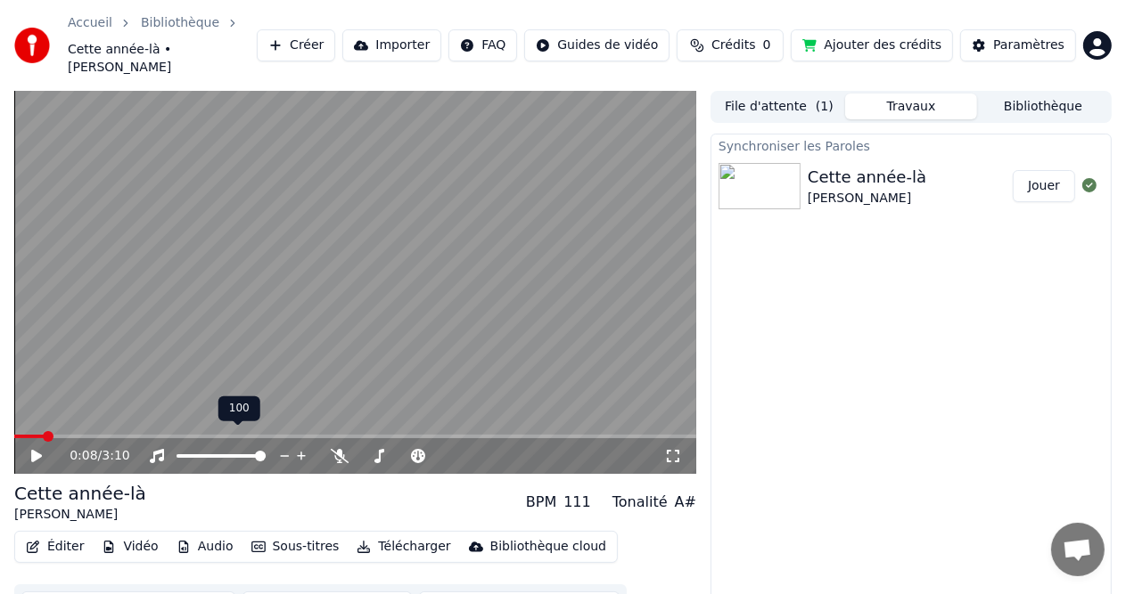
click at [189, 447] on div at bounding box center [237, 456] width 143 height 18
click at [189, 454] on span at bounding box center [220, 456] width 89 height 4
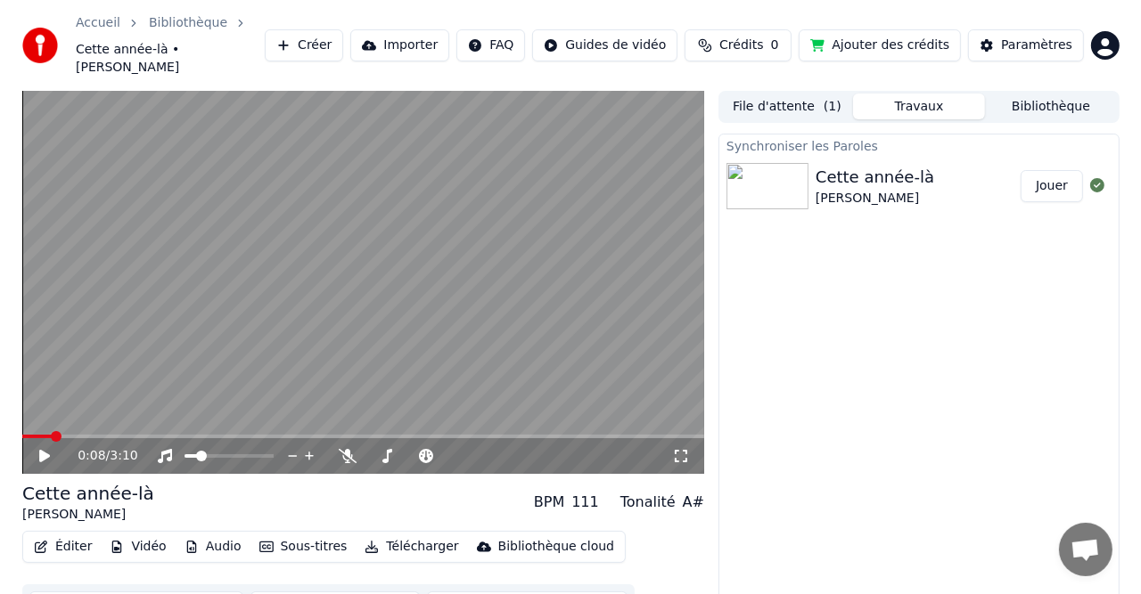
scroll to position [26, 0]
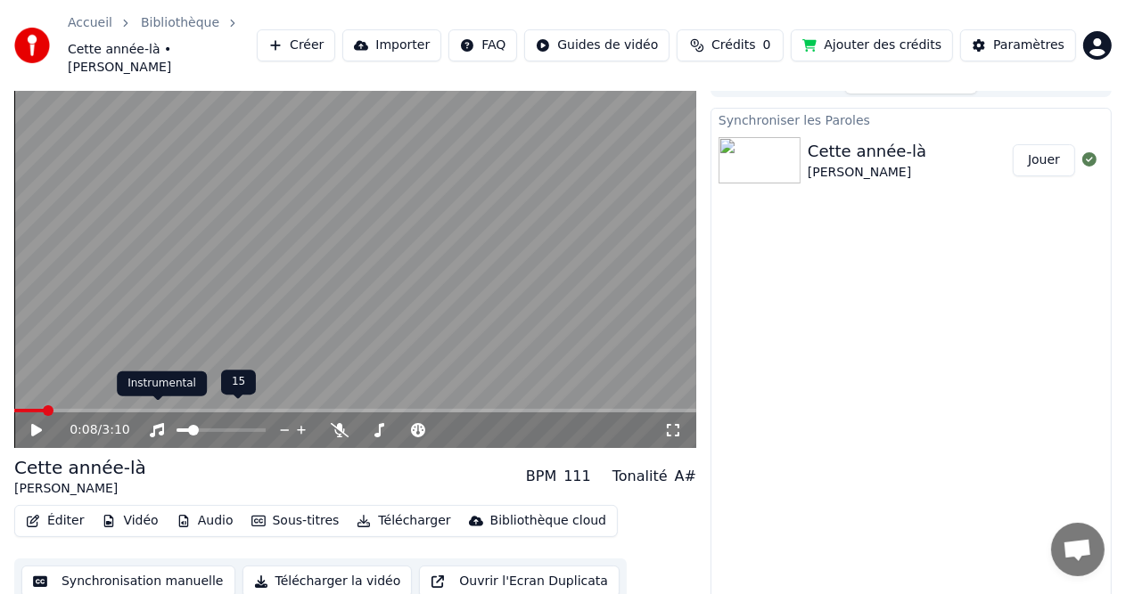
click at [179, 422] on div at bounding box center [237, 431] width 143 height 18
click at [184, 429] on span at bounding box center [179, 431] width 7 height 4
click at [30, 423] on icon at bounding box center [49, 430] width 41 height 14
click at [36, 423] on icon at bounding box center [49, 430] width 41 height 14
click at [62, 511] on button "Éditer" at bounding box center [55, 521] width 72 height 25
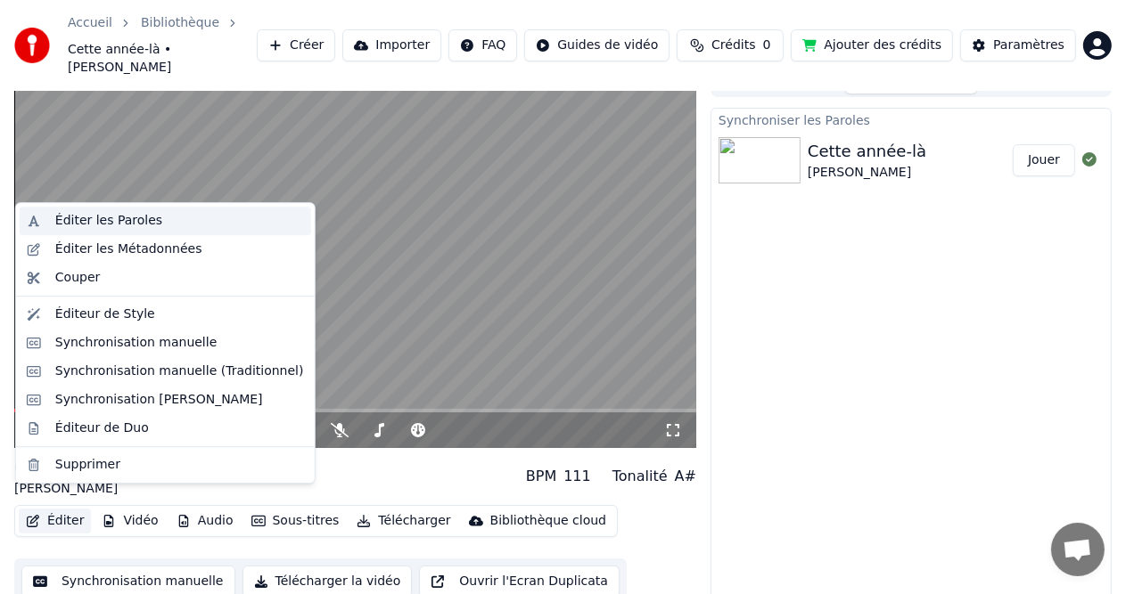
click at [101, 219] on div "Éditer les Paroles" at bounding box center [108, 221] width 107 height 18
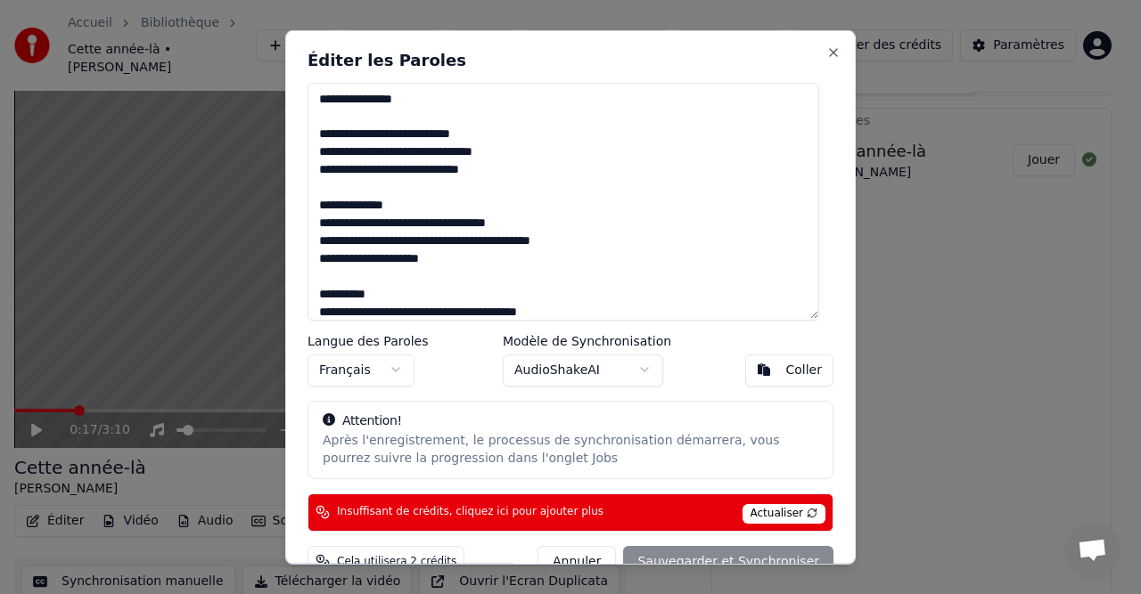
click at [407, 132] on textarea at bounding box center [563, 201] width 512 height 238
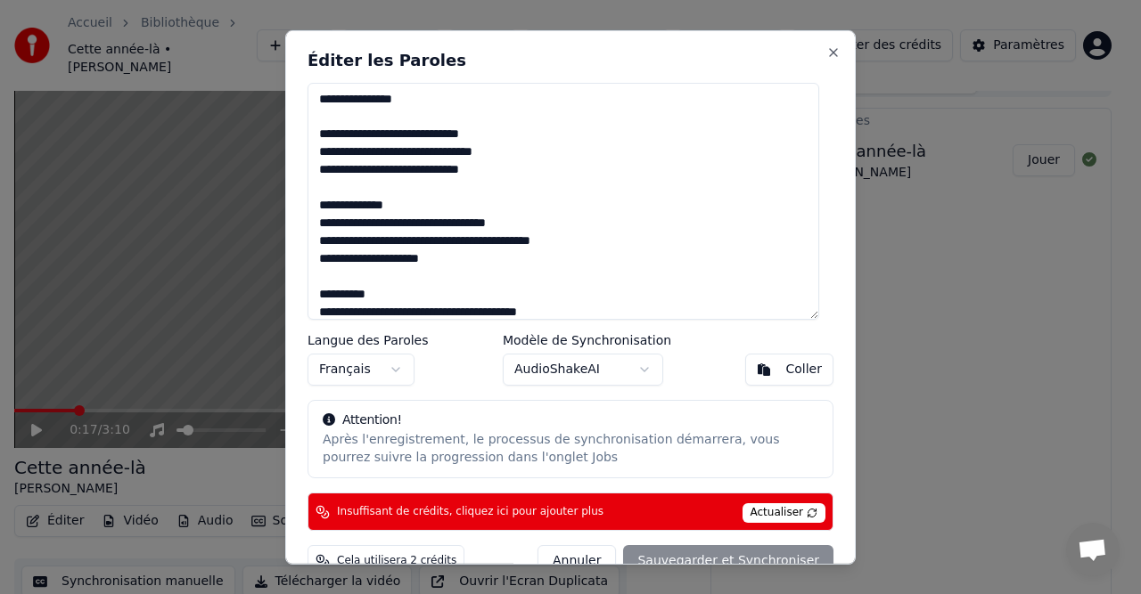
click at [763, 556] on div "Annuler Sauvegarder et Synchroniser" at bounding box center [685, 561] width 296 height 32
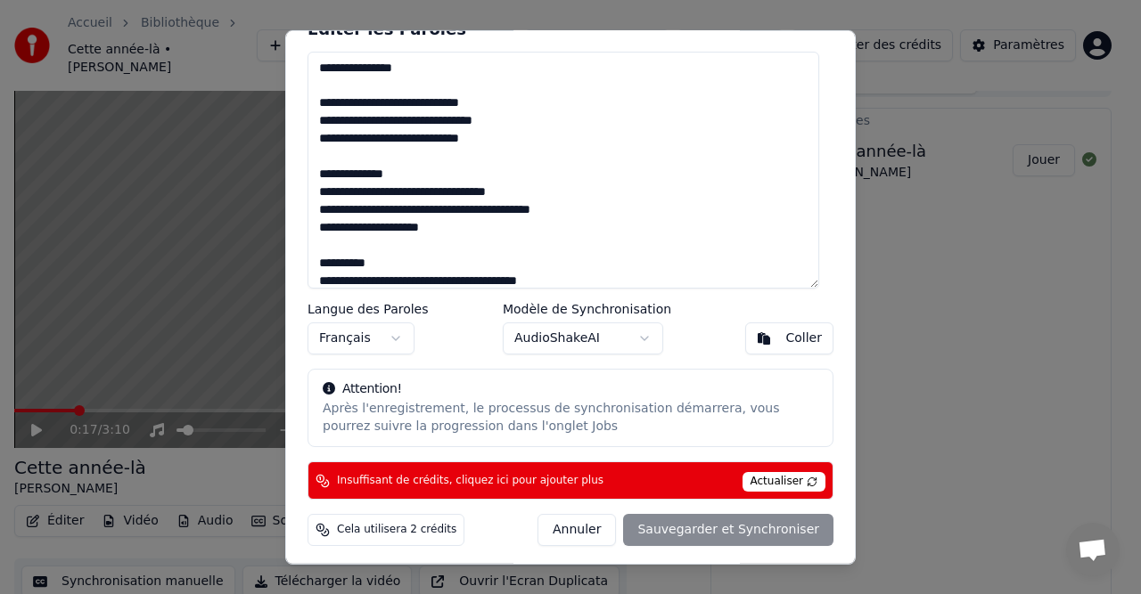
scroll to position [33, 0]
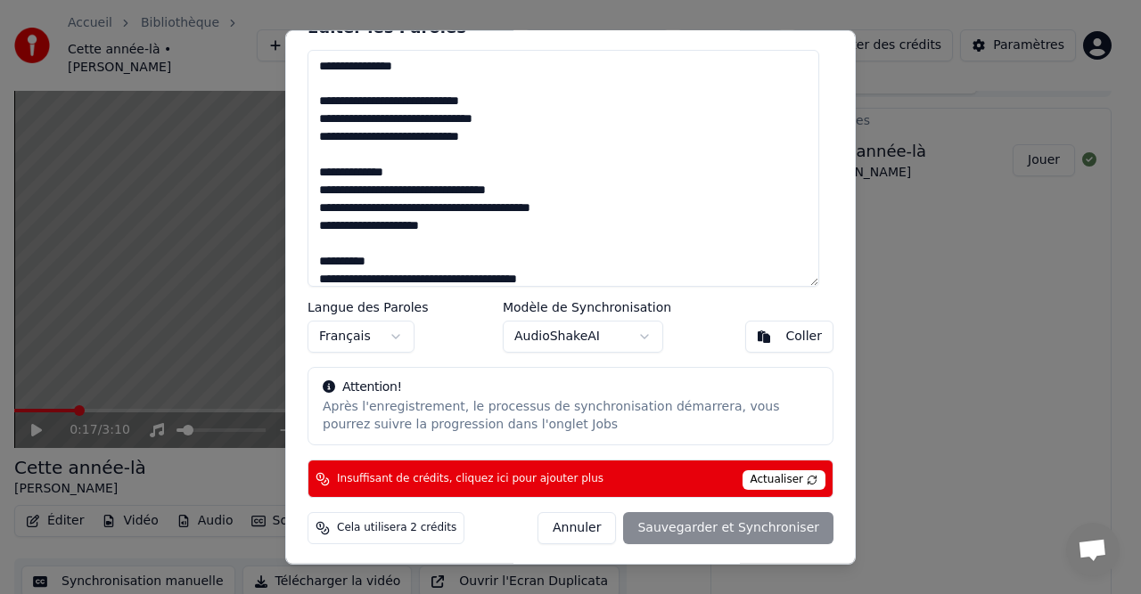
click at [713, 535] on div "Annuler Sauvegarder et Synchroniser" at bounding box center [685, 528] width 296 height 32
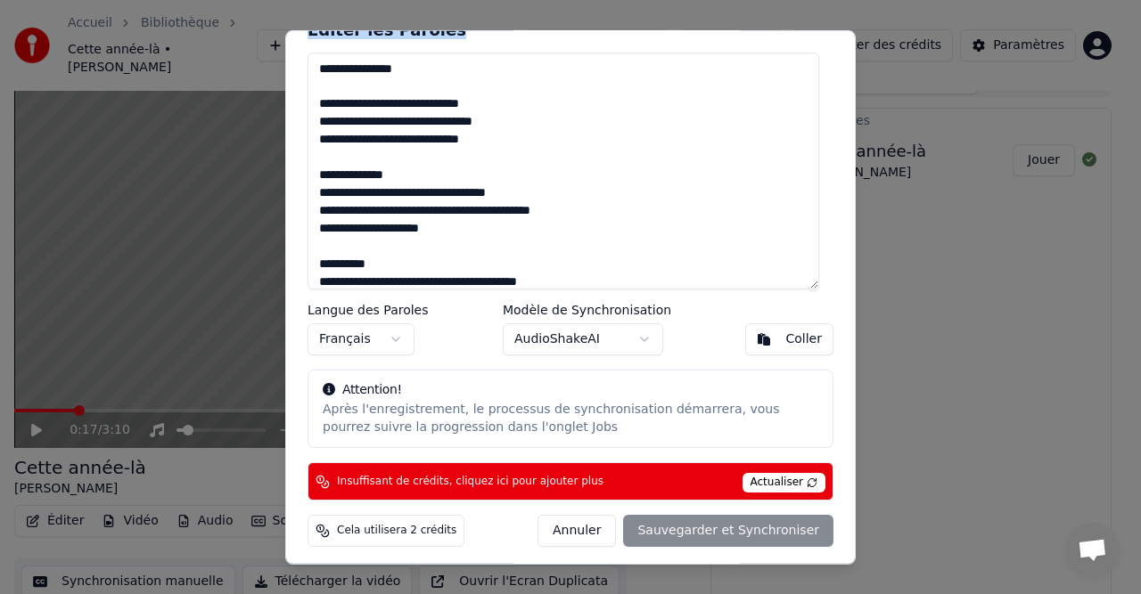
drag, startPoint x: 626, startPoint y: 38, endPoint x: 891, endPoint y: 78, distance: 268.4
click at [891, 78] on body "Accueil Bibliothèque Cette année-là • [PERSON_NAME] Importer FAQ Guides de vidé…" at bounding box center [563, 271] width 1126 height 594
click at [727, 528] on div "Annuler Sauvegarder et Synchroniser" at bounding box center [685, 531] width 296 height 32
click at [728, 528] on div "Annuler Sauvegarder et Synchroniser" at bounding box center [685, 531] width 296 height 32
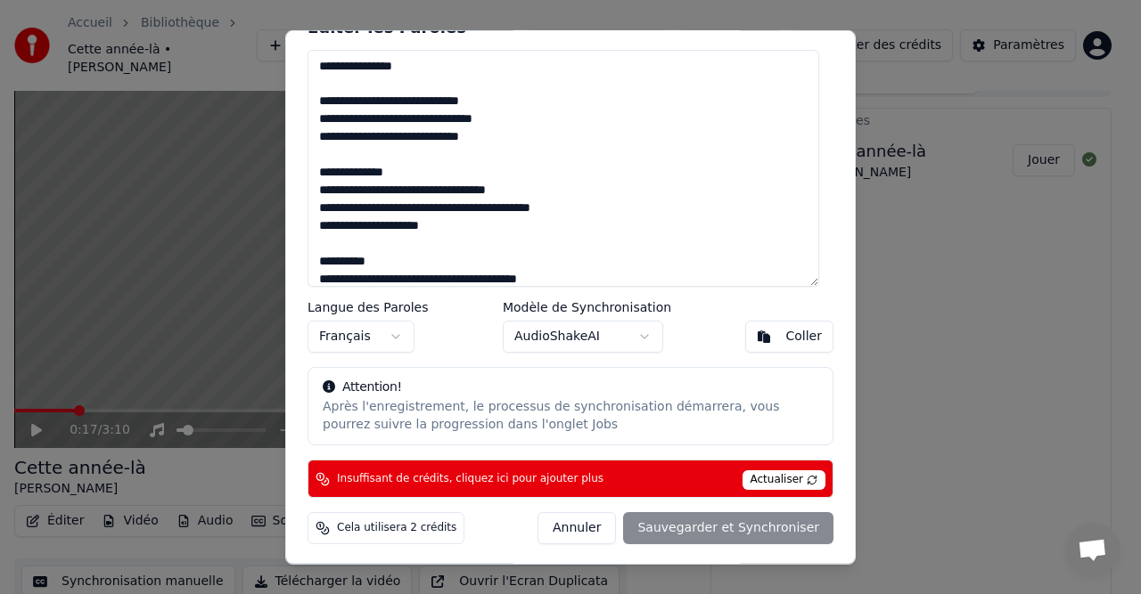
scroll to position [0, 0]
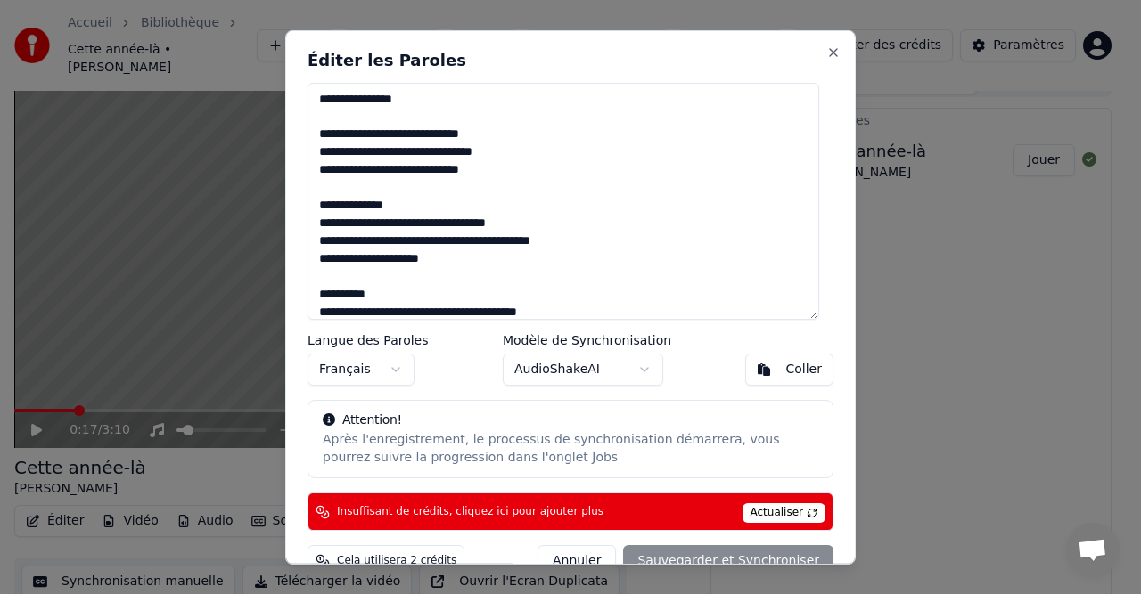
click at [781, 504] on span "Actualiser" at bounding box center [784, 513] width 84 height 20
click at [826, 45] on button "Close" at bounding box center [833, 52] width 14 height 14
type textarea "**********"
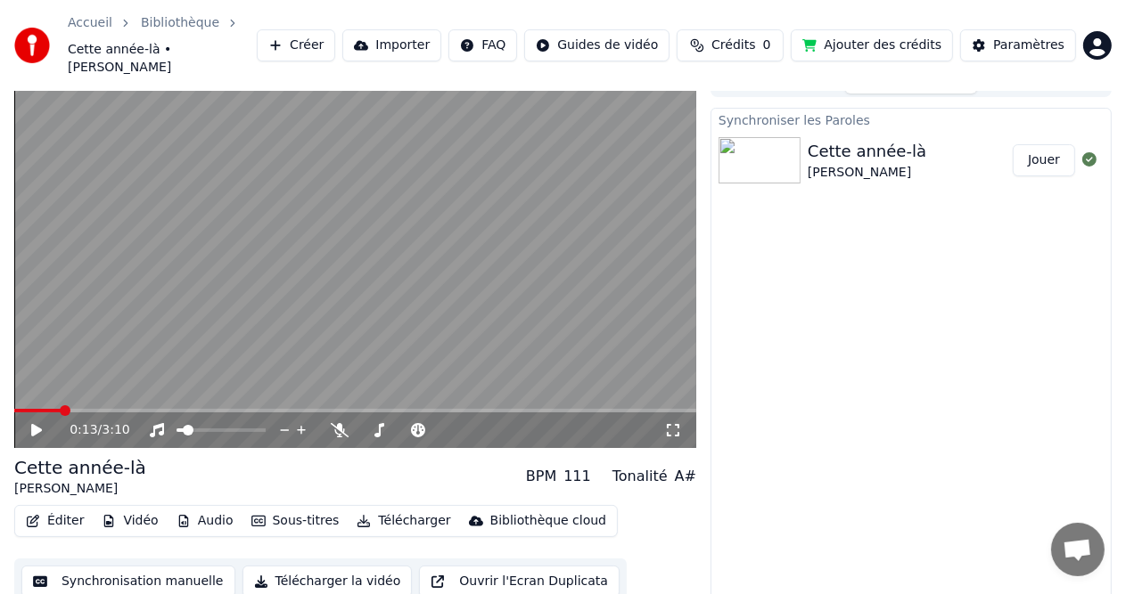
click at [60, 409] on span at bounding box center [37, 411] width 46 height 4
click at [37, 424] on icon at bounding box center [36, 430] width 11 height 12
click at [37, 423] on icon at bounding box center [49, 430] width 41 height 14
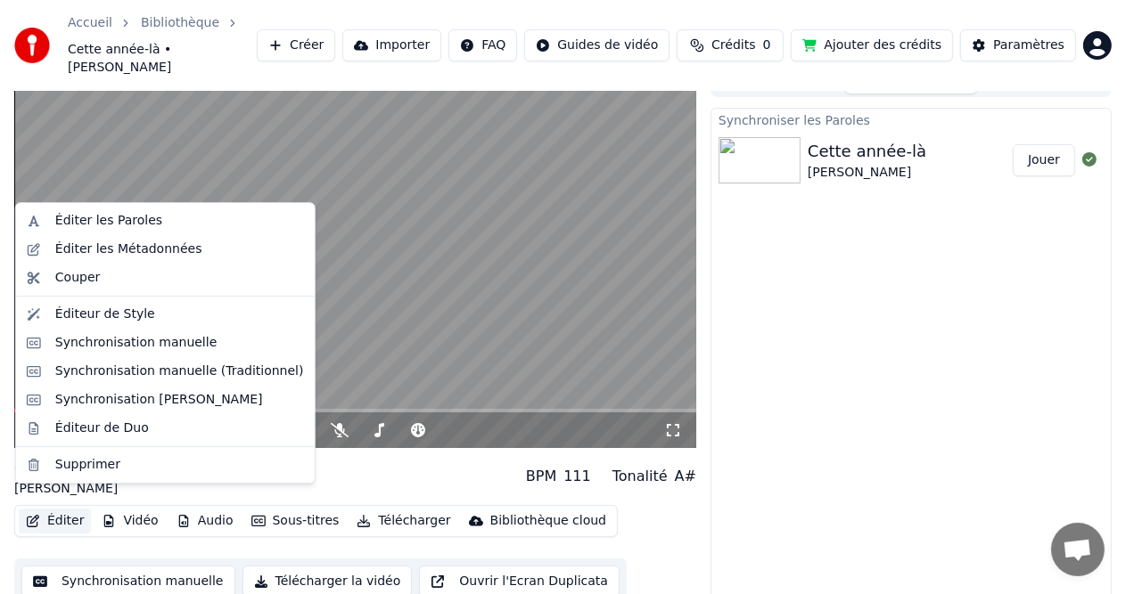
click at [58, 509] on button "Éditer" at bounding box center [55, 521] width 72 height 25
click at [119, 218] on div "Éditer les Paroles" at bounding box center [108, 221] width 107 height 18
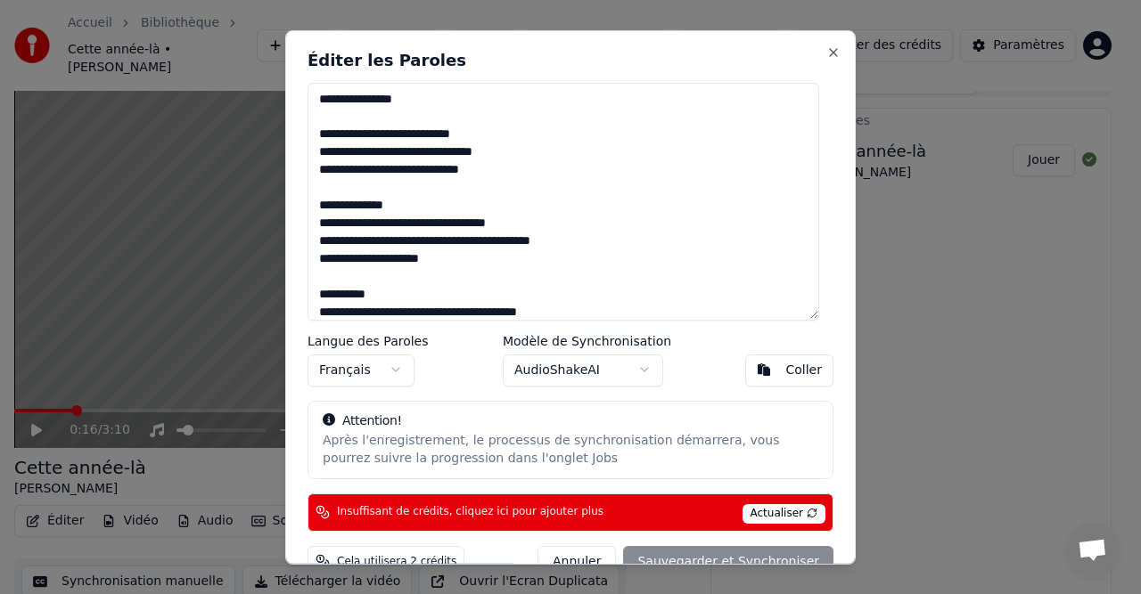
click at [408, 148] on textarea at bounding box center [563, 201] width 512 height 238
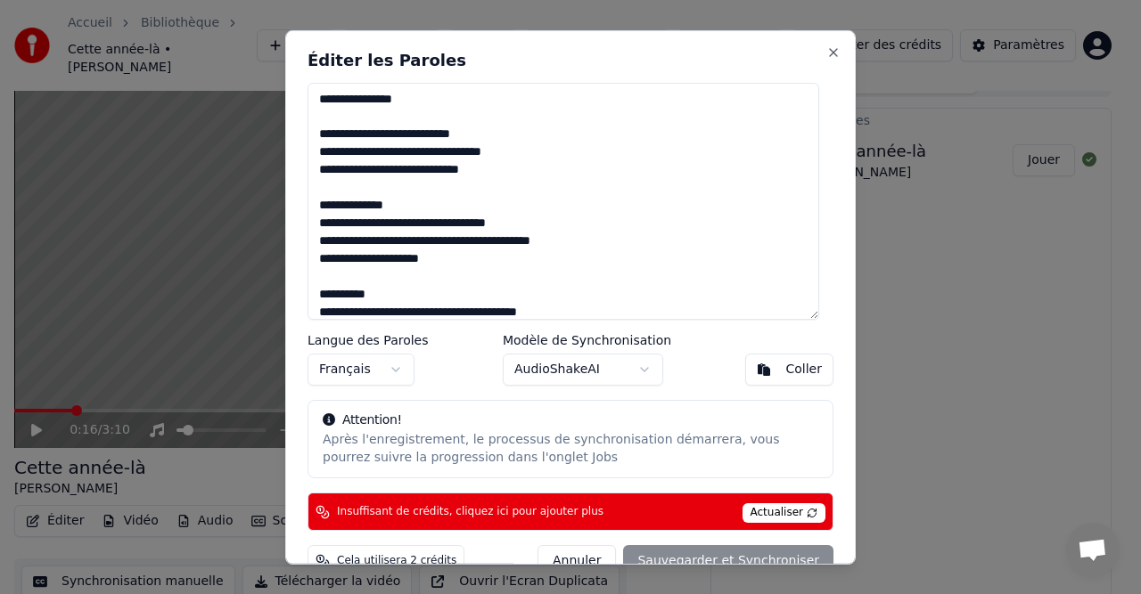
click at [748, 554] on div "Annuler Sauvegarder et Synchroniser" at bounding box center [685, 561] width 296 height 32
click at [723, 551] on div "Annuler Sauvegarder et Synchroniser" at bounding box center [685, 561] width 296 height 32
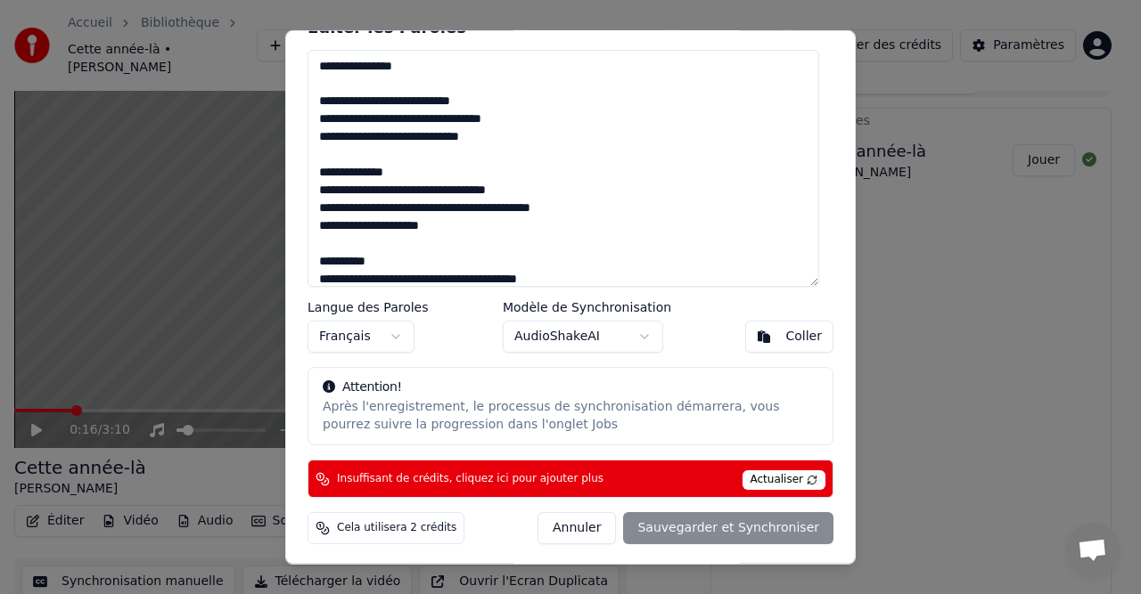
click at [744, 528] on div "Annuler Sauvegarder et Synchroniser" at bounding box center [685, 528] width 296 height 32
click at [744, 527] on div "Annuler Sauvegarder et Synchroniser" at bounding box center [685, 528] width 296 height 32
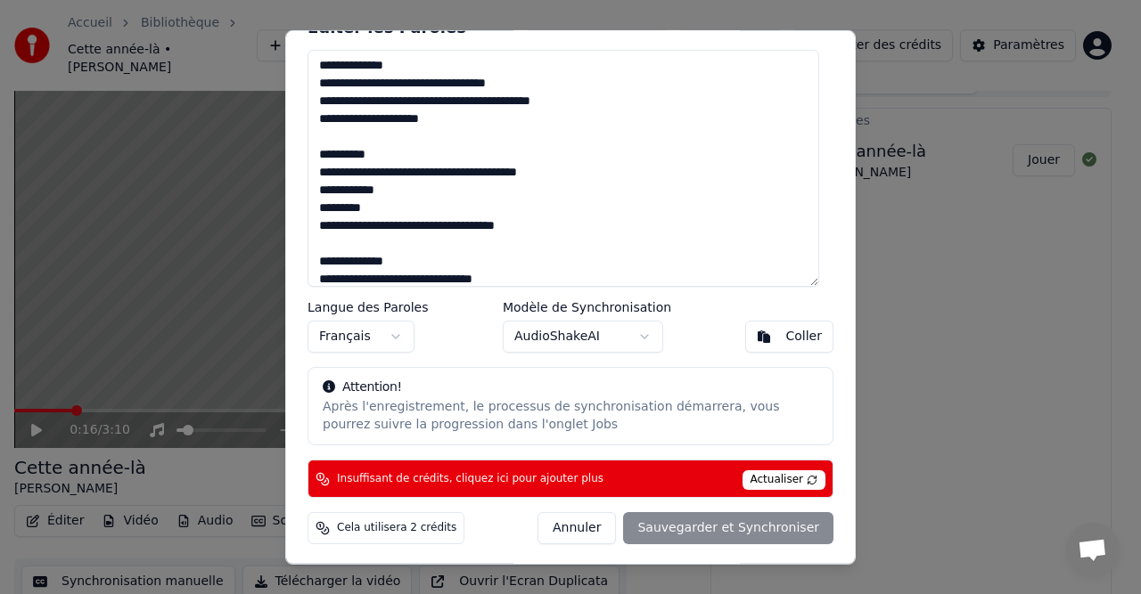
scroll to position [143, 0]
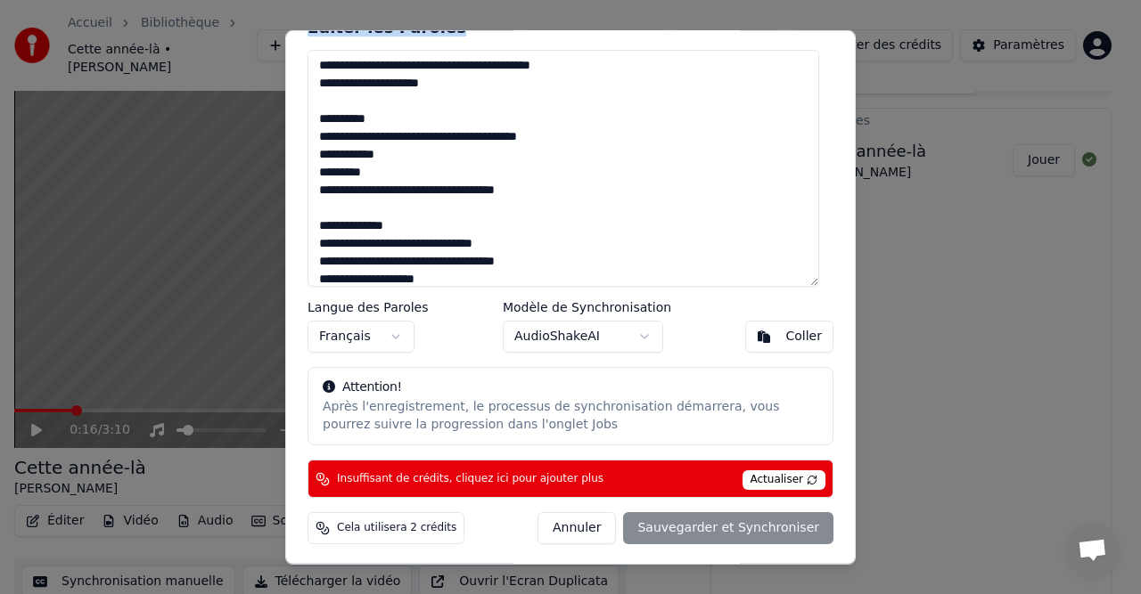
drag, startPoint x: 499, startPoint y: 30, endPoint x: 966, endPoint y: 50, distance: 467.4
click at [966, 50] on body "Accueil Bibliothèque Cette année-là • [PERSON_NAME] Importer FAQ Guides de vidé…" at bounding box center [563, 271] width 1126 height 594
click at [757, 530] on div "Annuler Sauvegarder et Synchroniser" at bounding box center [685, 528] width 296 height 32
click at [716, 531] on div "Annuler Sauvegarder et Synchroniser" at bounding box center [685, 528] width 296 height 32
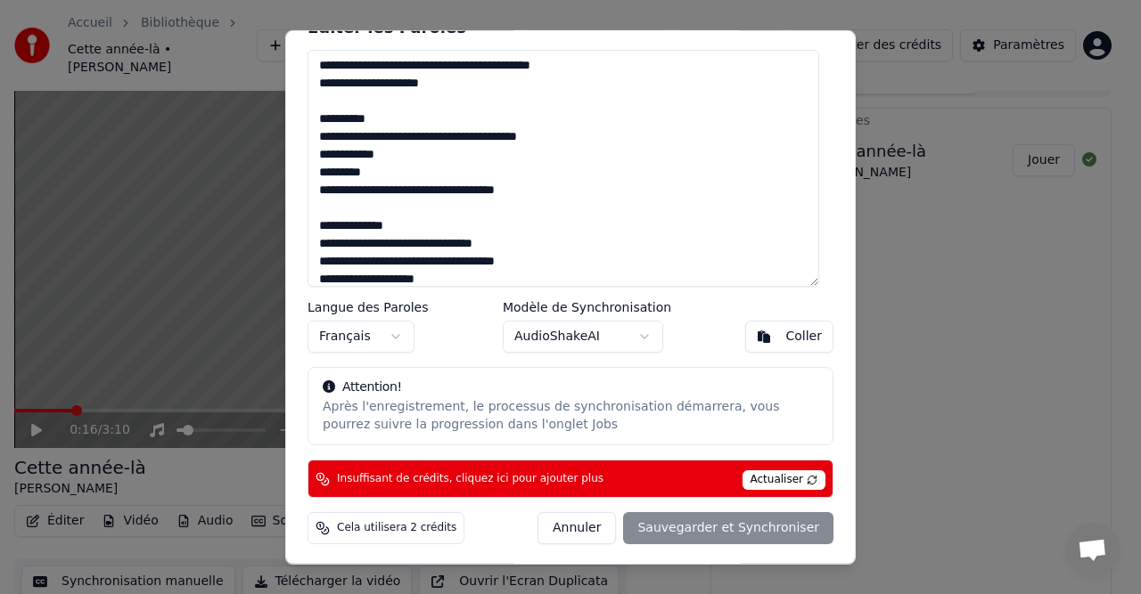
click at [787, 482] on span "Actualiser" at bounding box center [784, 481] width 84 height 20
click at [765, 510] on div "Éditer les Paroles Langue des Paroles Français Modèle de Synchronisation AudioS…" at bounding box center [570, 296] width 570 height 535
click at [747, 532] on div "Annuler Sauvegarder et Synchroniser" at bounding box center [685, 528] width 296 height 32
click at [751, 523] on div "Annuler Sauvegarder et Synchroniser" at bounding box center [685, 528] width 296 height 32
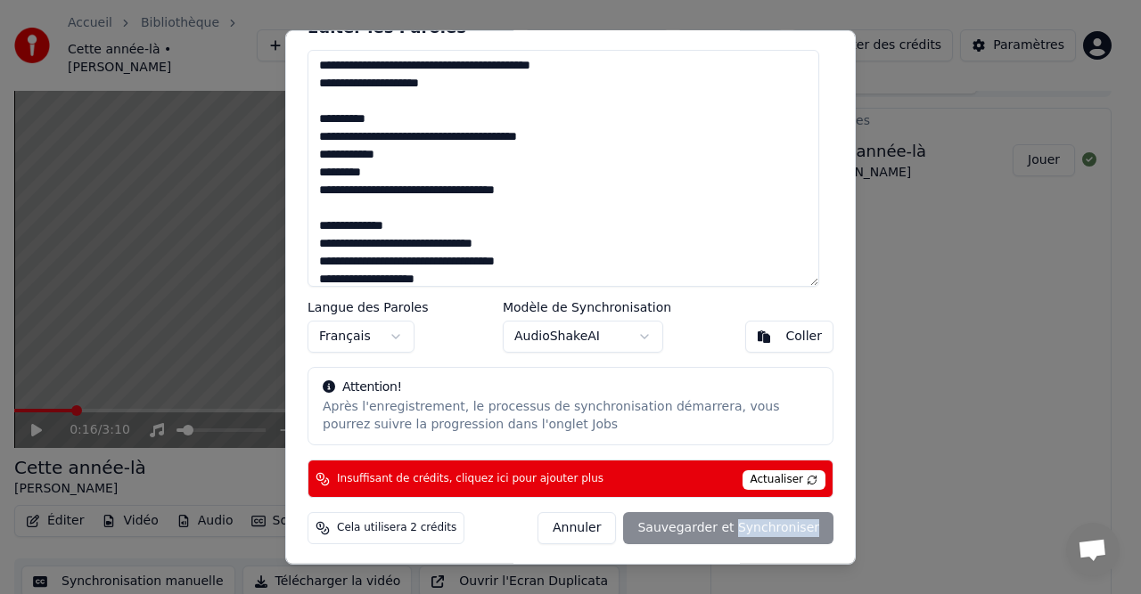
click at [751, 523] on div "Annuler Sauvegarder et Synchroniser" at bounding box center [685, 528] width 296 height 32
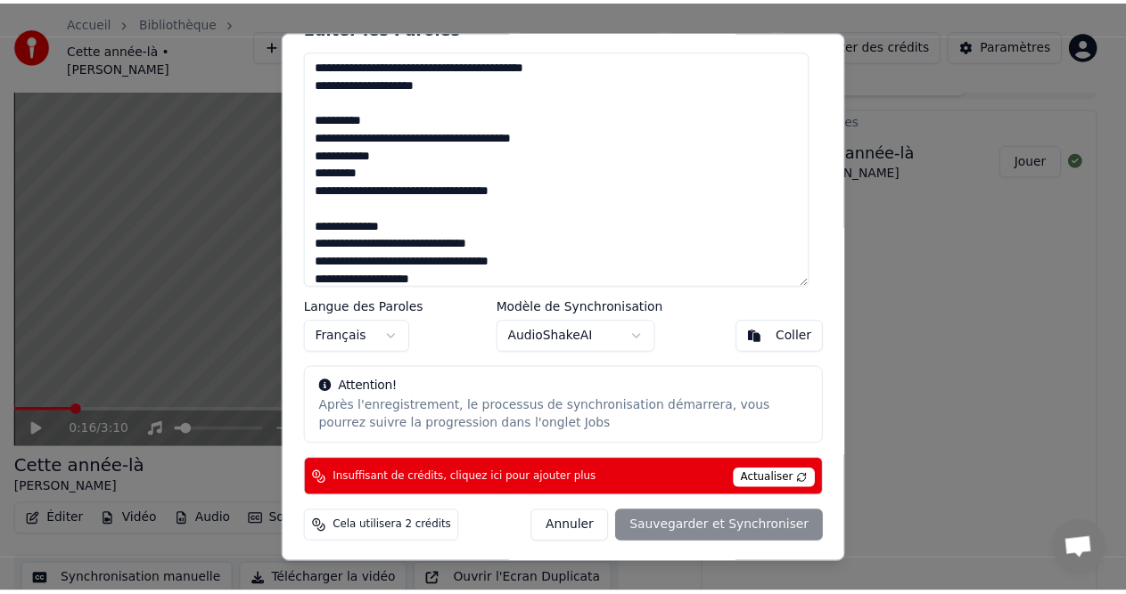
scroll to position [0, 0]
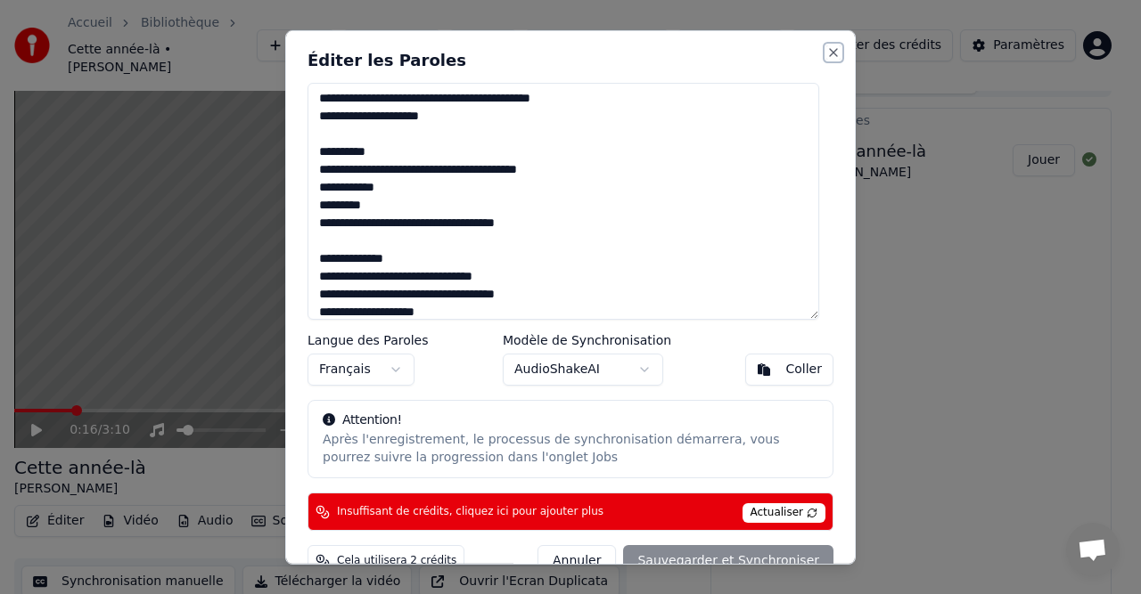
click at [826, 49] on button "Close" at bounding box center [833, 52] width 14 height 14
type textarea "**********"
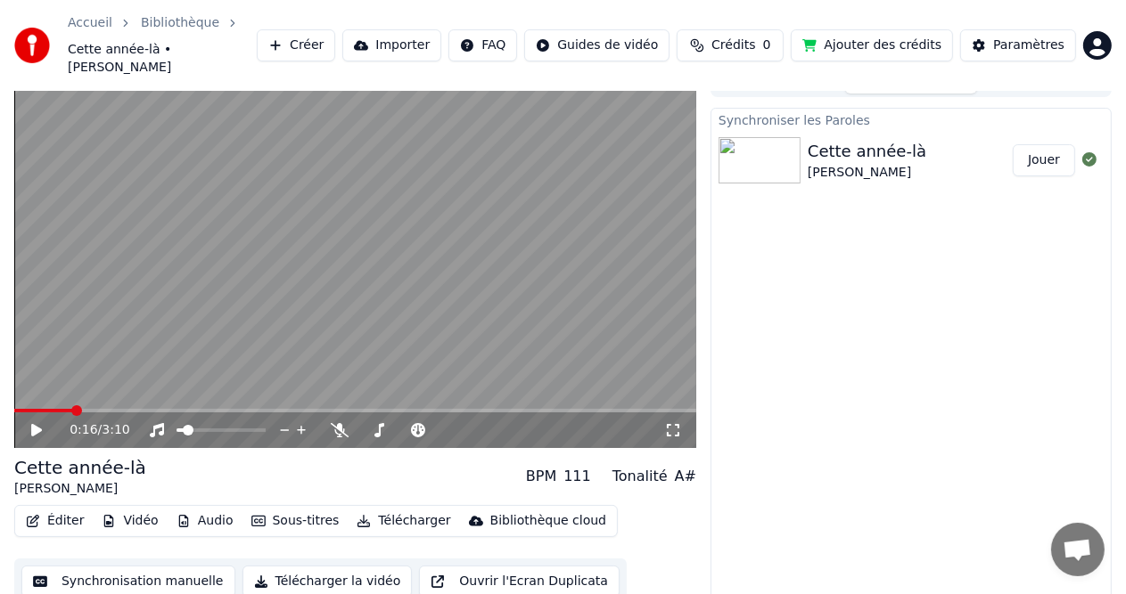
click at [48, 423] on icon at bounding box center [49, 430] width 41 height 14
click at [38, 425] on icon at bounding box center [36, 430] width 9 height 11
click at [177, 429] on span at bounding box center [176, 431] width 1 height 4
click at [44, 423] on icon at bounding box center [49, 430] width 41 height 14
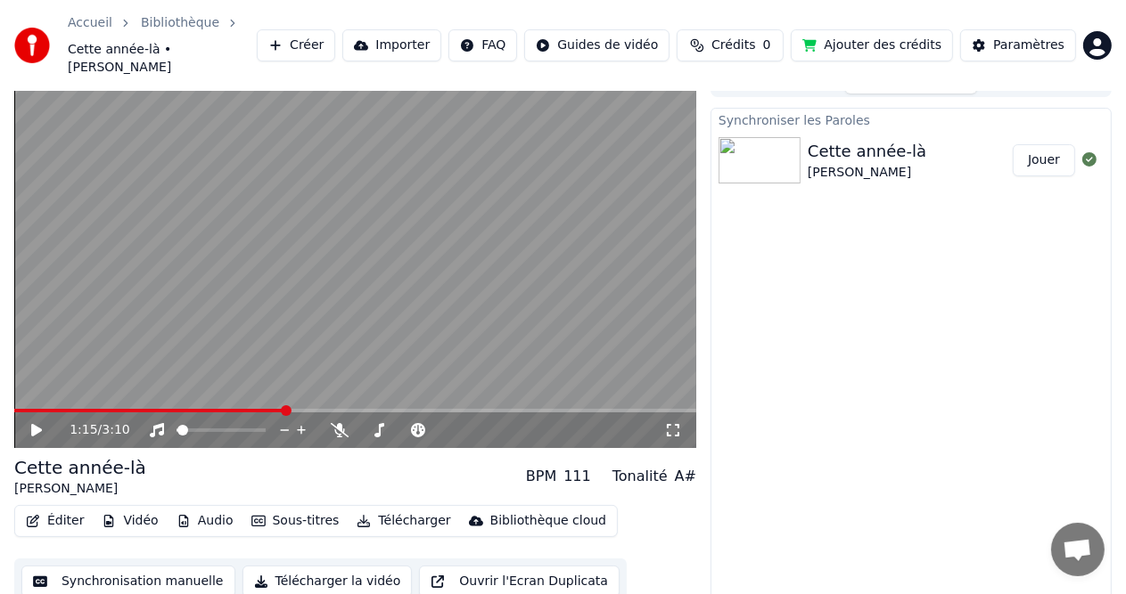
click at [44, 423] on icon at bounding box center [49, 430] width 41 height 14
click at [32, 423] on icon at bounding box center [49, 430] width 41 height 14
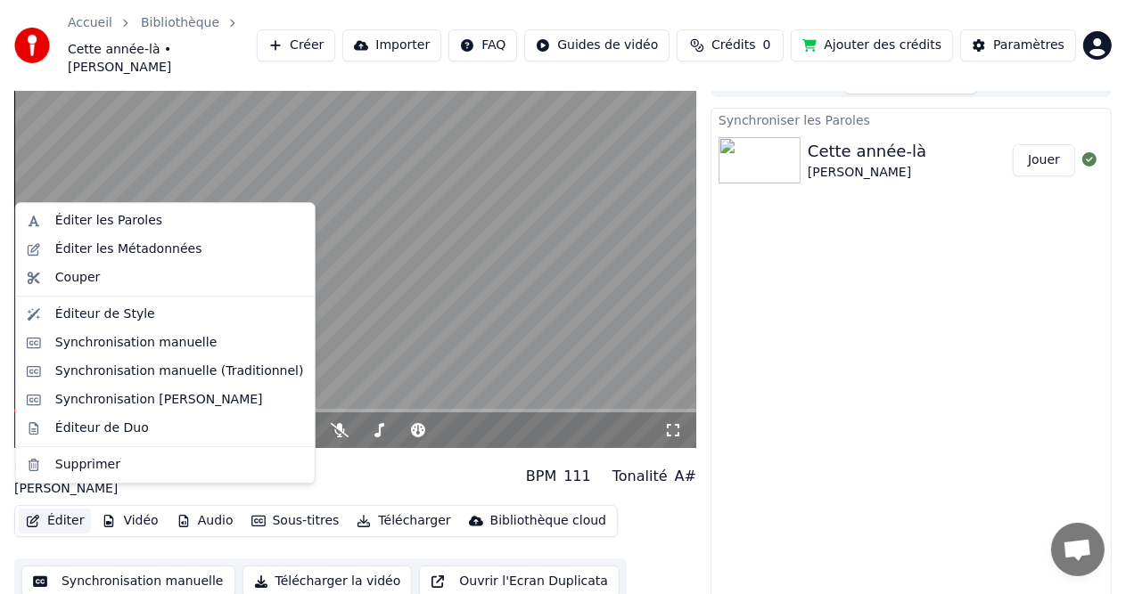
click at [52, 509] on button "Éditer" at bounding box center [55, 521] width 72 height 25
click at [77, 427] on div "Éditeur de Duo" at bounding box center [102, 429] width 94 height 18
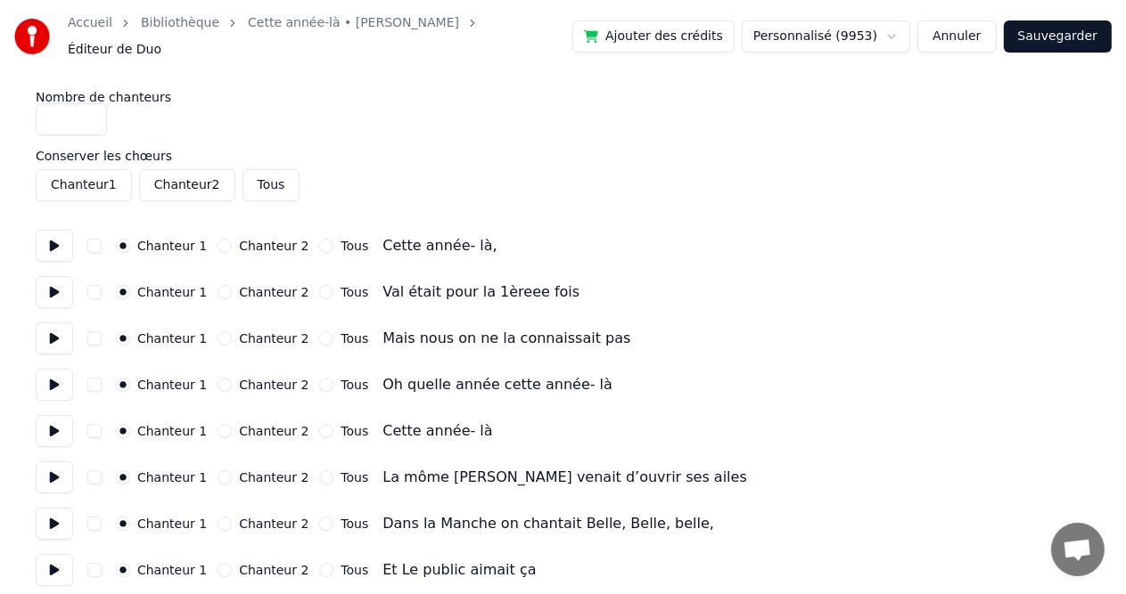
click at [970, 32] on button "Annuler" at bounding box center [956, 36] width 78 height 32
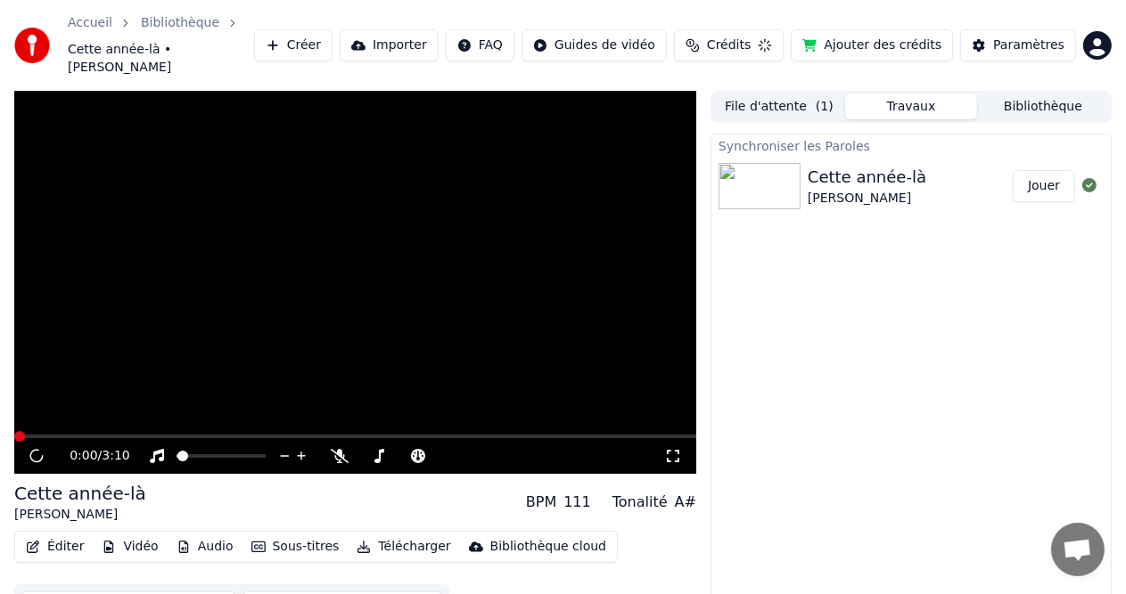
scroll to position [26, 0]
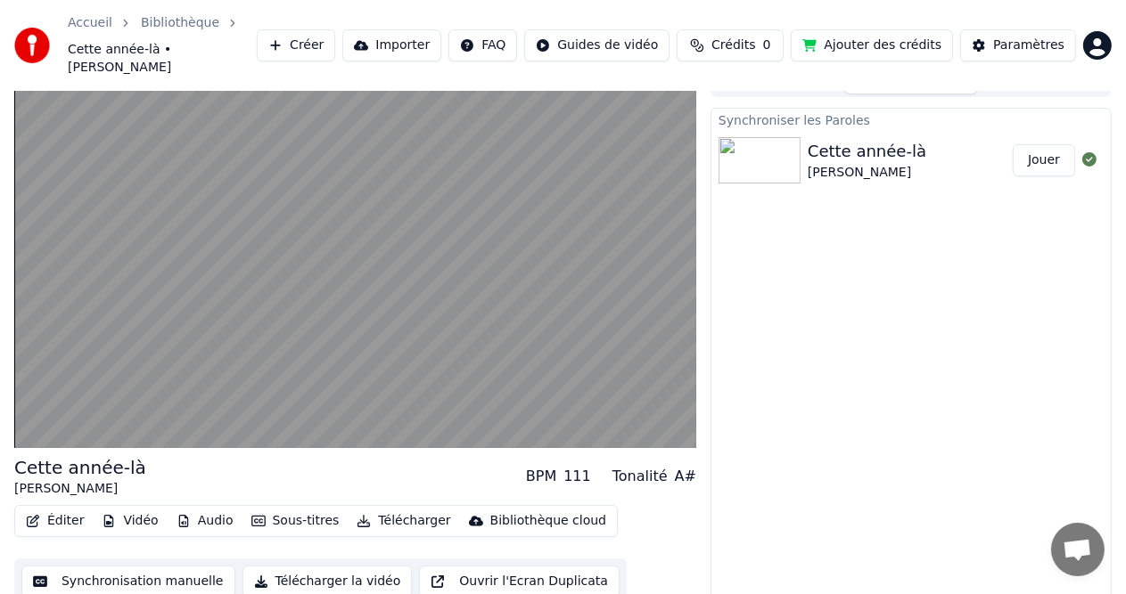
click at [45, 510] on button "Éditer" at bounding box center [55, 521] width 72 height 25
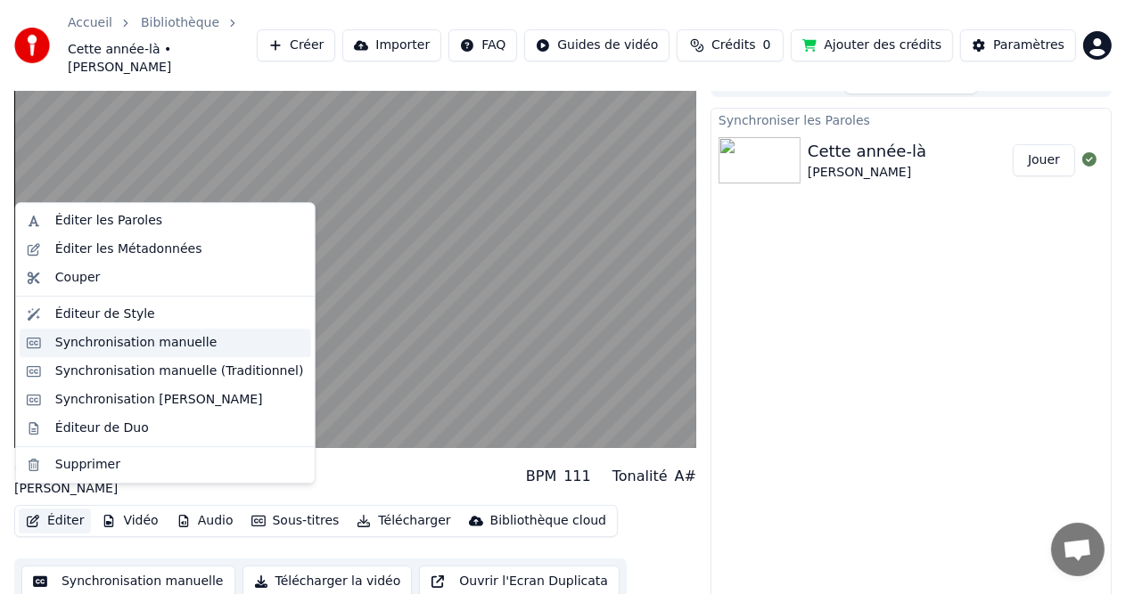
click at [68, 348] on div "Synchronisation manuelle" at bounding box center [136, 343] width 162 height 18
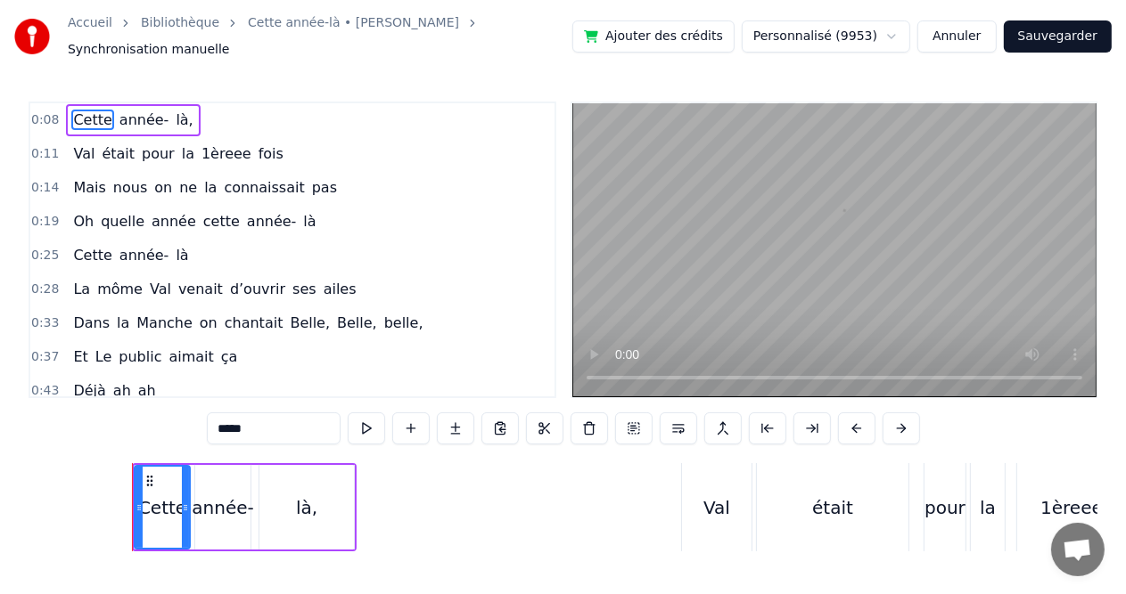
scroll to position [0, 1397]
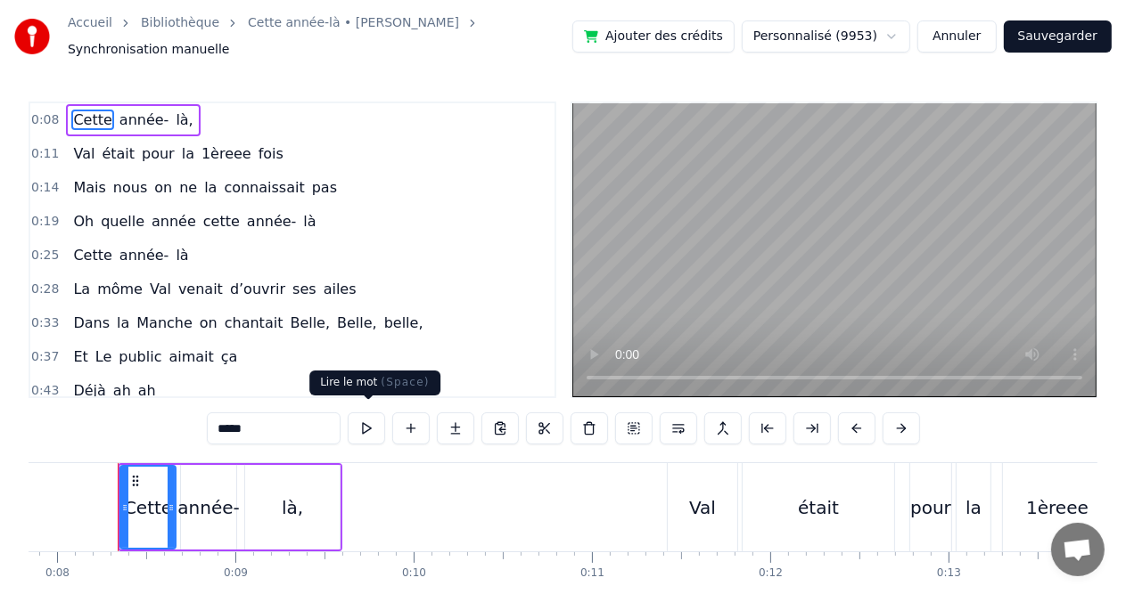
click at [367, 424] on button at bounding box center [366, 429] width 37 height 32
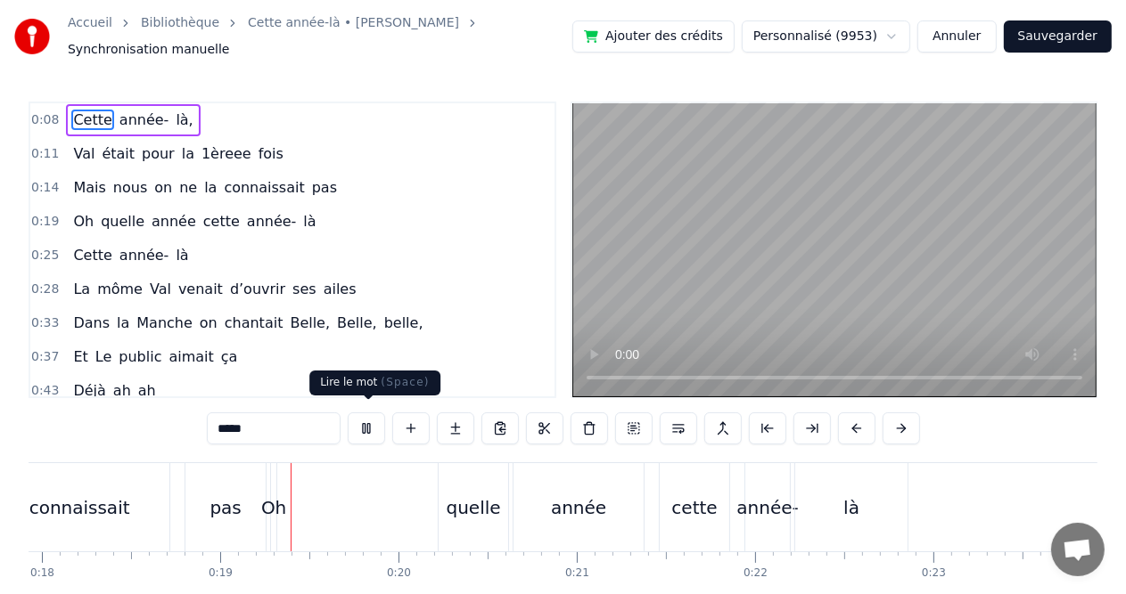
scroll to position [0, 3248]
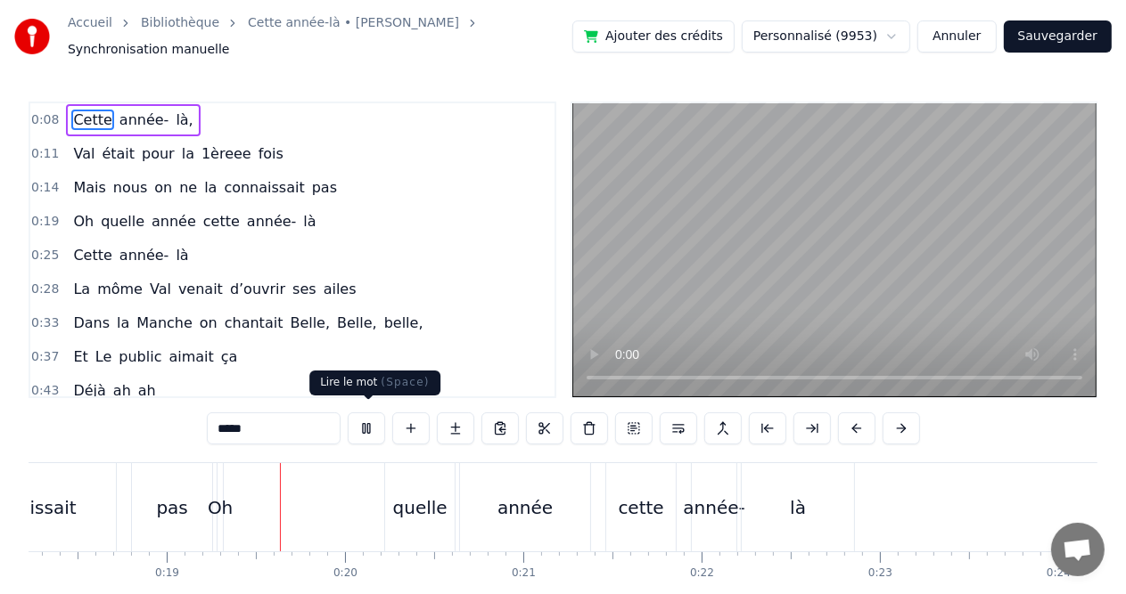
click at [374, 424] on button at bounding box center [366, 429] width 37 height 32
click at [99, 211] on span "quelle" at bounding box center [122, 221] width 47 height 20
type input "******"
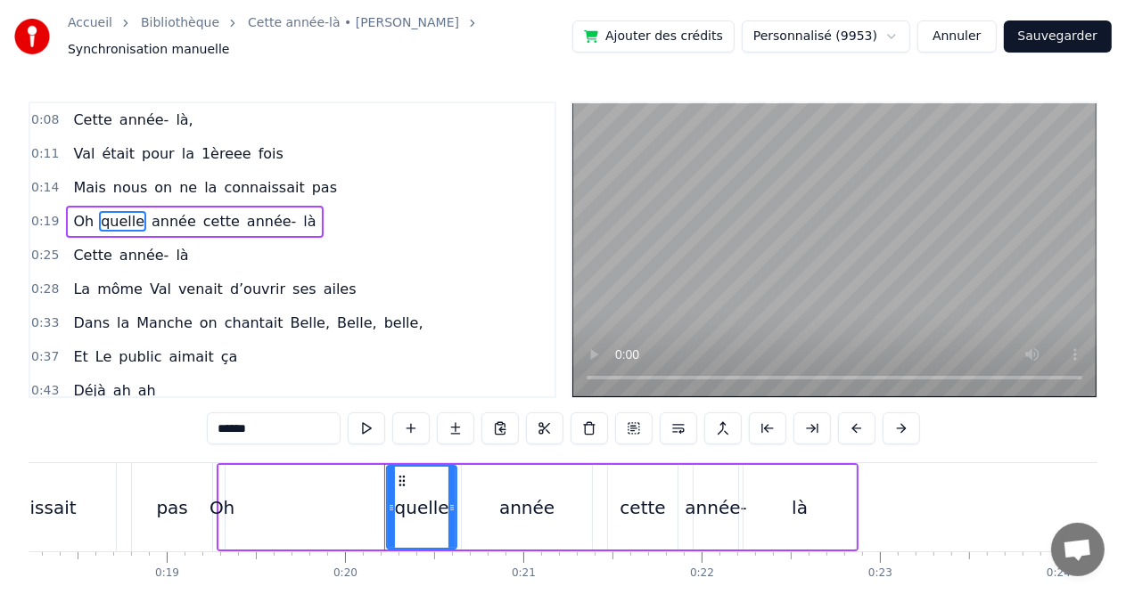
click at [257, 511] on div "Oh quelle année cette année- là" at bounding box center [538, 507] width 642 height 88
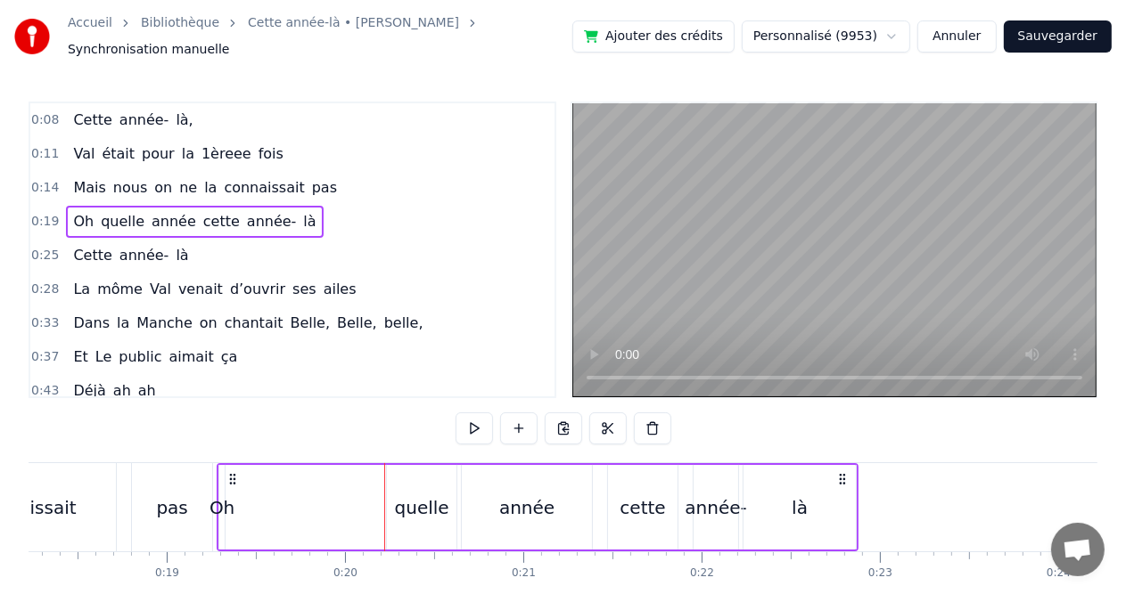
click at [257, 511] on div "Oh quelle année cette année- là" at bounding box center [538, 507] width 642 height 88
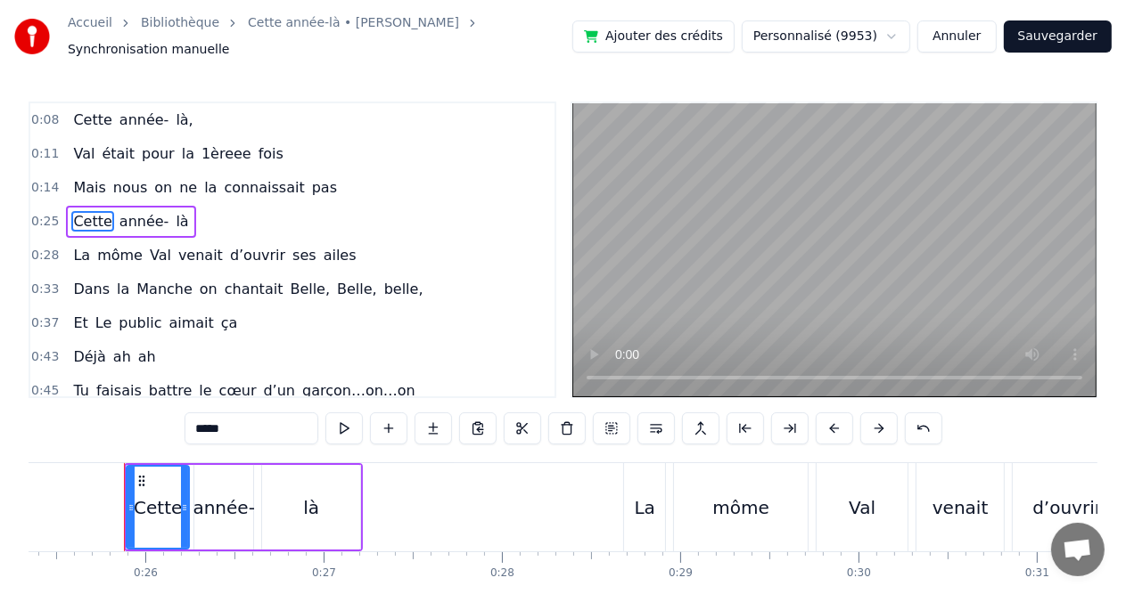
scroll to position [0, 4523]
click at [177, 177] on span "ne" at bounding box center [187, 187] width 21 height 20
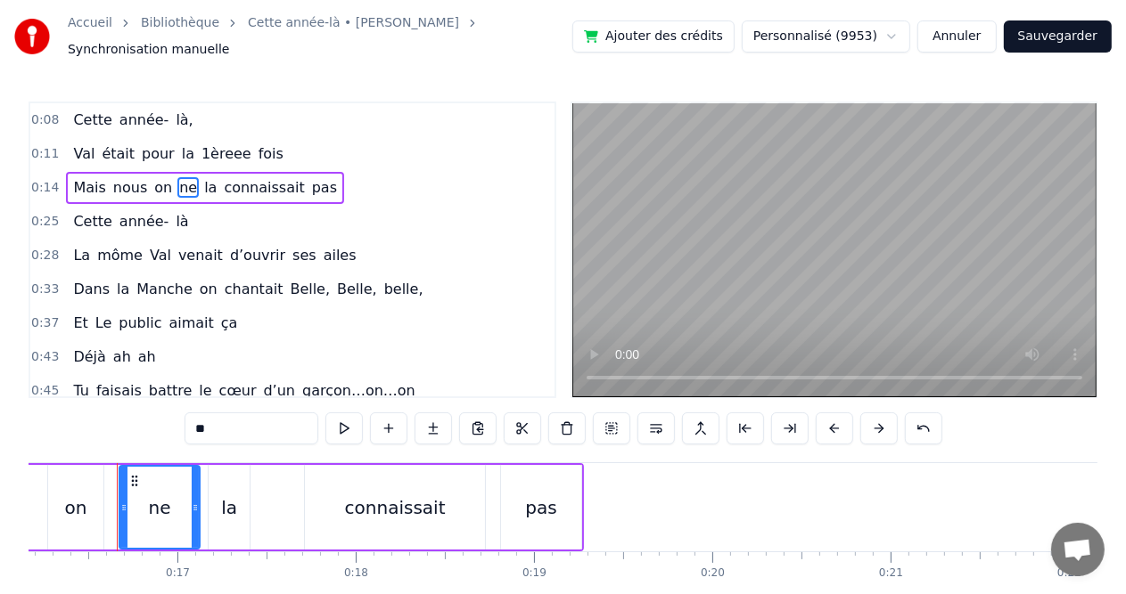
scroll to position [0, 2880]
click at [348, 415] on button at bounding box center [343, 429] width 37 height 32
click at [74, 111] on span "Cette" at bounding box center [92, 120] width 42 height 20
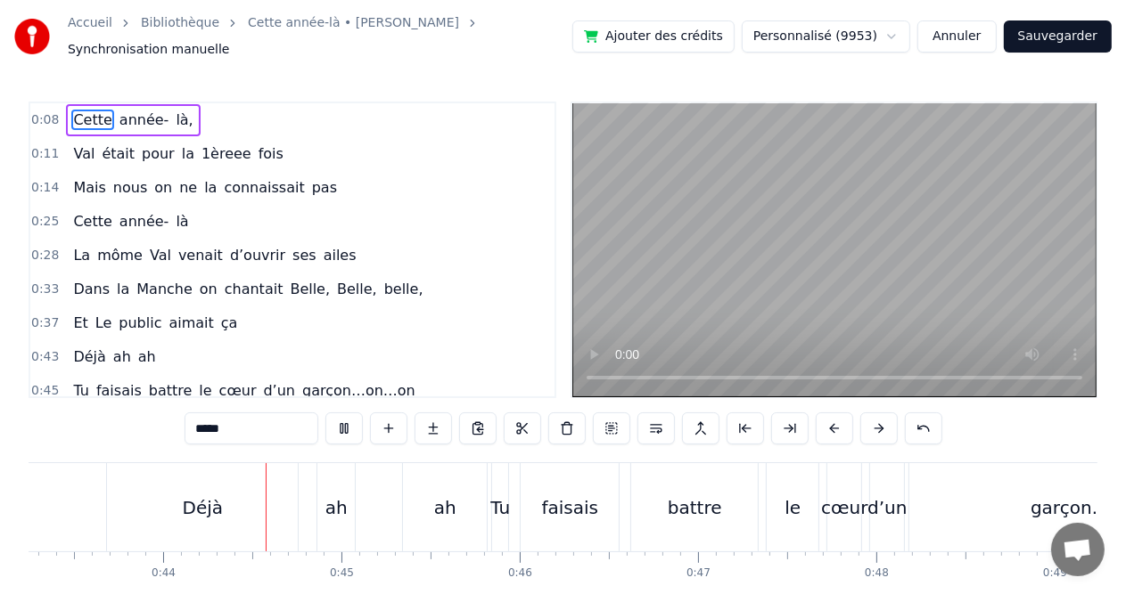
scroll to position [0, 7772]
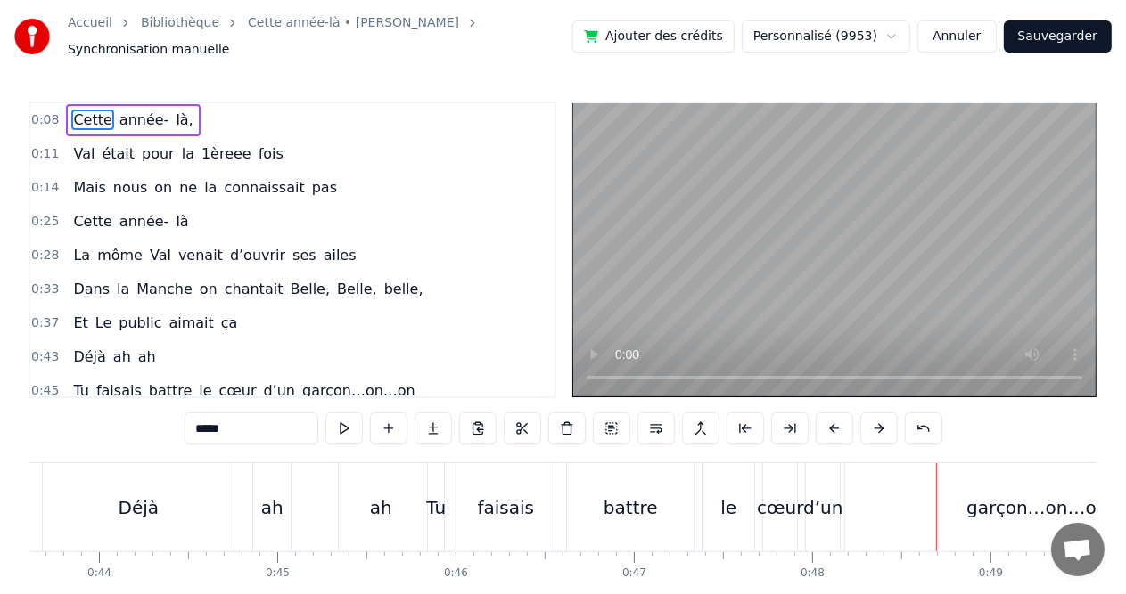
click at [136, 347] on span "ah" at bounding box center [146, 357] width 21 height 20
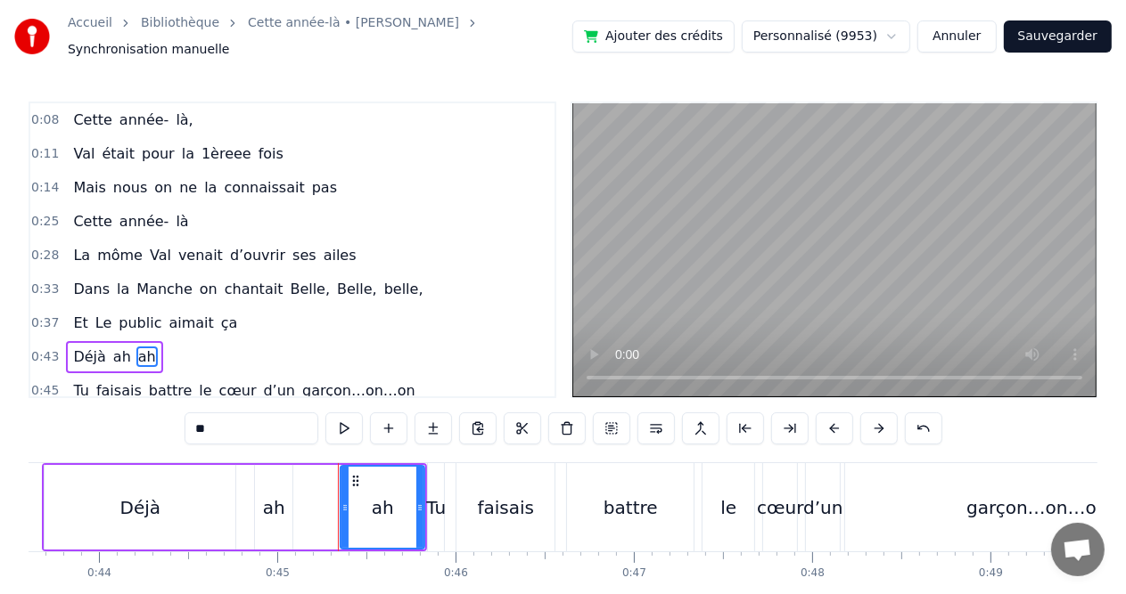
scroll to position [98, 0]
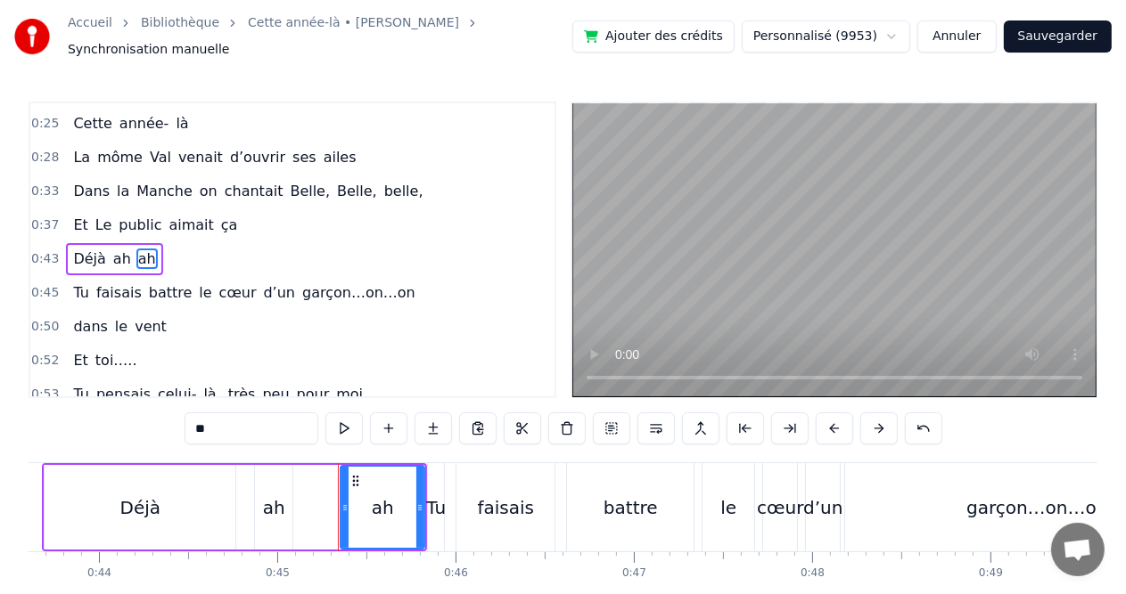
type input "**"
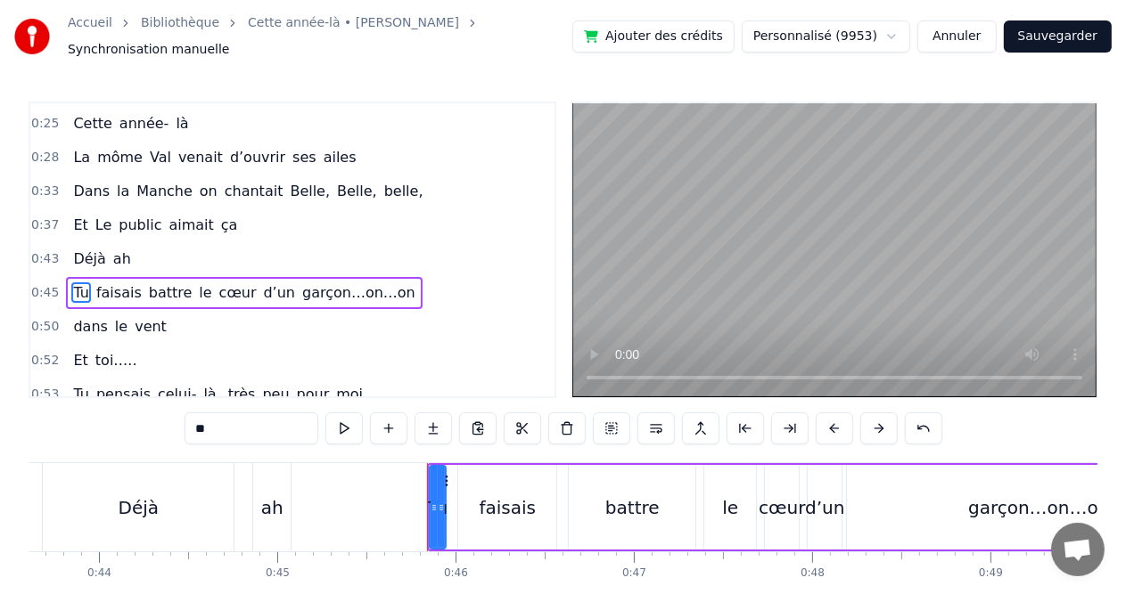
scroll to position [131, 0]
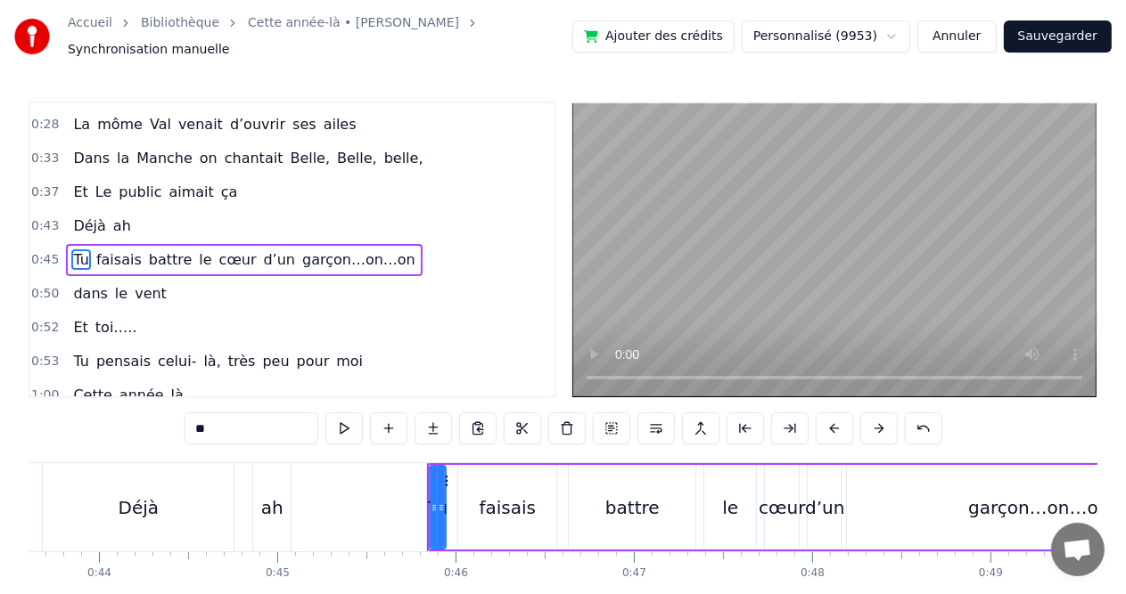
click at [249, 481] on div "Déjà ah" at bounding box center [168, 507] width 253 height 88
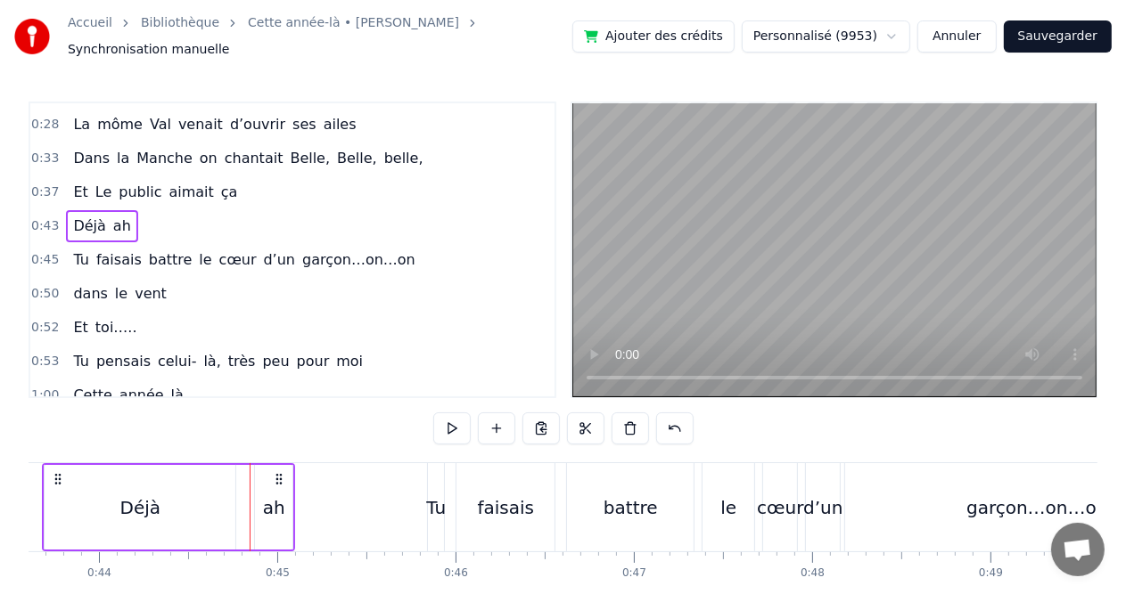
click at [266, 495] on div "ah" at bounding box center [274, 508] width 22 height 27
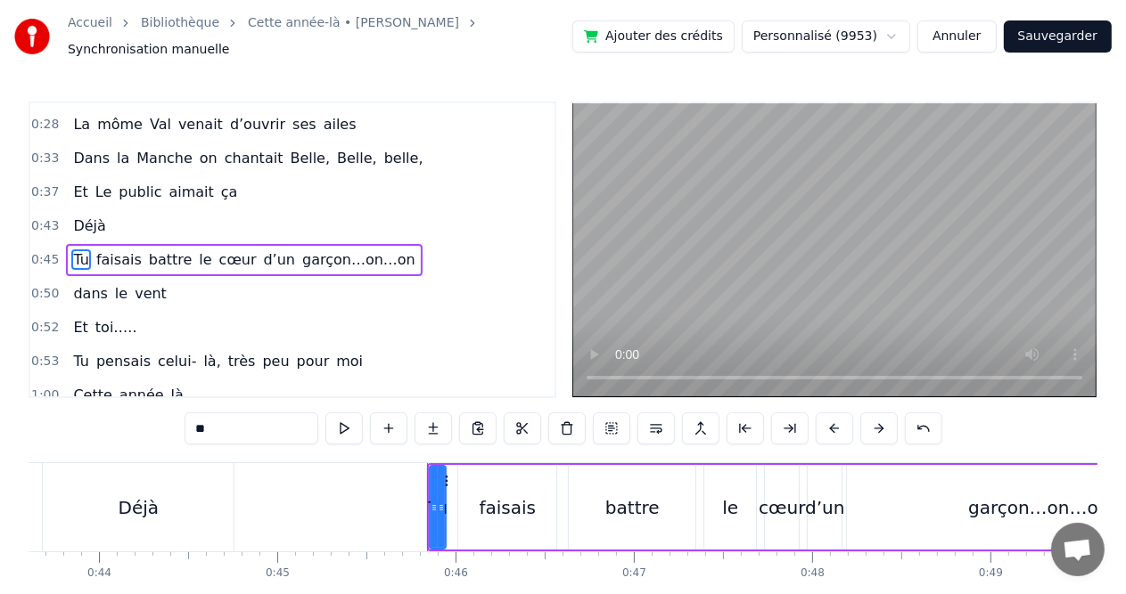
click at [84, 216] on span "Déjà" at bounding box center [89, 226] width 36 height 20
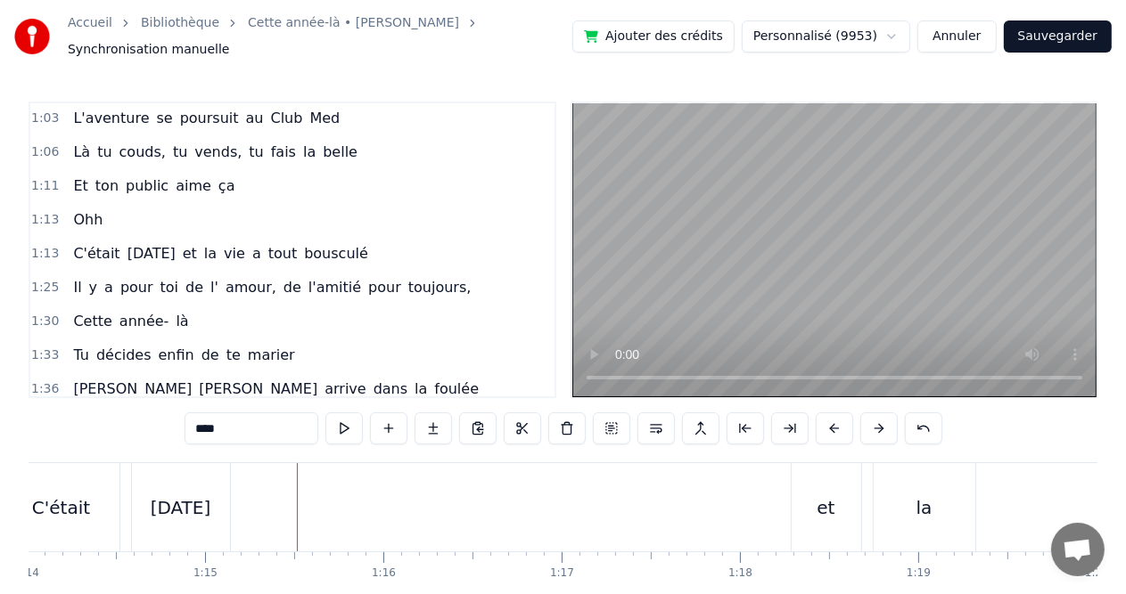
scroll to position [454, 0]
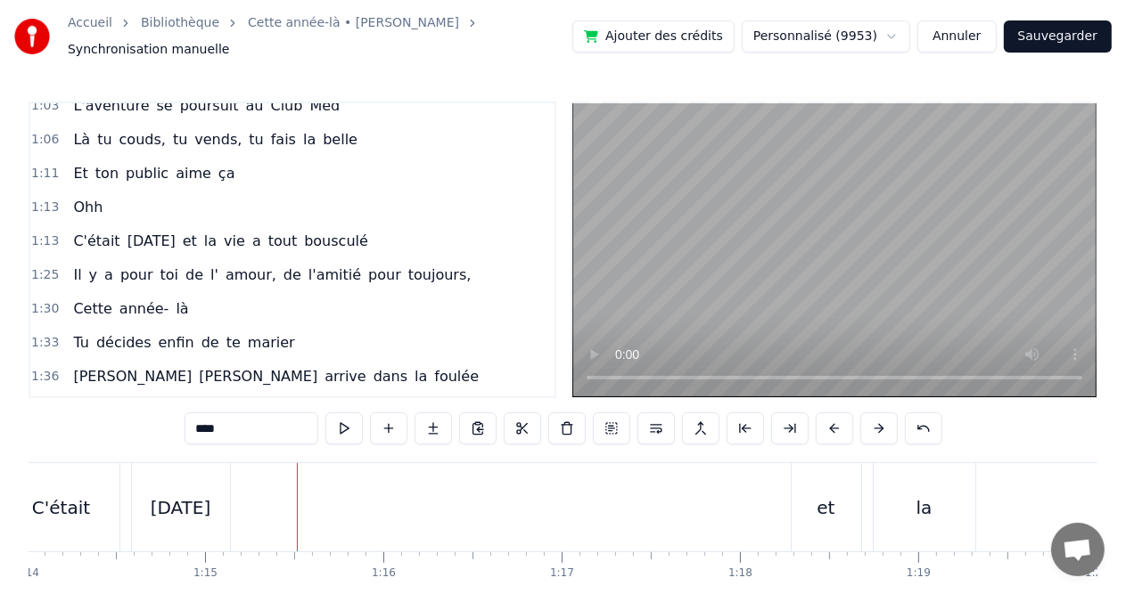
click at [118, 129] on span "couds," at bounding box center [143, 139] width 50 height 20
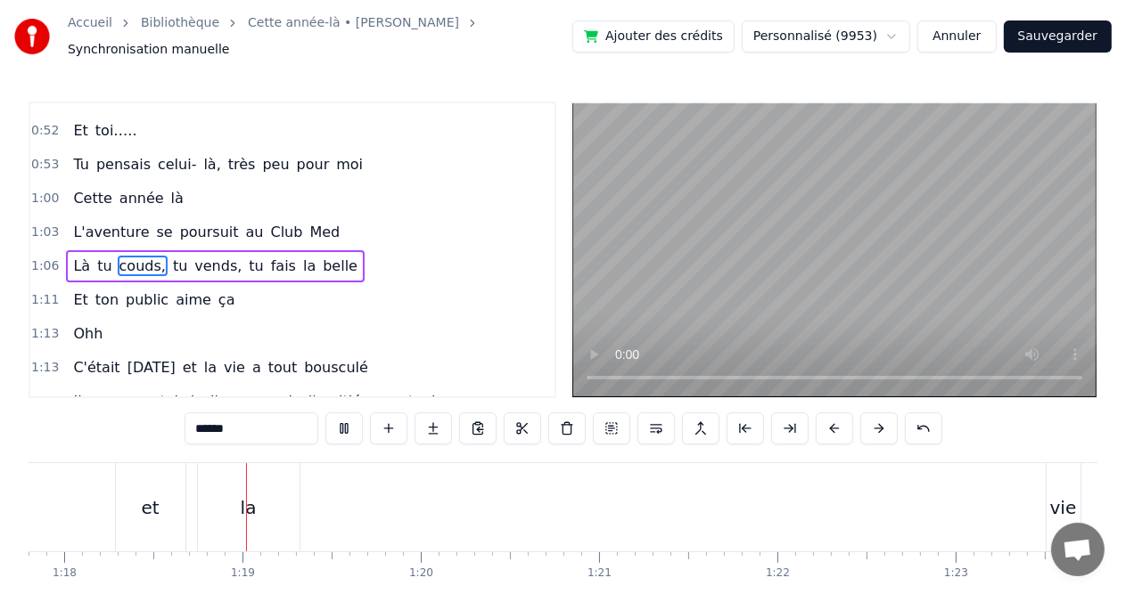
scroll to position [0, 13871]
click at [94, 323] on span "Ohh" at bounding box center [87, 333] width 33 height 20
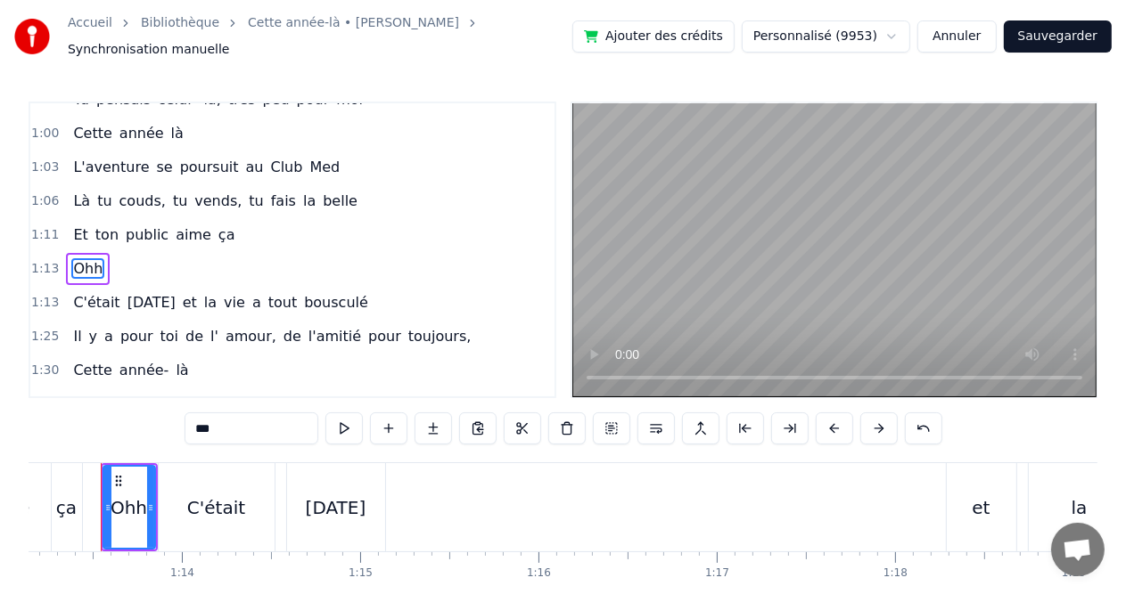
scroll to position [0, 13018]
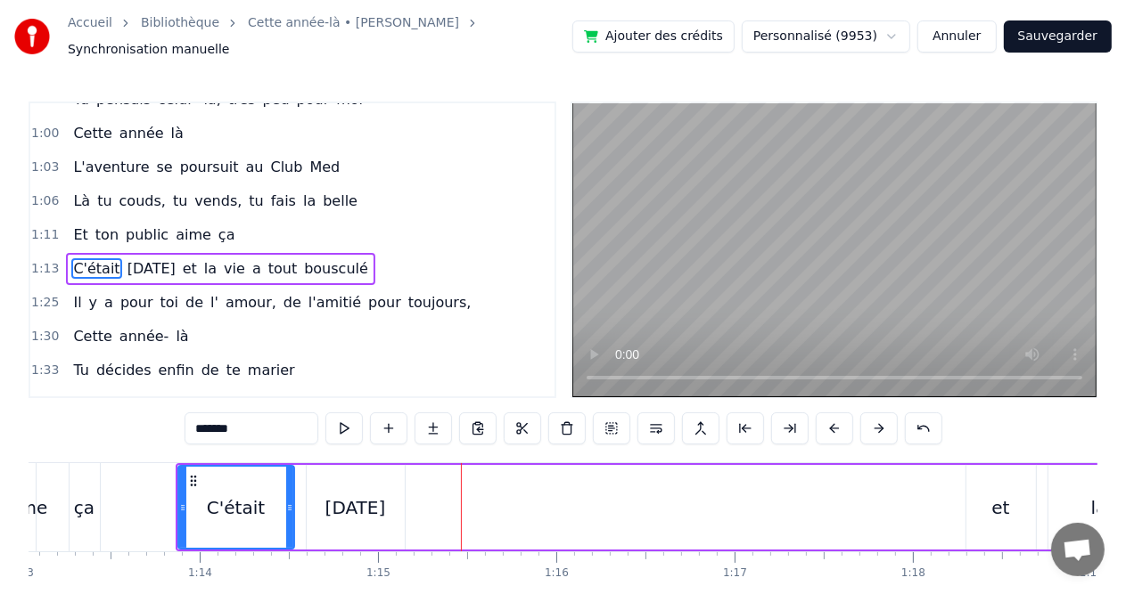
click at [74, 258] on span "C'était" at bounding box center [96, 268] width 50 height 20
click at [217, 225] on span "ça" at bounding box center [227, 235] width 20 height 20
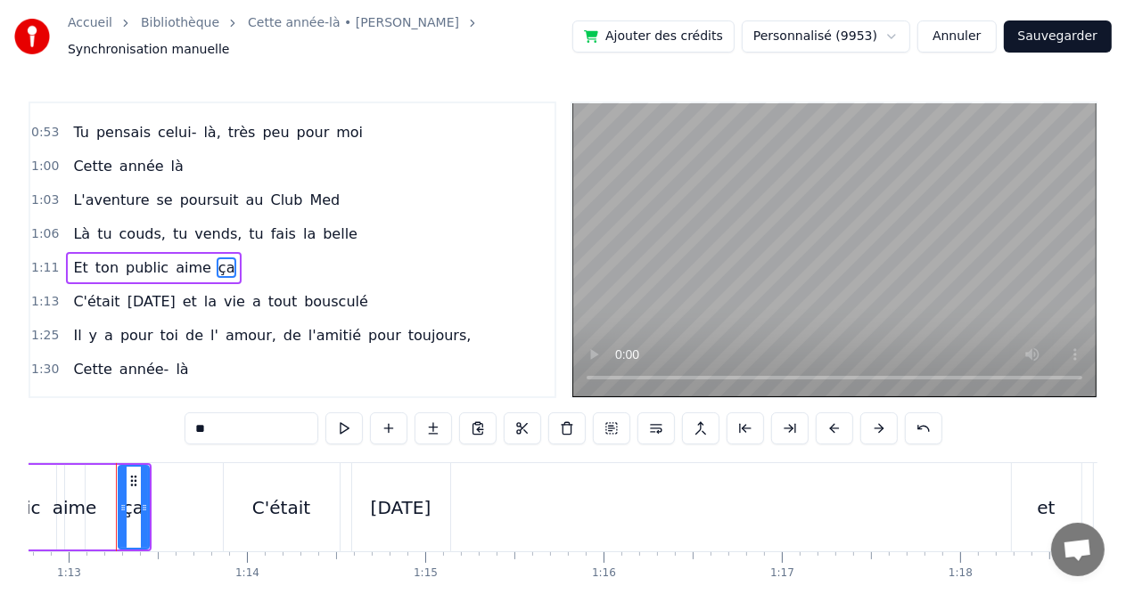
scroll to position [0, 12968]
click at [267, 502] on div "C'était" at bounding box center [284, 508] width 58 height 27
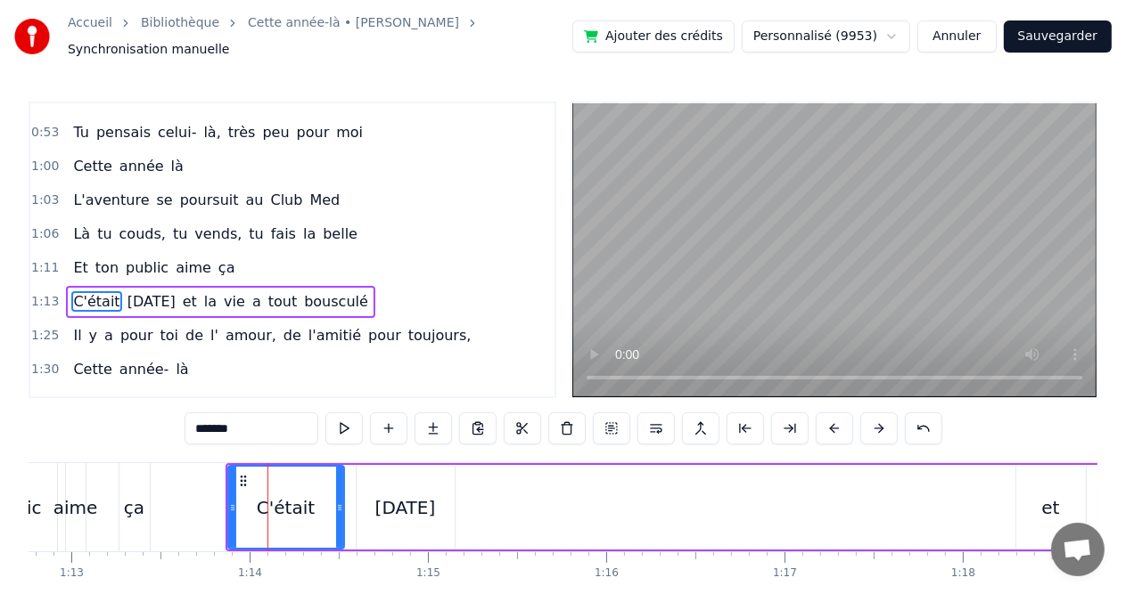
scroll to position [393, 0]
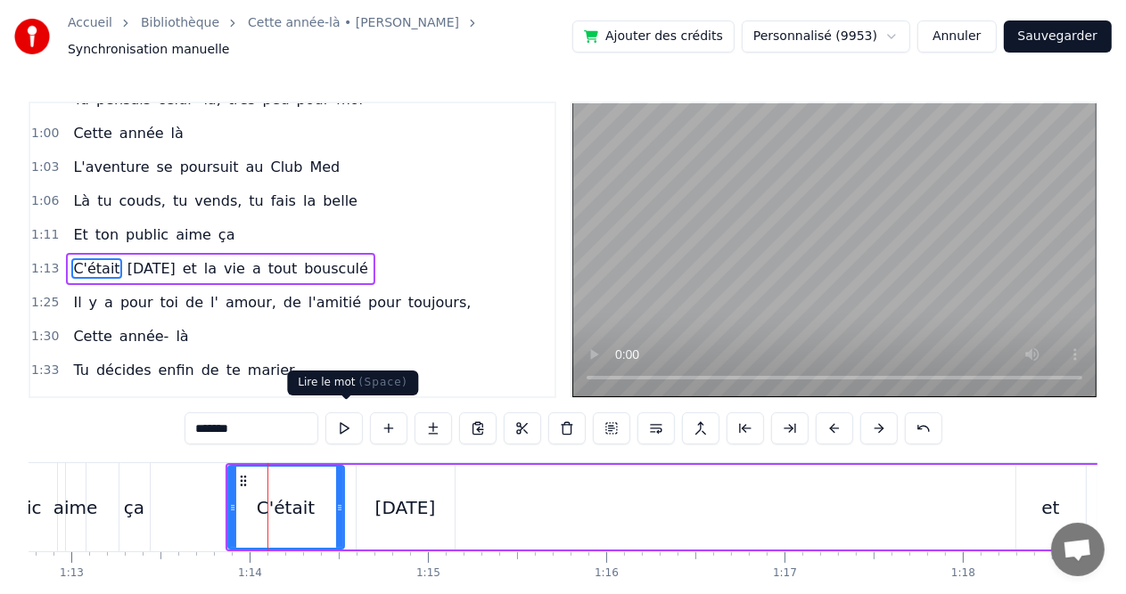
click at [349, 428] on button at bounding box center [343, 429] width 37 height 32
click at [217, 225] on span "ça" at bounding box center [227, 235] width 20 height 20
type input "**"
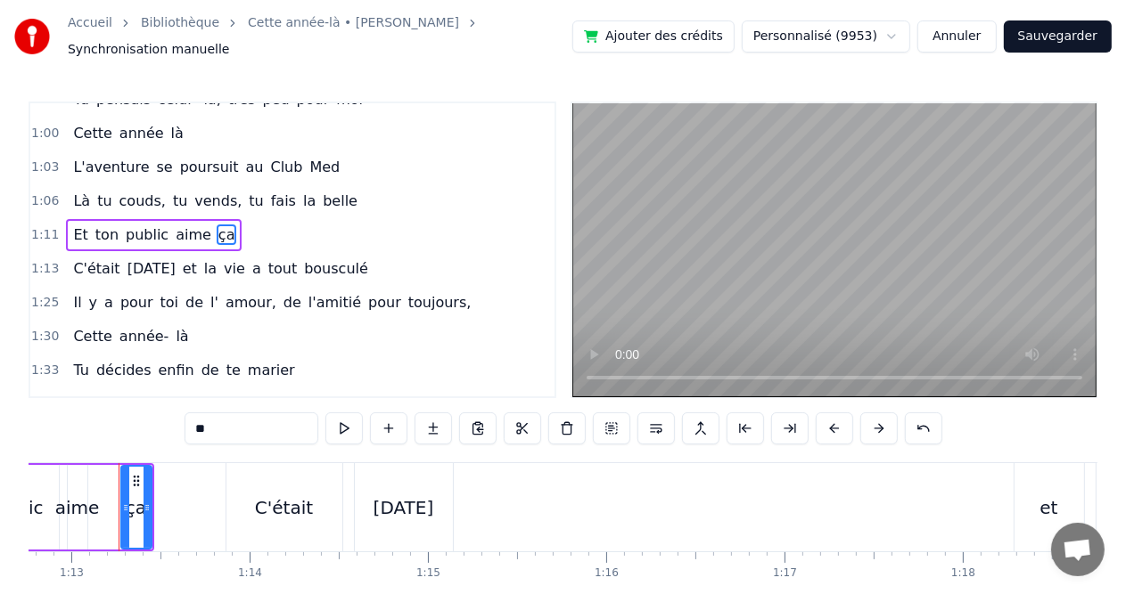
scroll to position [360, 0]
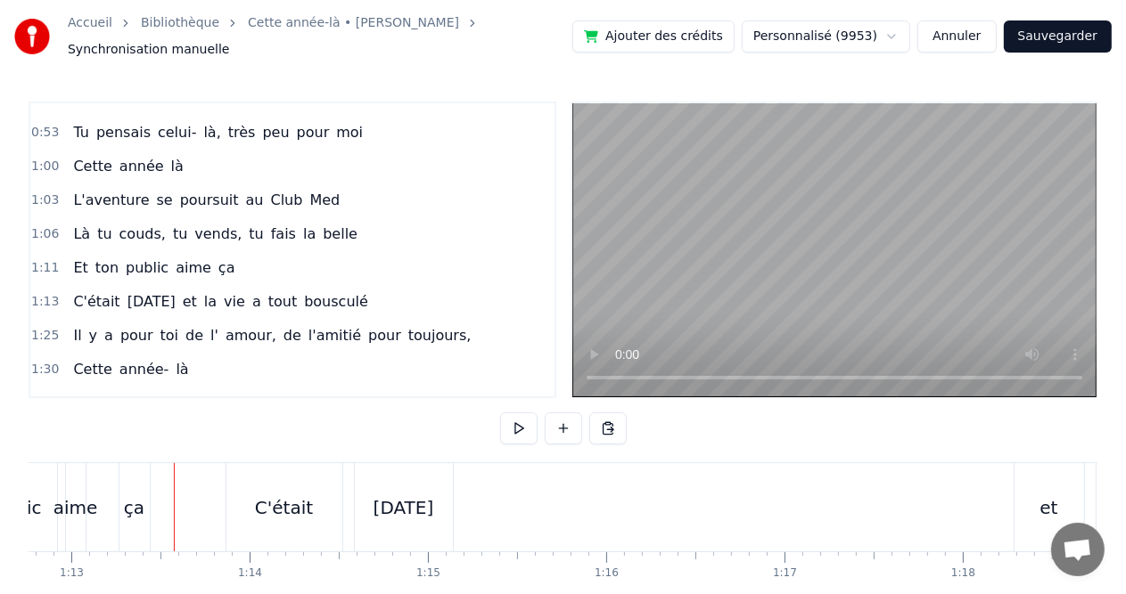
click at [143, 258] on span "public" at bounding box center [147, 268] width 46 height 20
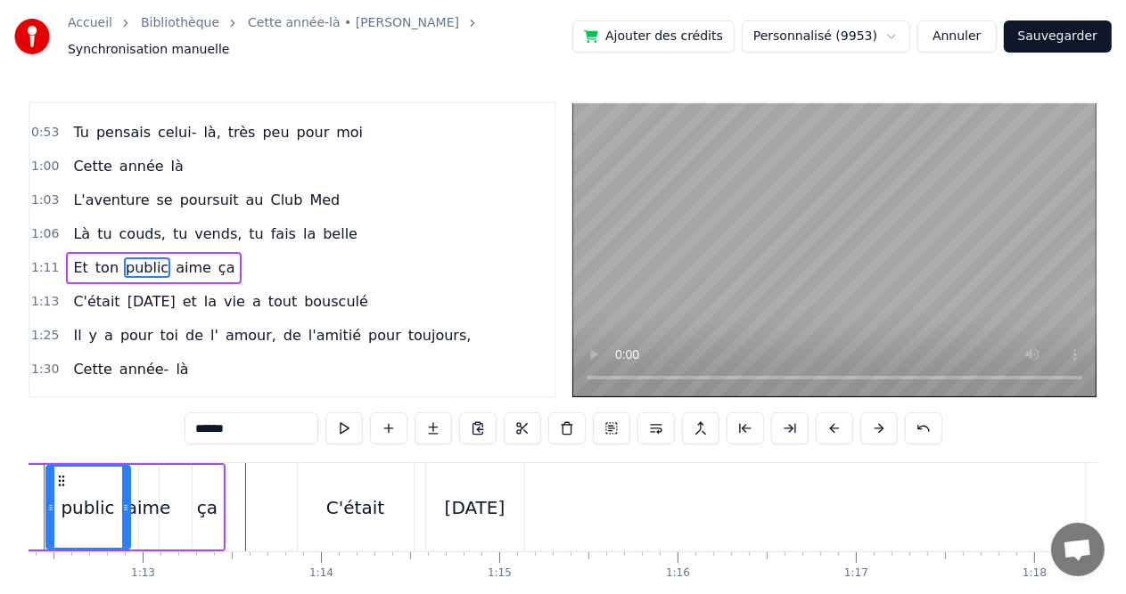
scroll to position [0, 12822]
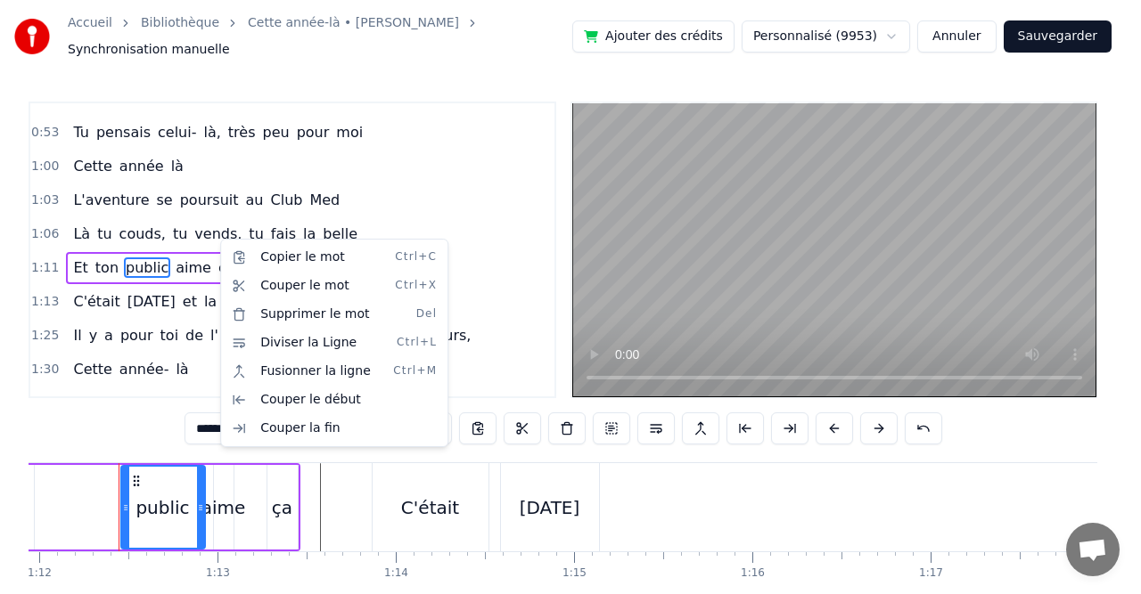
click at [107, 275] on html "Accueil Bibliothèque Cette année-là • [PERSON_NAME] manuelle Ajouter des crédit…" at bounding box center [570, 335] width 1141 height 671
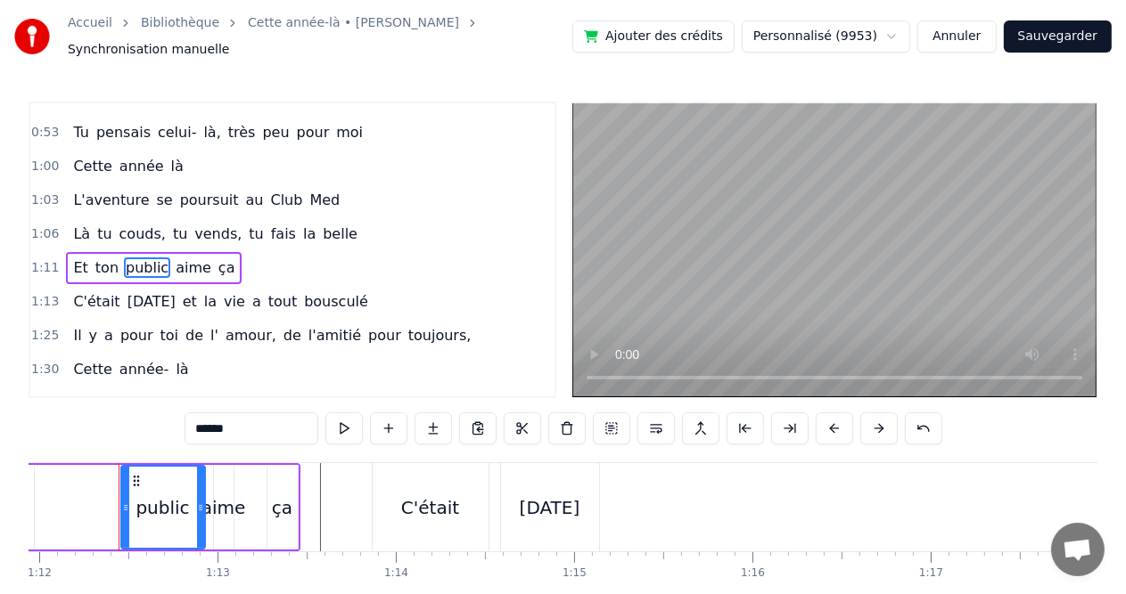
click at [86, 291] on span "C'était" at bounding box center [96, 301] width 50 height 20
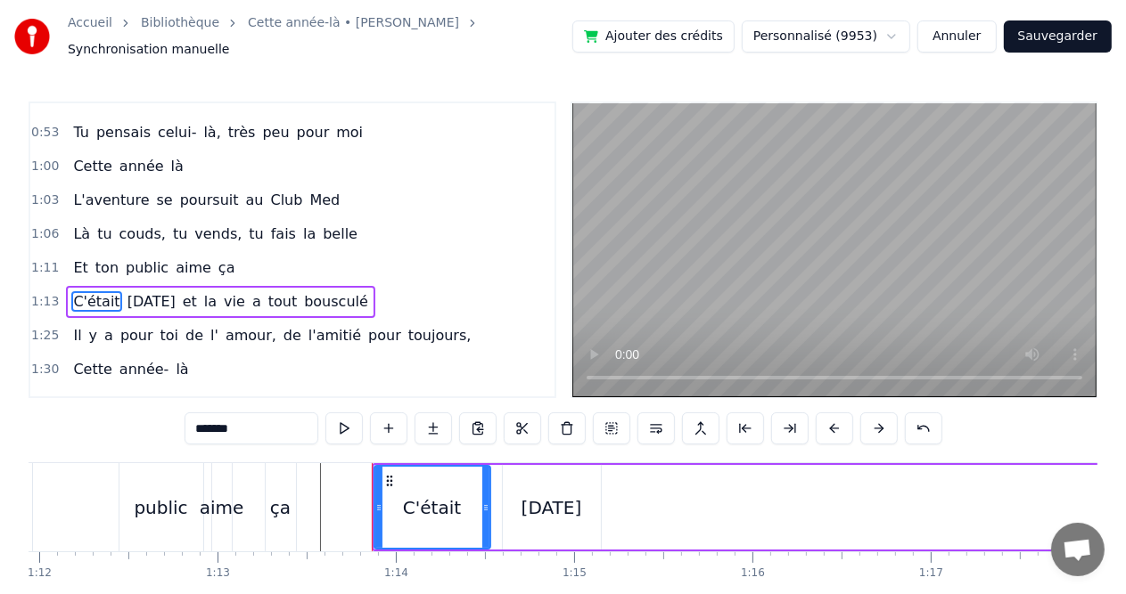
scroll to position [393, 0]
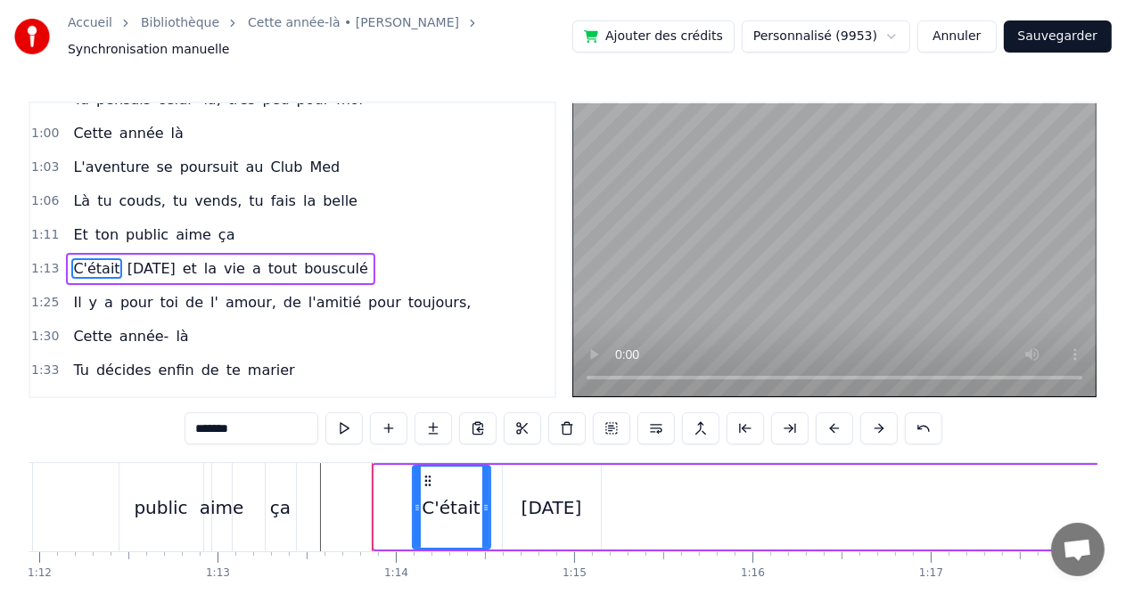
drag, startPoint x: 373, startPoint y: 500, endPoint x: 412, endPoint y: 500, distance: 38.3
click at [413, 501] on icon at bounding box center [416, 508] width 7 height 14
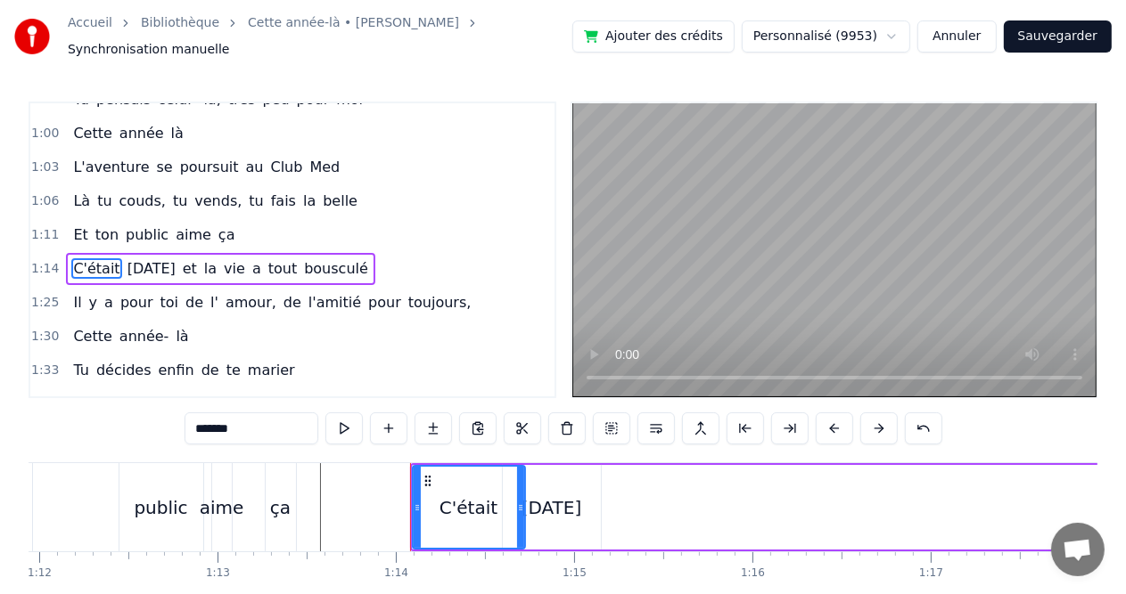
drag, startPoint x: 485, startPoint y: 500, endPoint x: 520, endPoint y: 500, distance: 34.8
click at [520, 501] on icon at bounding box center [520, 508] width 7 height 14
drag, startPoint x: 414, startPoint y: 500, endPoint x: 438, endPoint y: 500, distance: 24.1
click at [438, 501] on icon at bounding box center [441, 508] width 7 height 14
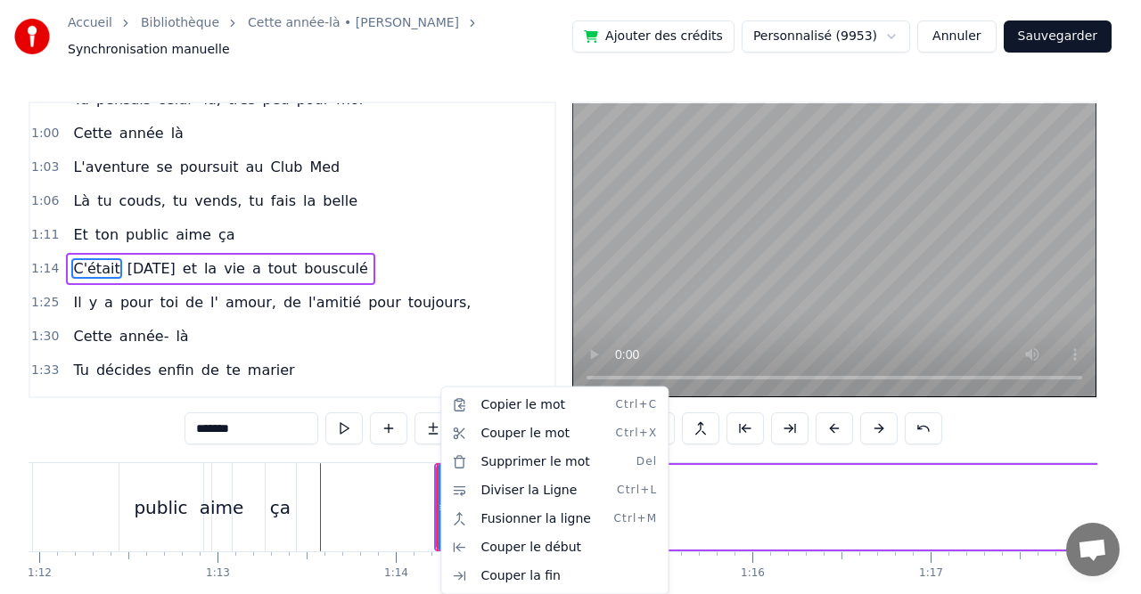
click at [413, 501] on html "Accueil Bibliothèque Cette année-là • [PERSON_NAME] manuelle Ajouter des crédit…" at bounding box center [570, 335] width 1141 height 671
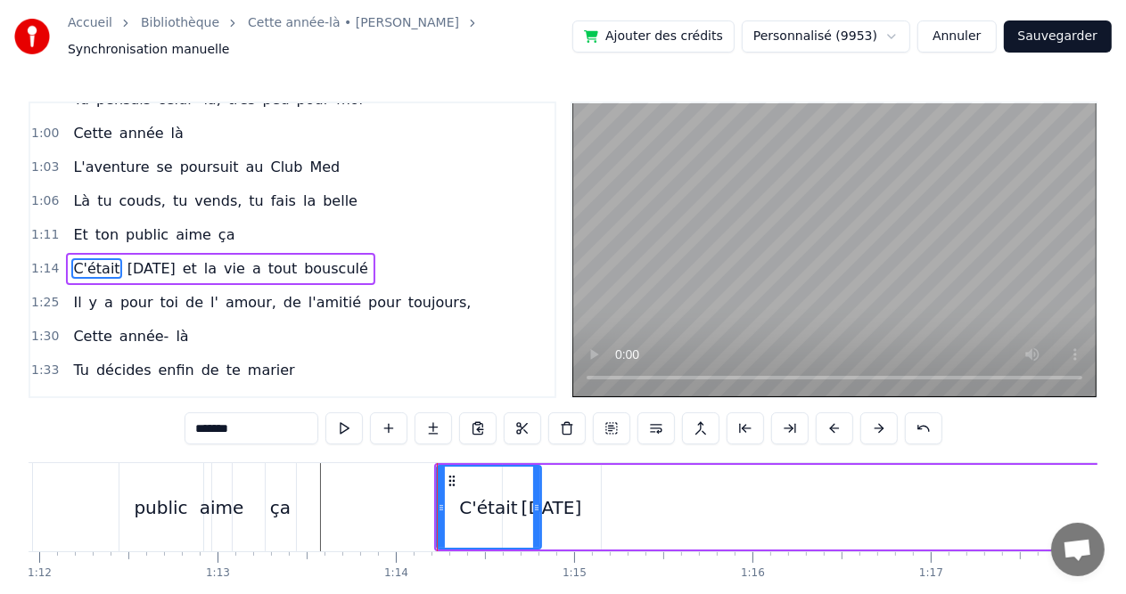
drag, startPoint x: 522, startPoint y: 496, endPoint x: 538, endPoint y: 496, distance: 16.0
click at [538, 501] on icon at bounding box center [536, 508] width 7 height 14
drag, startPoint x: 440, startPoint y: 497, endPoint x: 467, endPoint y: 497, distance: 26.7
click at [467, 501] on icon at bounding box center [467, 508] width 7 height 14
drag, startPoint x: 467, startPoint y: 497, endPoint x: 496, endPoint y: 495, distance: 29.5
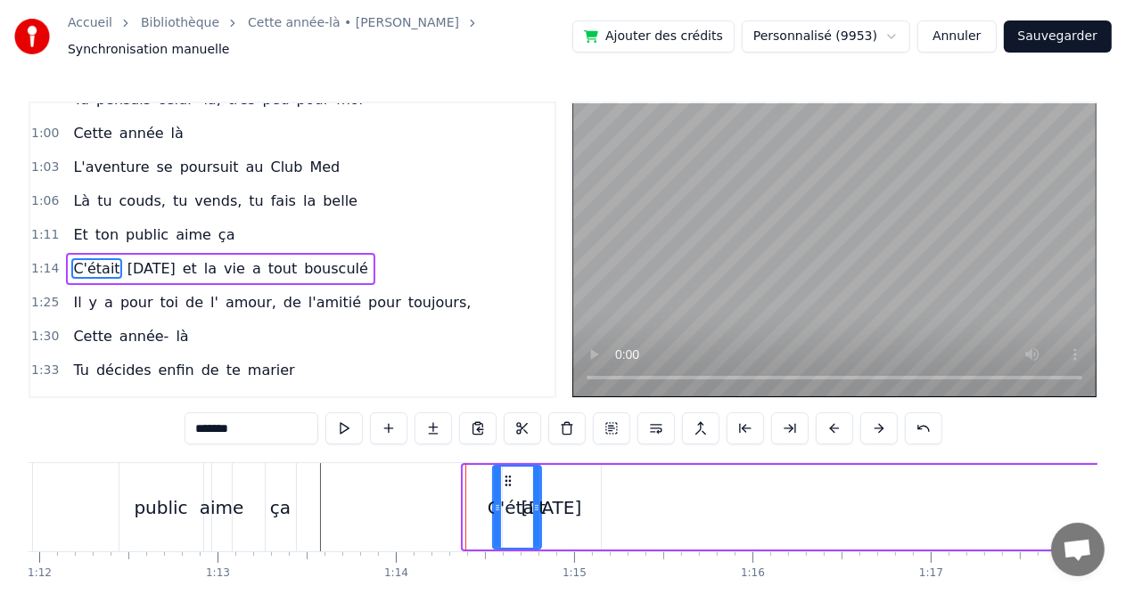
click at [496, 501] on icon at bounding box center [497, 508] width 7 height 14
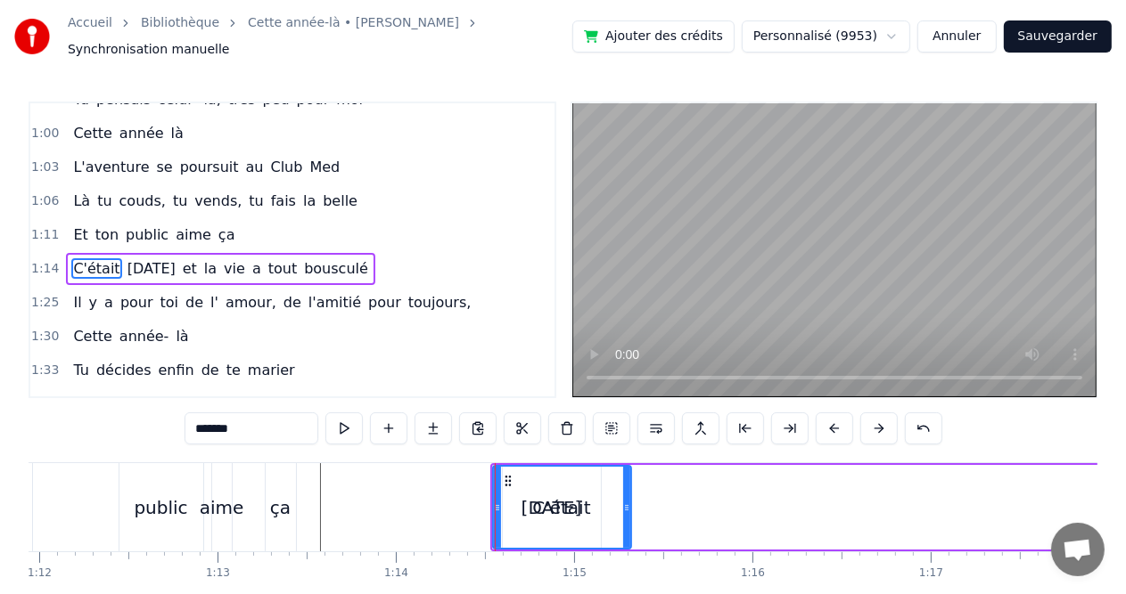
drag, startPoint x: 535, startPoint y: 491, endPoint x: 625, endPoint y: 496, distance: 90.2
click at [625, 496] on div at bounding box center [626, 507] width 7 height 81
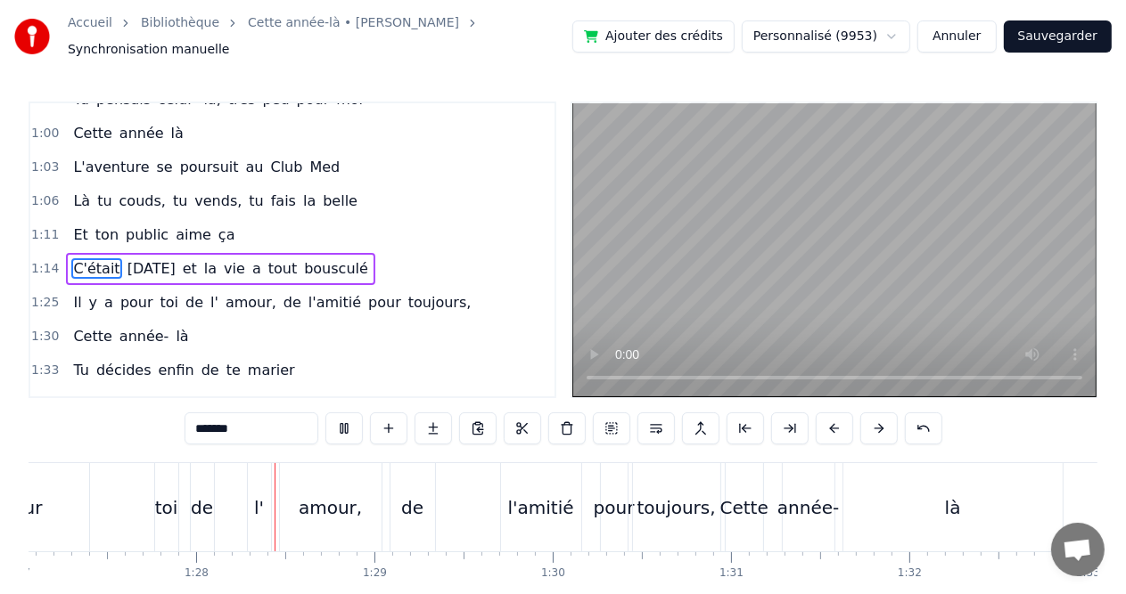
scroll to position [0, 15550]
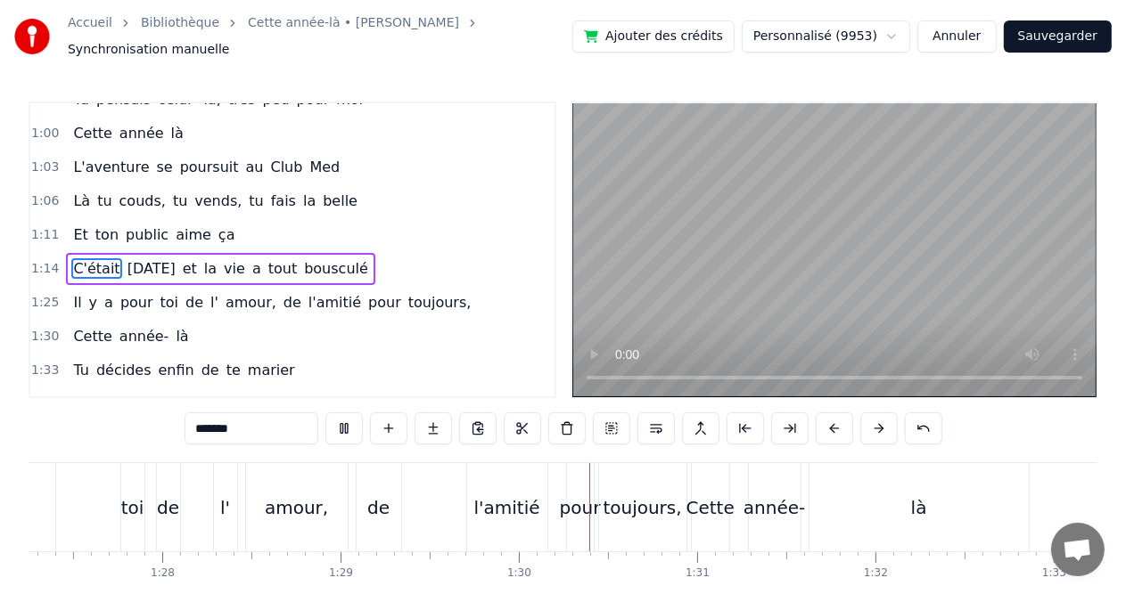
click at [217, 225] on span "ça" at bounding box center [227, 235] width 20 height 20
type input "**"
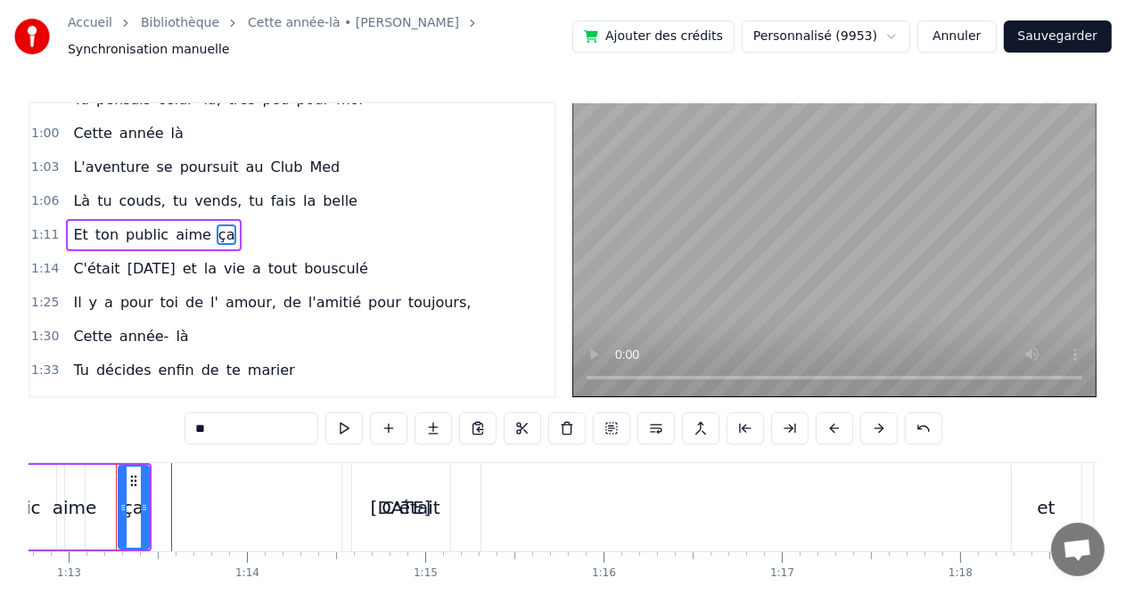
scroll to position [0, 12968]
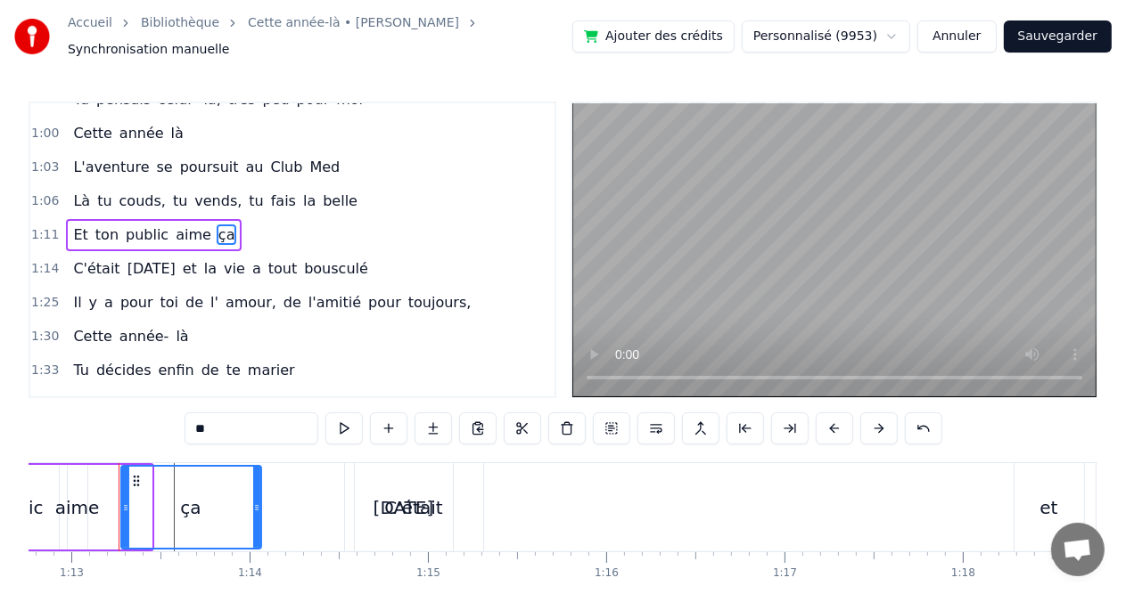
drag, startPoint x: 147, startPoint y: 487, endPoint x: 257, endPoint y: 487, distance: 109.6
click at [257, 487] on div at bounding box center [256, 507] width 7 height 81
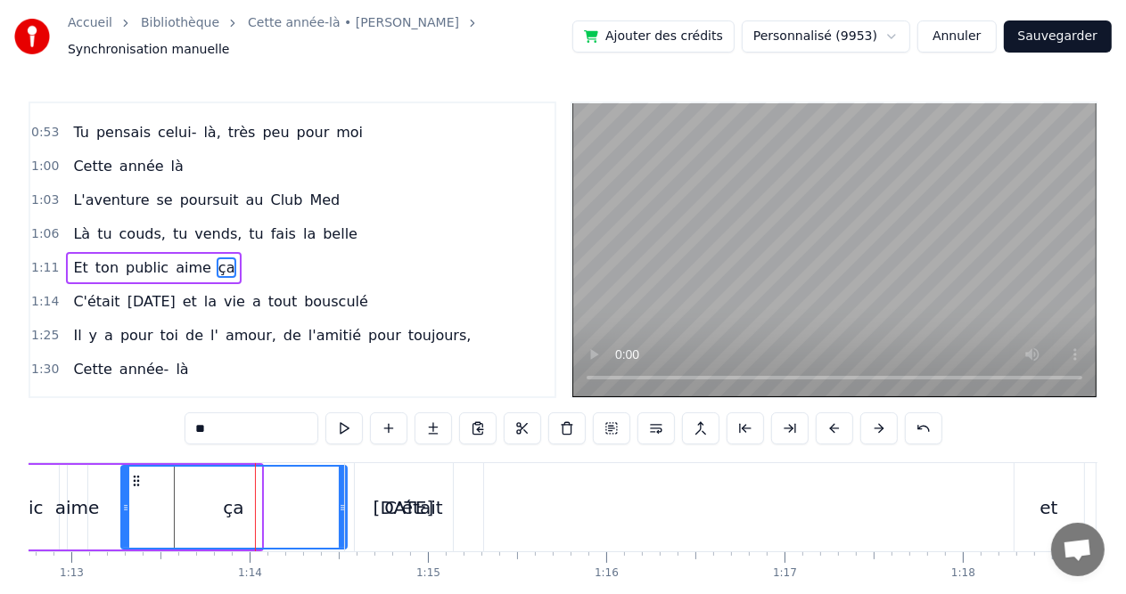
drag, startPoint x: 257, startPoint y: 488, endPoint x: 342, endPoint y: 495, distance: 85.8
click at [342, 495] on div at bounding box center [342, 507] width 7 height 81
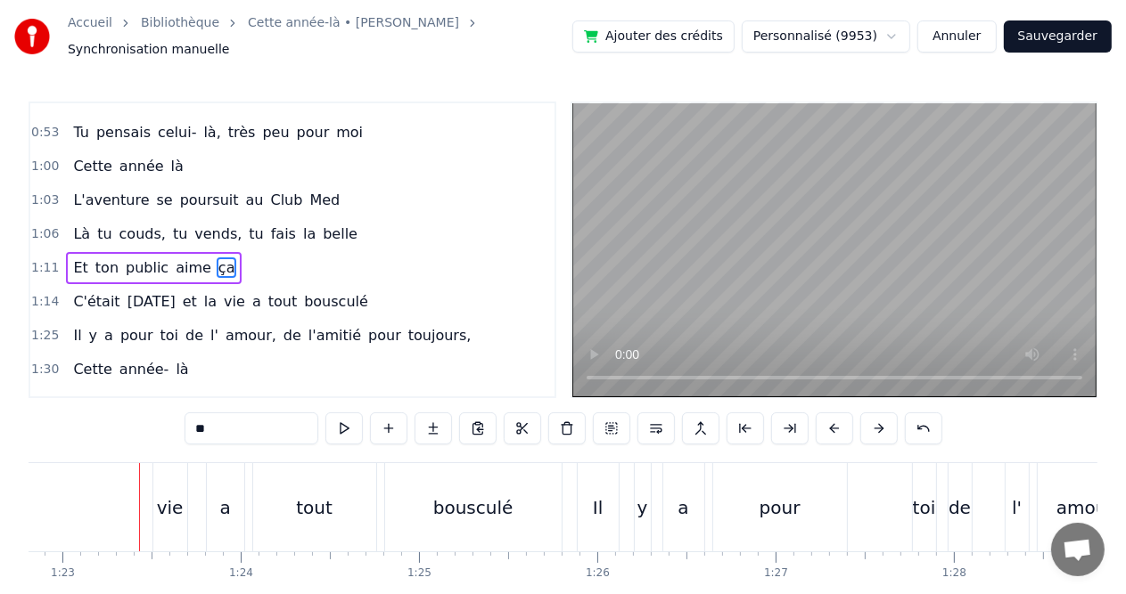
scroll to position [0, 14779]
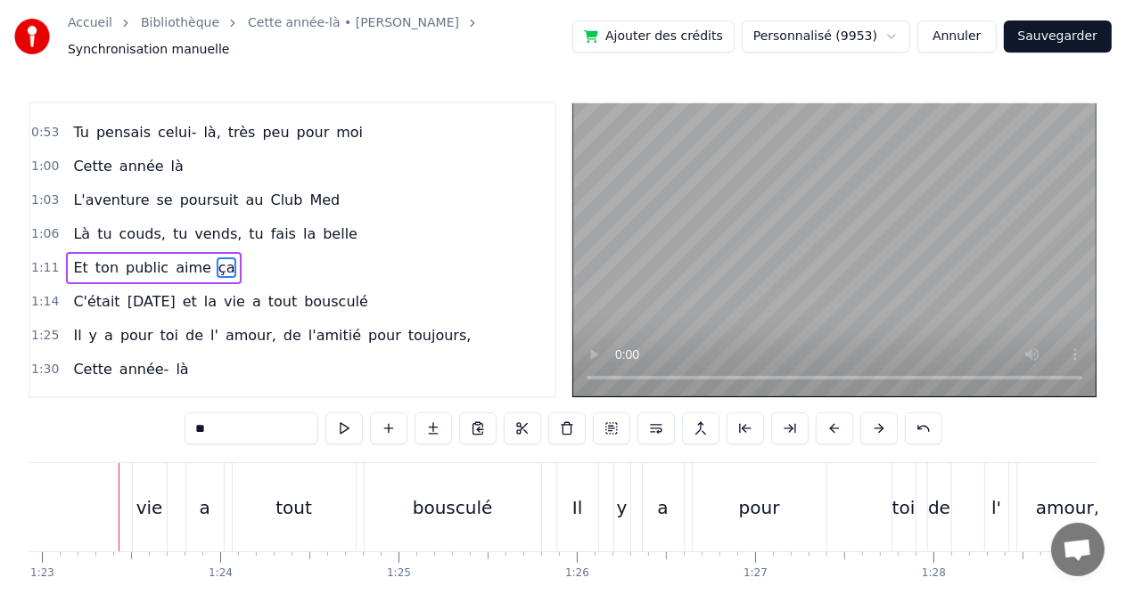
click at [82, 252] on div "Et ton public aime ça" at bounding box center [154, 268] width 176 height 32
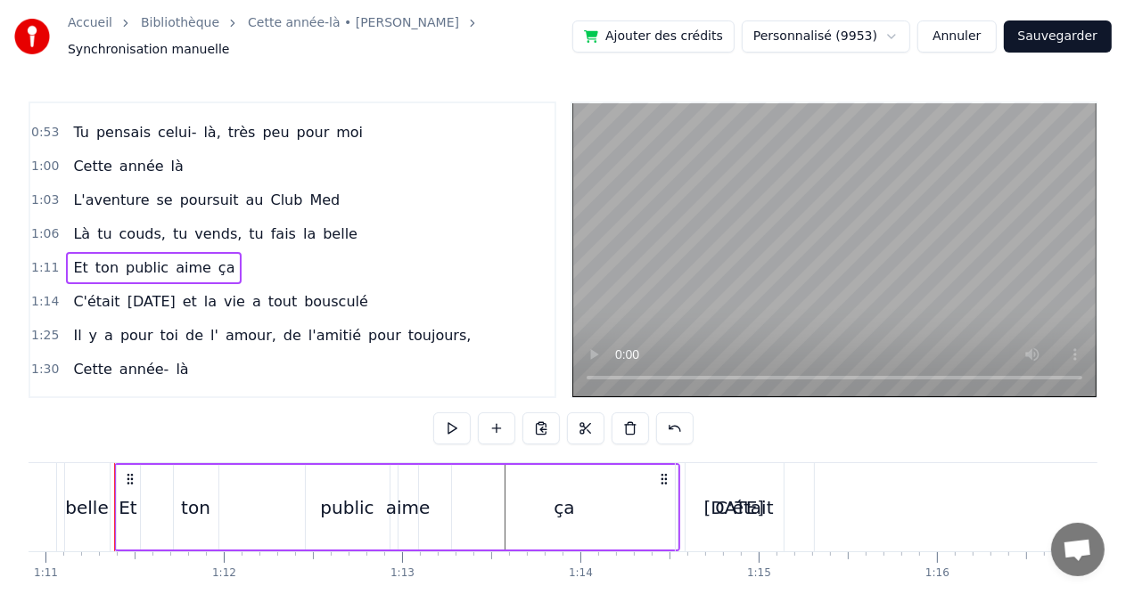
scroll to position [0, 12633]
click at [509, 484] on div "ça" at bounding box center [568, 507] width 225 height 85
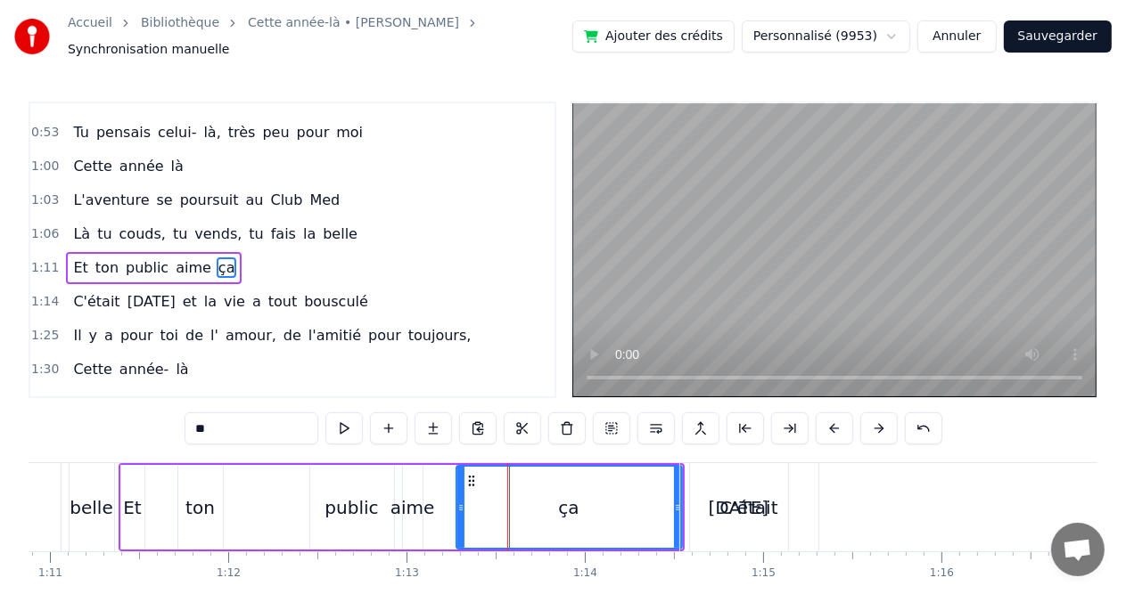
click at [198, 499] on div "ton" at bounding box center [199, 508] width 29 height 27
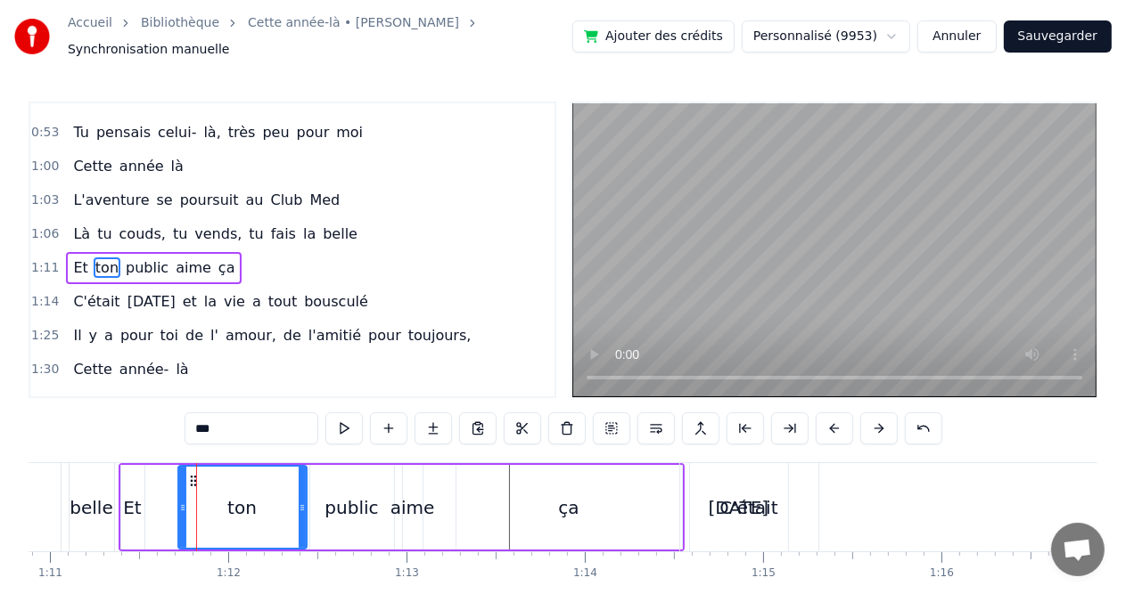
drag, startPoint x: 218, startPoint y: 497, endPoint x: 302, endPoint y: 499, distance: 83.8
click at [302, 501] on icon at bounding box center [302, 508] width 7 height 14
click at [571, 495] on div "ça" at bounding box center [568, 508] width 20 height 27
type input "**"
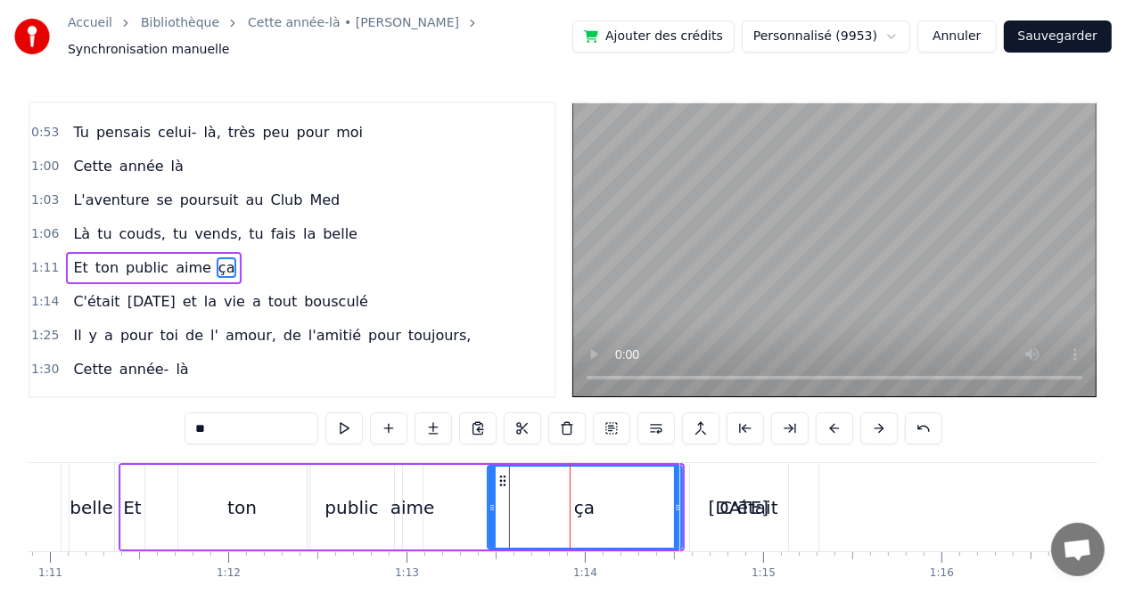
drag, startPoint x: 461, startPoint y: 499, endPoint x: 492, endPoint y: 498, distance: 31.2
click at [492, 501] on icon at bounding box center [491, 508] width 7 height 14
drag, startPoint x: 491, startPoint y: 503, endPoint x: 529, endPoint y: 503, distance: 38.3
click at [529, 503] on icon at bounding box center [531, 508] width 7 height 14
click at [438, 251] on div "1:11 Et ton public aime ça" at bounding box center [292, 268] width 524 height 34
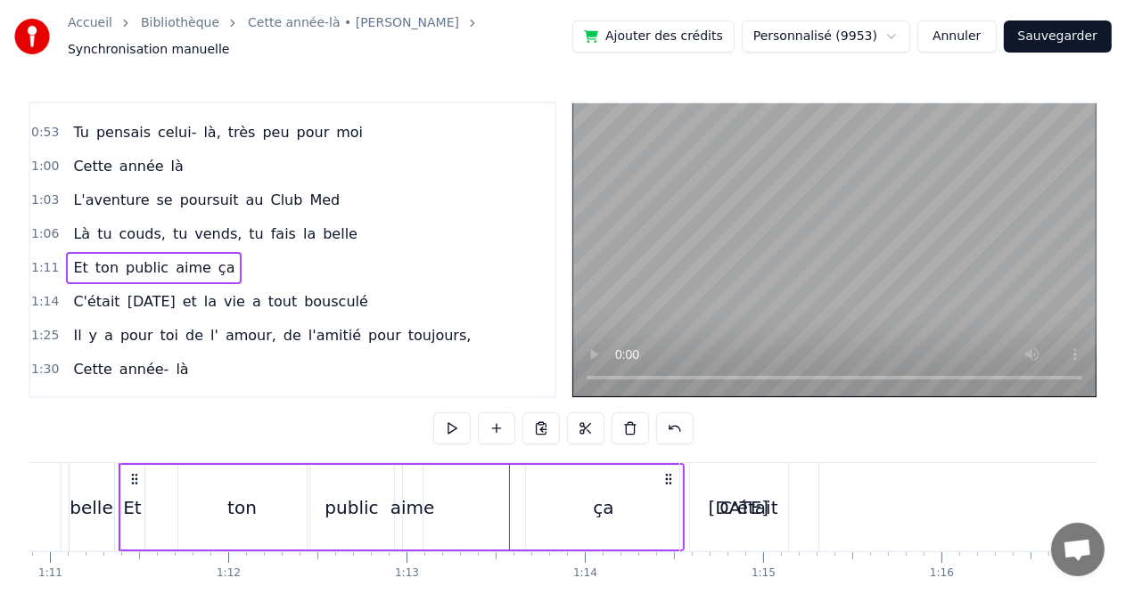
click at [745, 504] on div "[DATE]" at bounding box center [738, 508] width 61 height 27
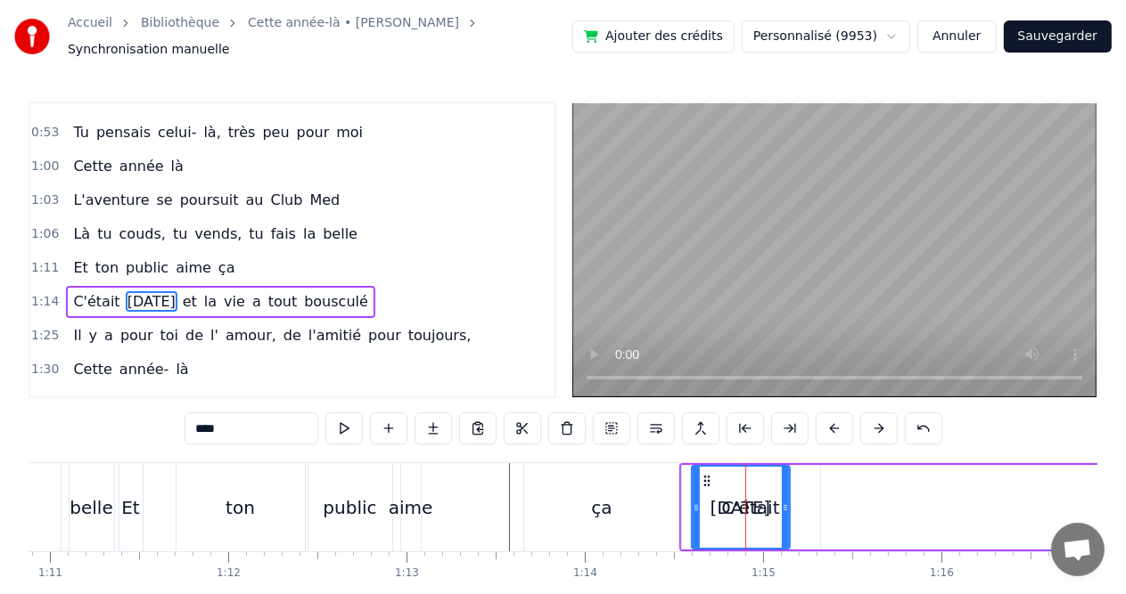
scroll to position [393, 0]
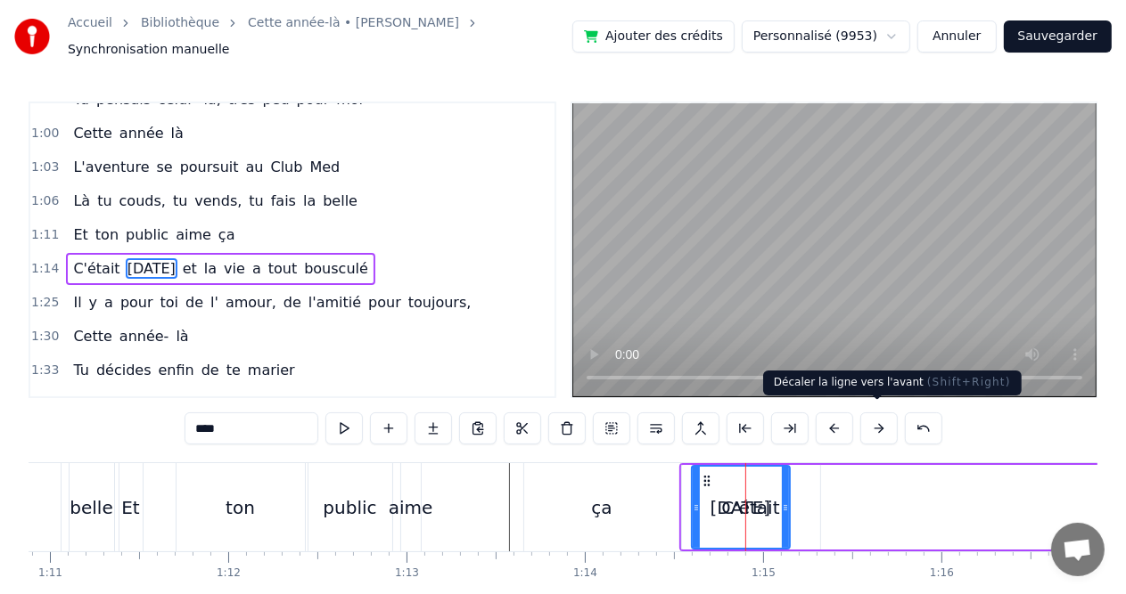
click at [872, 420] on button at bounding box center [878, 429] width 37 height 32
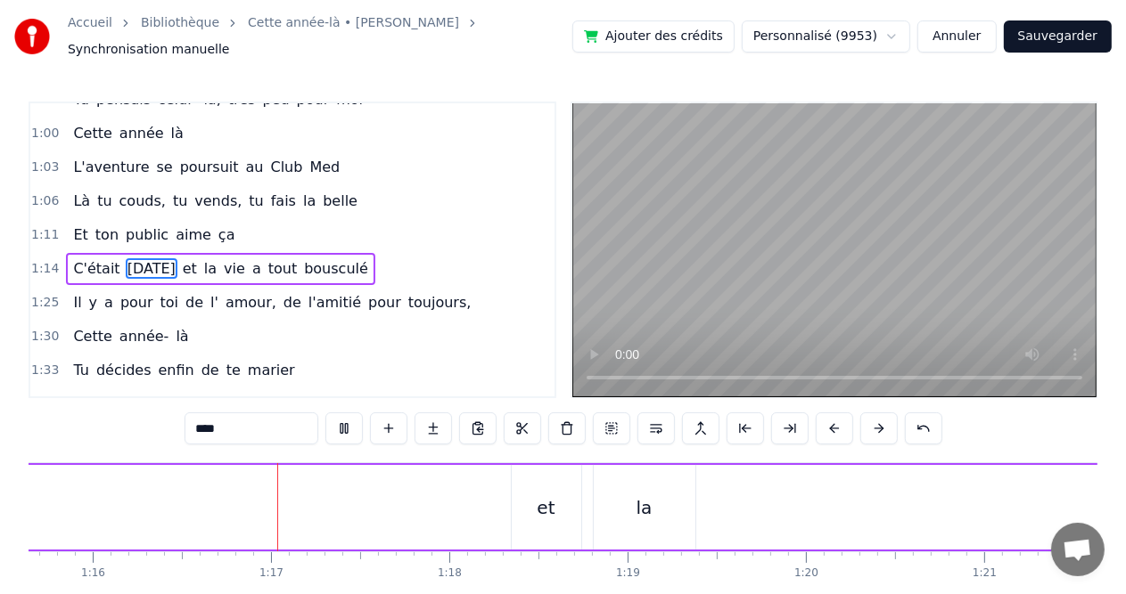
scroll to position [0, 13524]
click at [176, 225] on span "aime" at bounding box center [193, 235] width 39 height 20
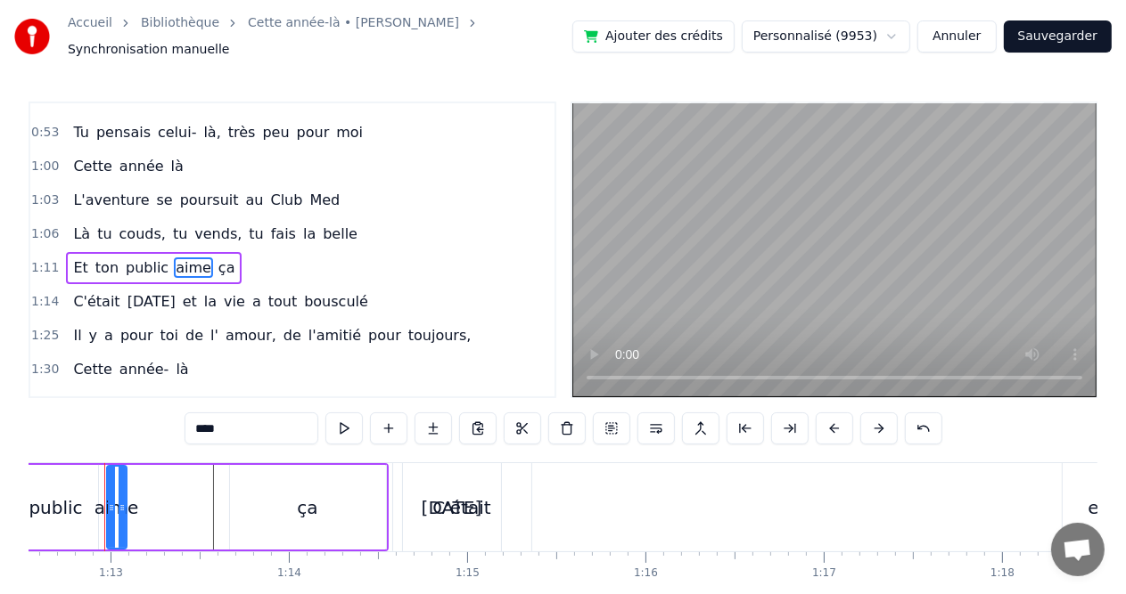
scroll to position [0, 12914]
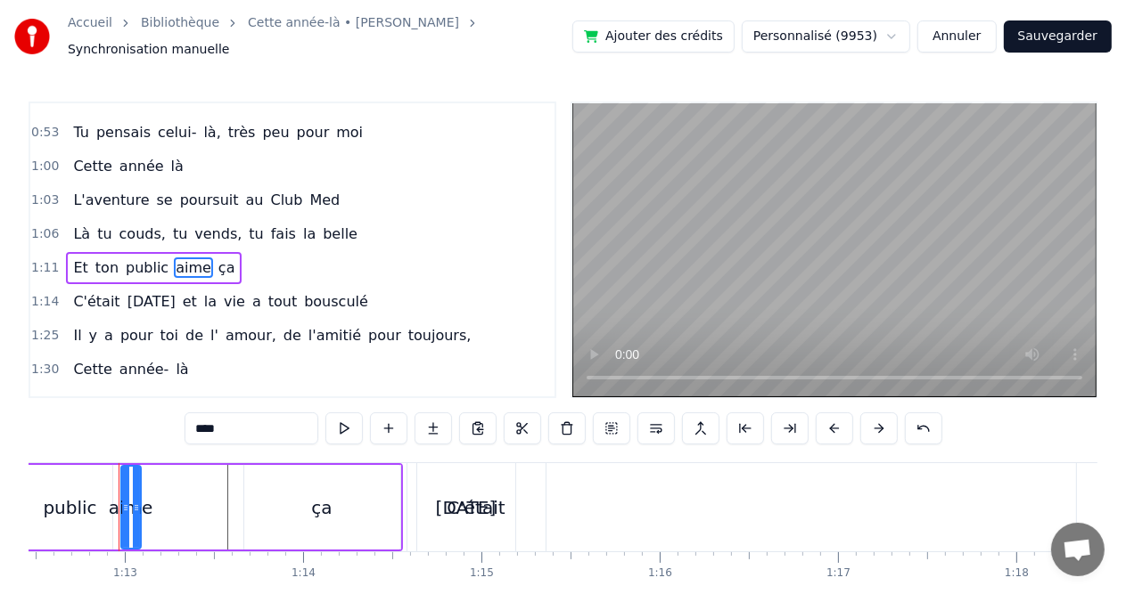
click at [457, 499] on div "[DATE]" at bounding box center [466, 508] width 61 height 27
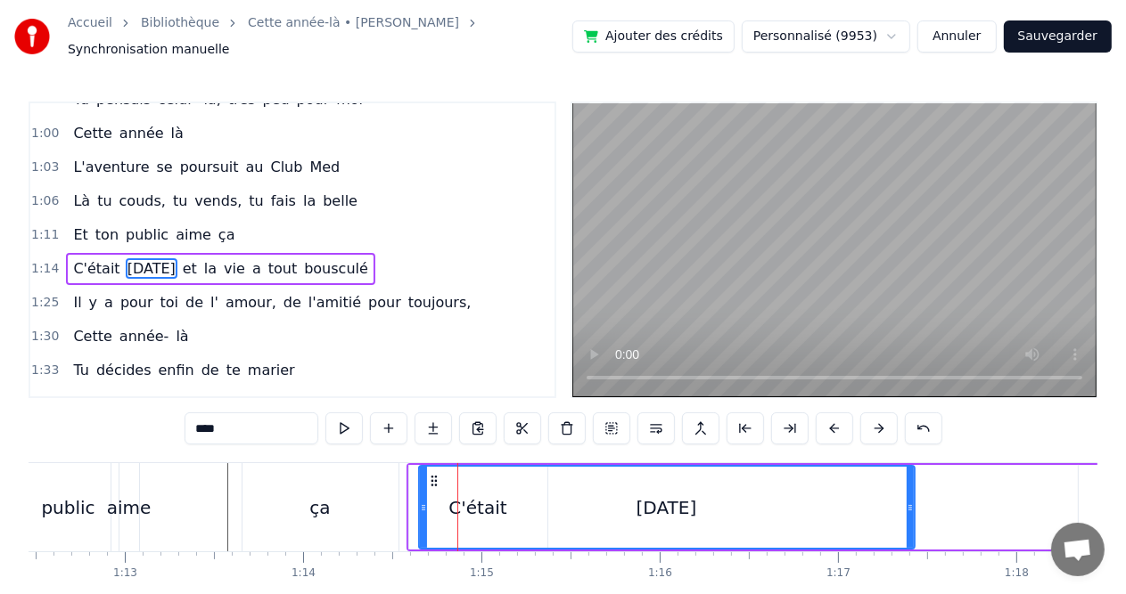
drag, startPoint x: 512, startPoint y: 495, endPoint x: 906, endPoint y: 517, distance: 395.4
click at [906, 517] on div at bounding box center [909, 507] width 7 height 81
click at [742, 399] on span at bounding box center [744, 400] width 9 height 9
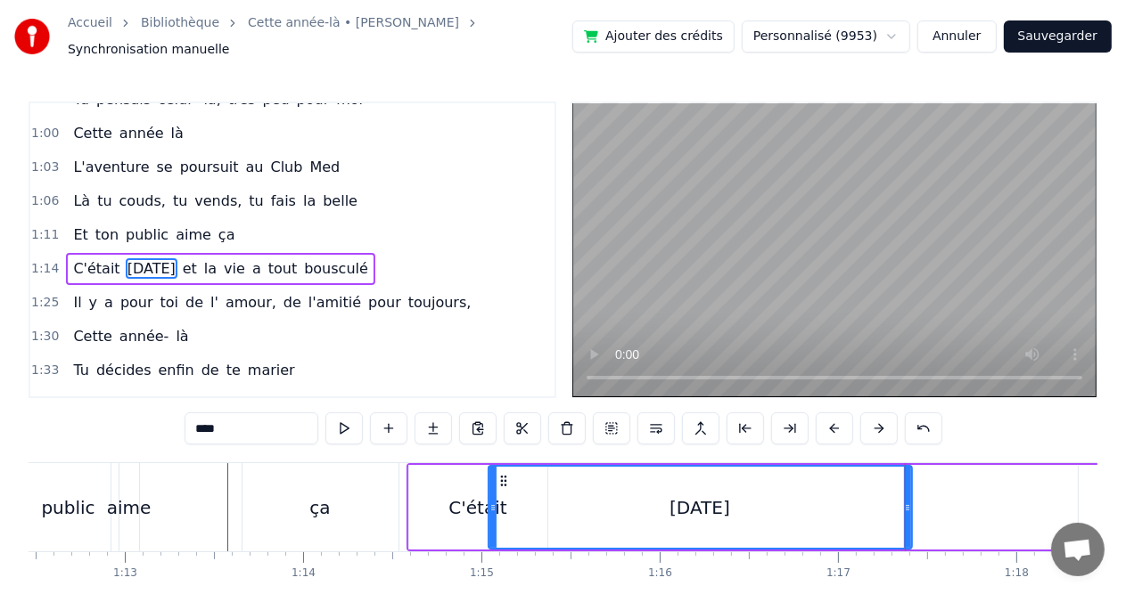
drag, startPoint x: 422, startPoint y: 500, endPoint x: 492, endPoint y: 502, distance: 69.5
click at [492, 502] on icon at bounding box center [492, 508] width 7 height 14
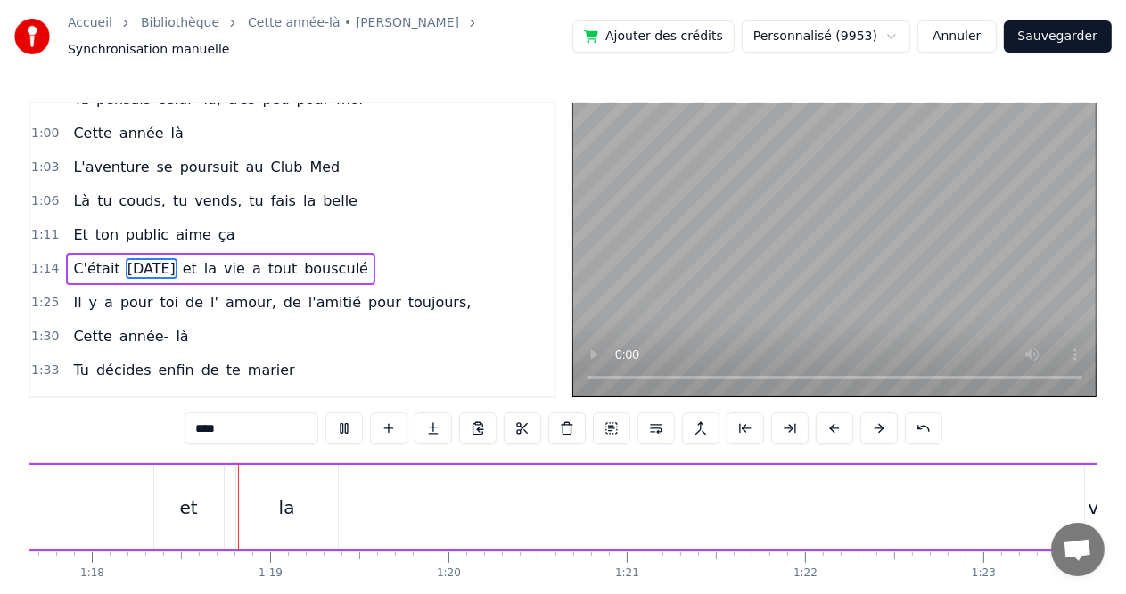
scroll to position [0, 13840]
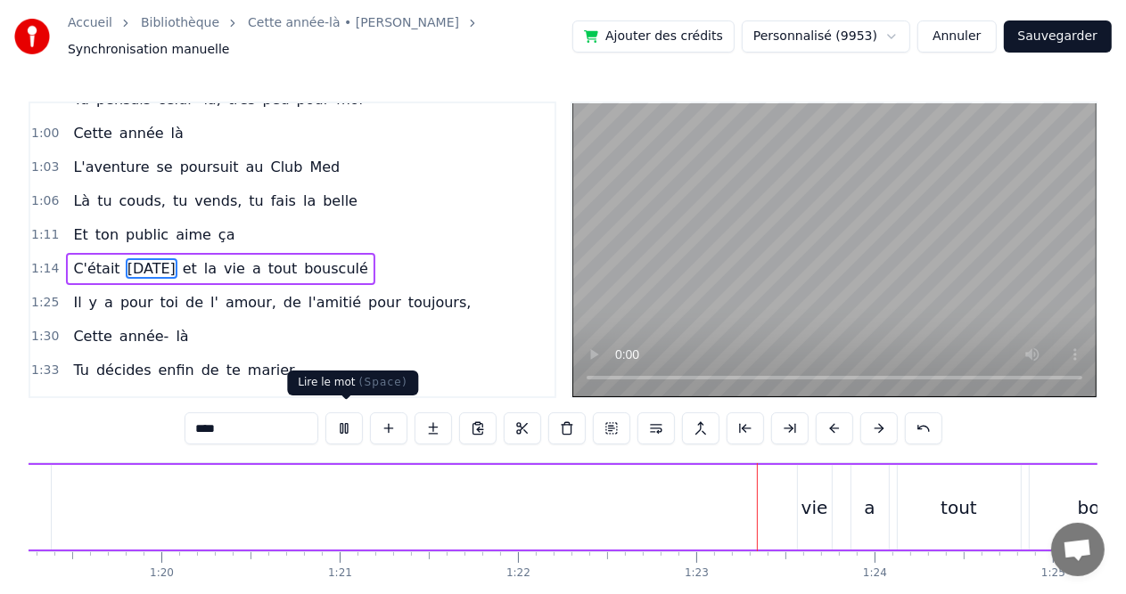
click at [348, 417] on button at bounding box center [343, 429] width 37 height 32
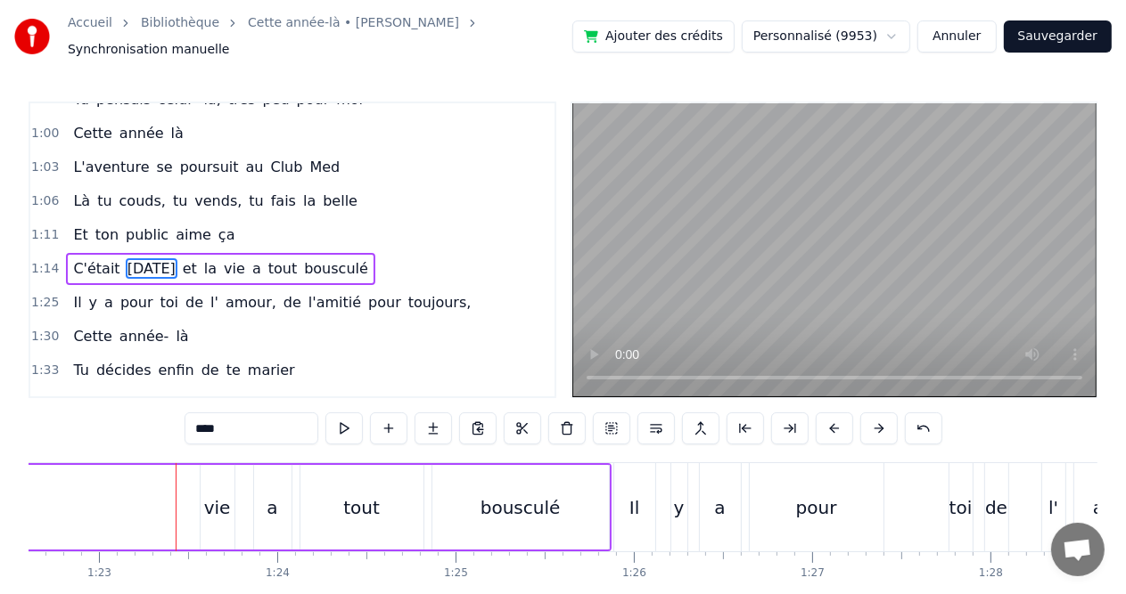
scroll to position [0, 14730]
click at [174, 225] on span "aime" at bounding box center [193, 235] width 39 height 20
type input "****"
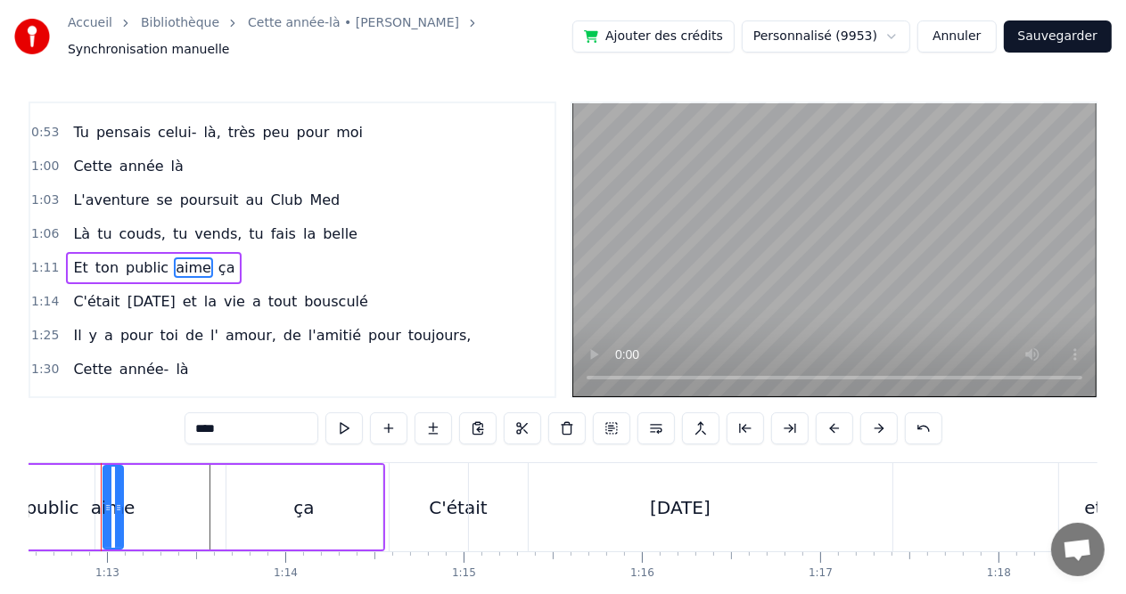
scroll to position [0, 12914]
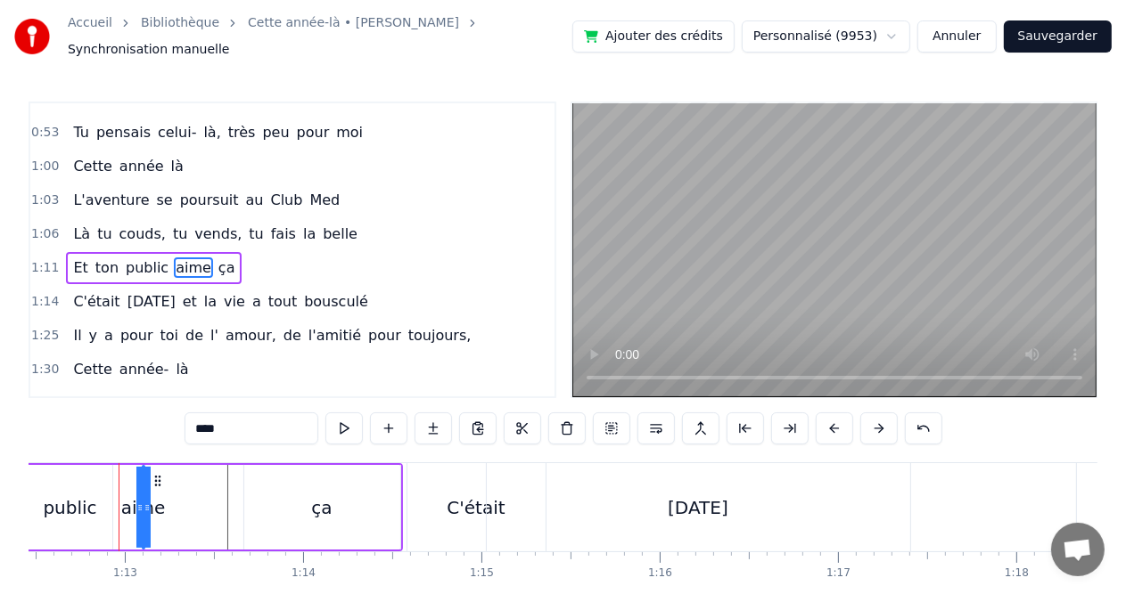
drag, startPoint x: 126, startPoint y: 473, endPoint x: 200, endPoint y: 485, distance: 74.9
click at [200, 485] on div "Et ton public aime ça" at bounding box center [120, 507] width 566 height 88
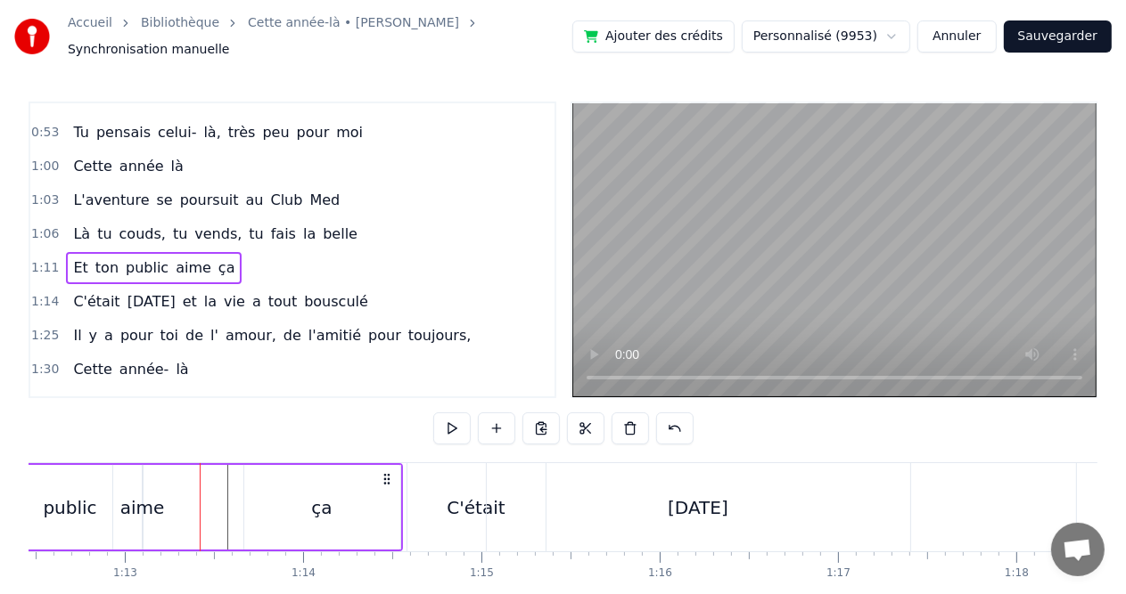
drag, startPoint x: 199, startPoint y: 479, endPoint x: 225, endPoint y: 479, distance: 25.8
click at [225, 479] on div "Et ton public aime ça" at bounding box center [120, 507] width 566 height 88
drag, startPoint x: 228, startPoint y: 481, endPoint x: 246, endPoint y: 479, distance: 17.9
click at [246, 479] on div "Et ton public aime ça" at bounding box center [120, 507] width 566 height 88
click at [210, 499] on div "Et ton public aime ça" at bounding box center [120, 507] width 566 height 88
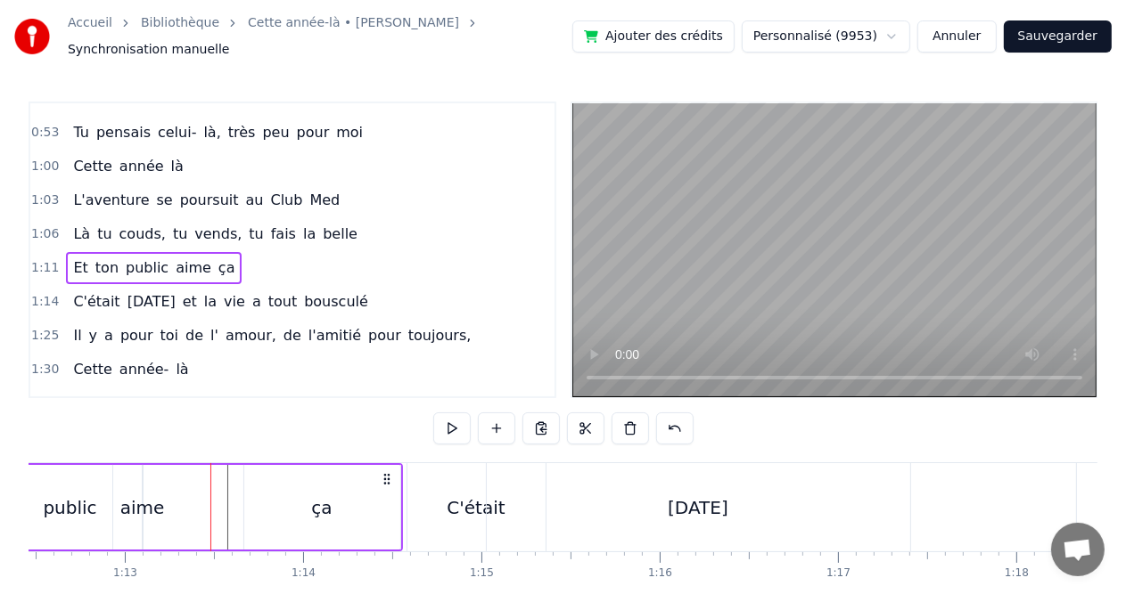
drag, startPoint x: 226, startPoint y: 495, endPoint x: 291, endPoint y: 493, distance: 64.2
click at [291, 493] on div "Et ton public aime ça" at bounding box center [120, 507] width 566 height 88
click at [402, 494] on div "Et ton public aime ça" at bounding box center [120, 507] width 566 height 88
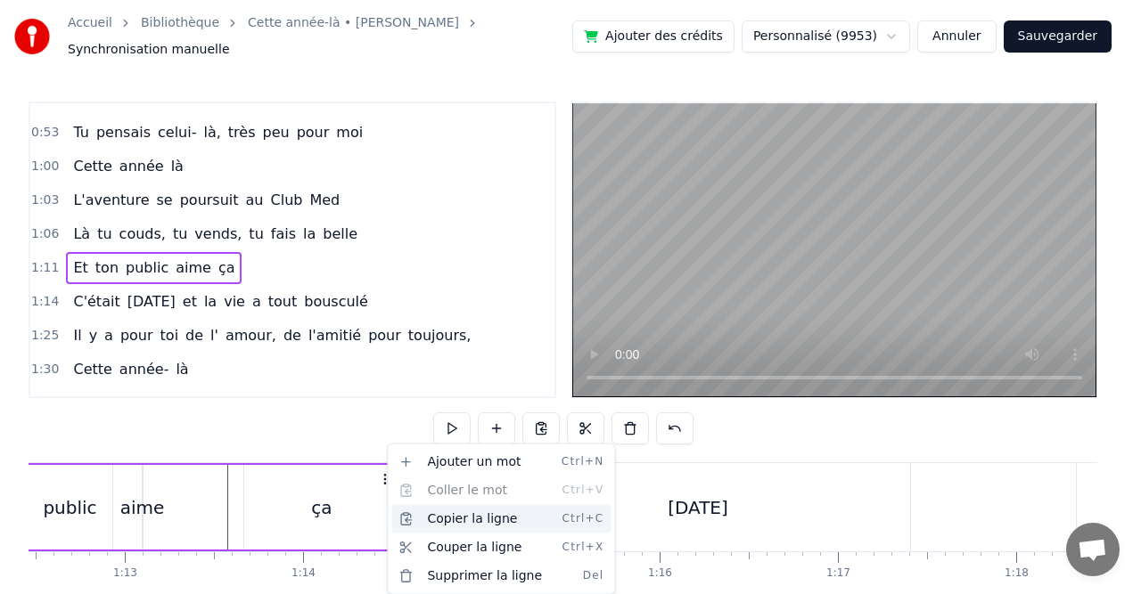
click at [444, 517] on div "Copier la ligne Ctrl+C" at bounding box center [500, 519] width 219 height 29
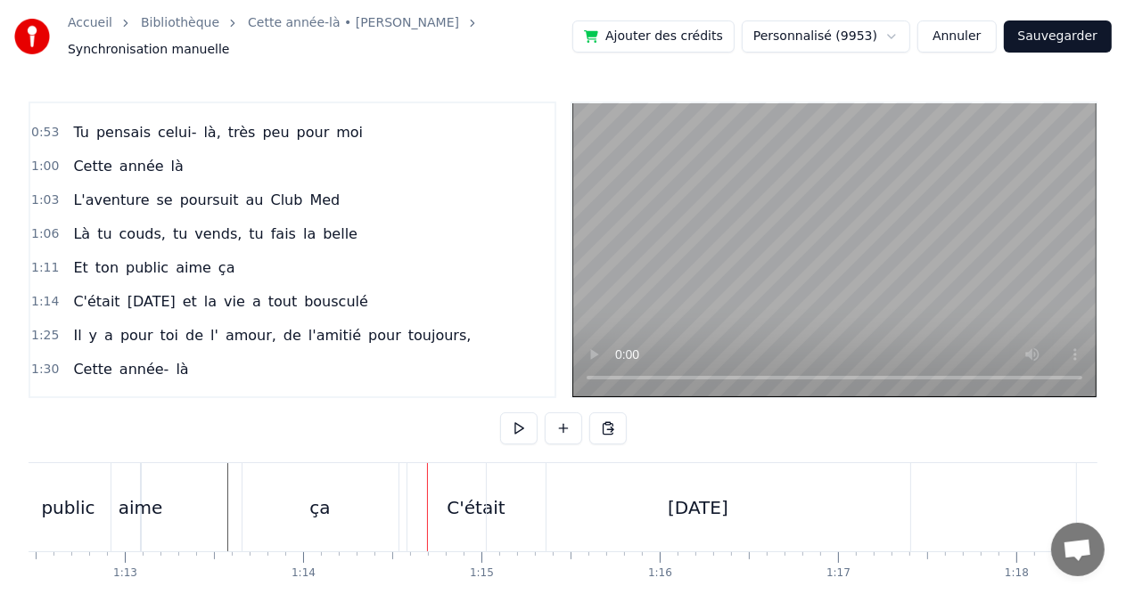
click at [480, 538] on div "C'était" at bounding box center [476, 507] width 138 height 88
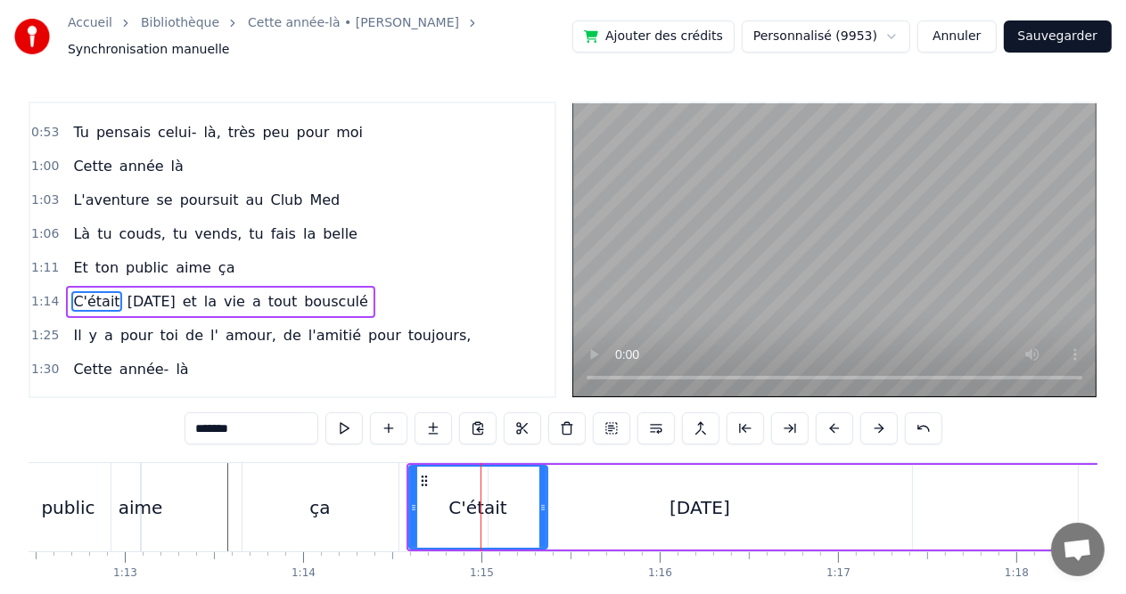
scroll to position [393, 0]
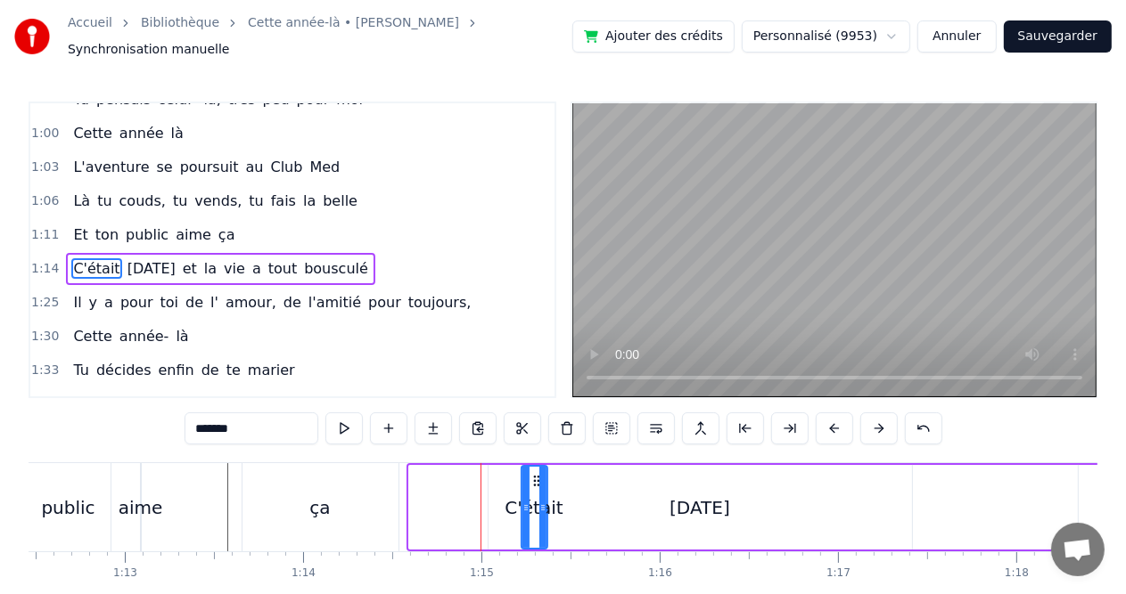
drag, startPoint x: 412, startPoint y: 497, endPoint x: 524, endPoint y: 499, distance: 112.3
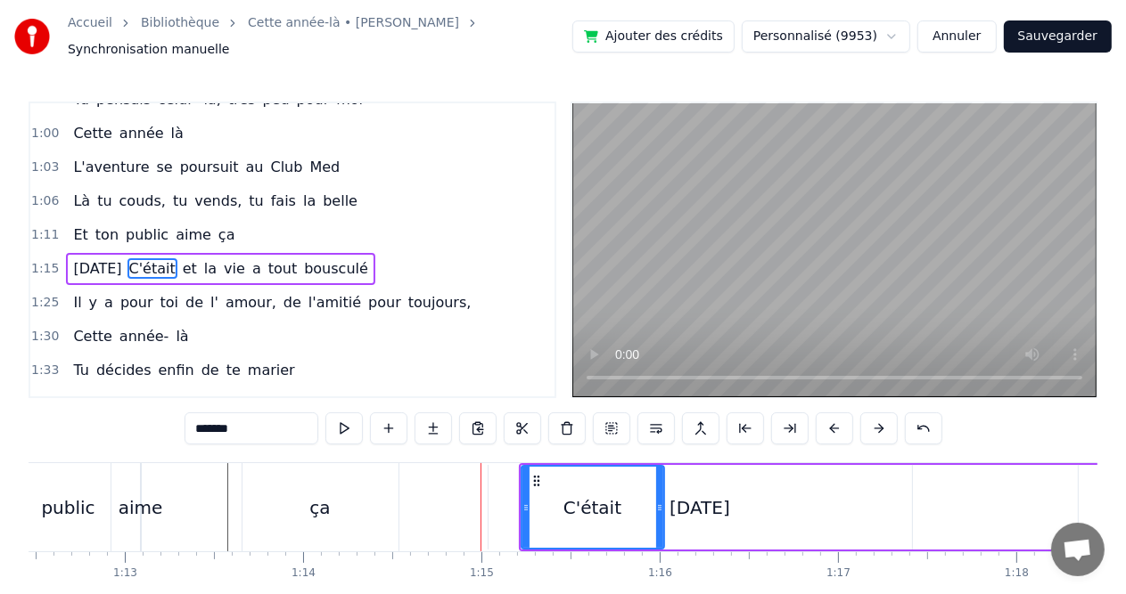
drag, startPoint x: 543, startPoint y: 517, endPoint x: 659, endPoint y: 525, distance: 117.0
click at [659, 525] on div at bounding box center [659, 507] width 7 height 81
click at [695, 502] on div "[DATE]" at bounding box center [699, 508] width 61 height 27
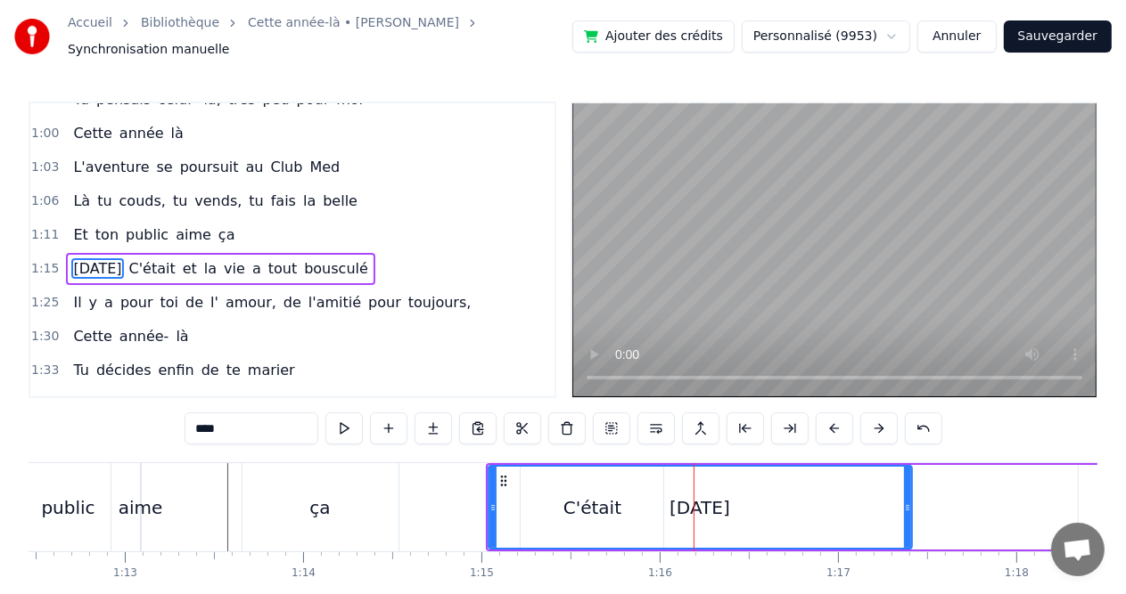
click at [905, 502] on icon at bounding box center [907, 508] width 7 height 14
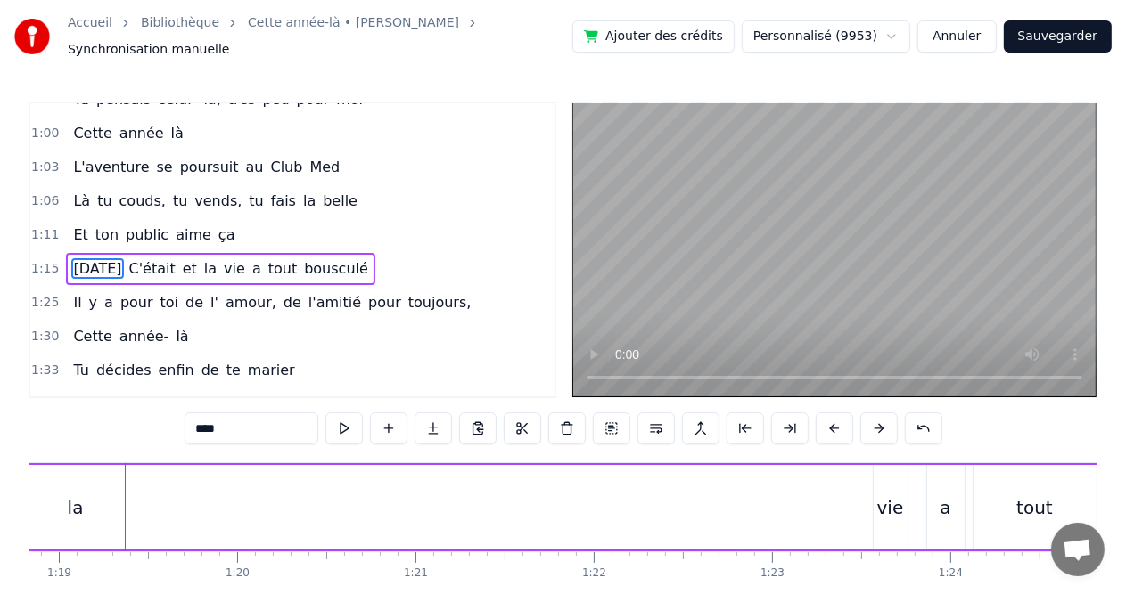
scroll to position [0, 14057]
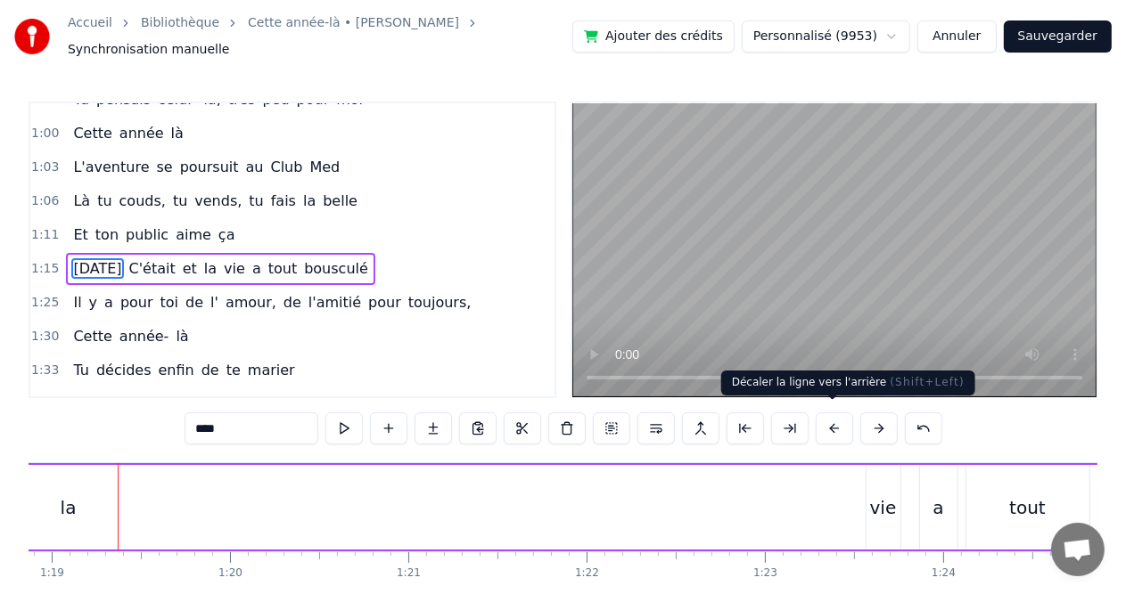
click at [826, 421] on button at bounding box center [833, 429] width 37 height 32
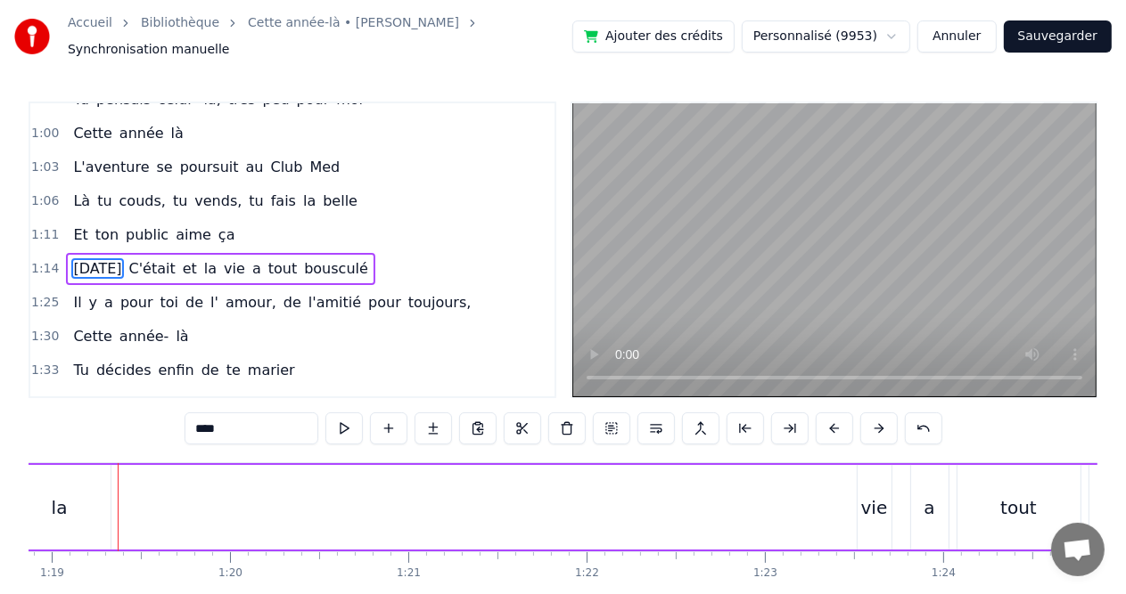
click at [49, 469] on div "la" at bounding box center [60, 507] width 102 height 85
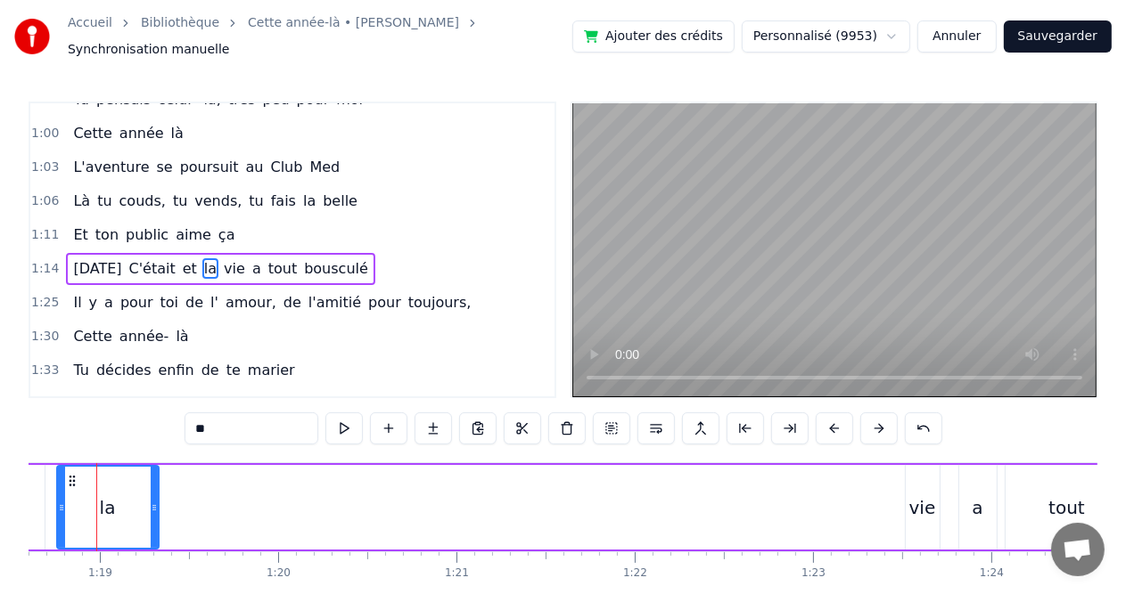
scroll to position [0, 13986]
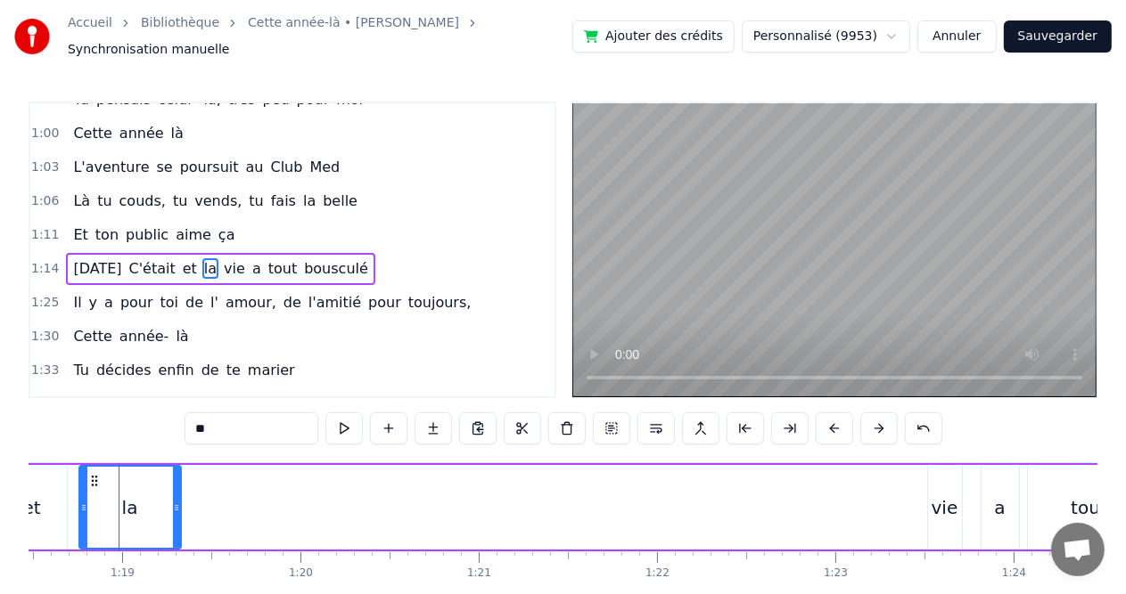
click at [37, 477] on div "et" at bounding box center [32, 507] width 70 height 85
type input "**"
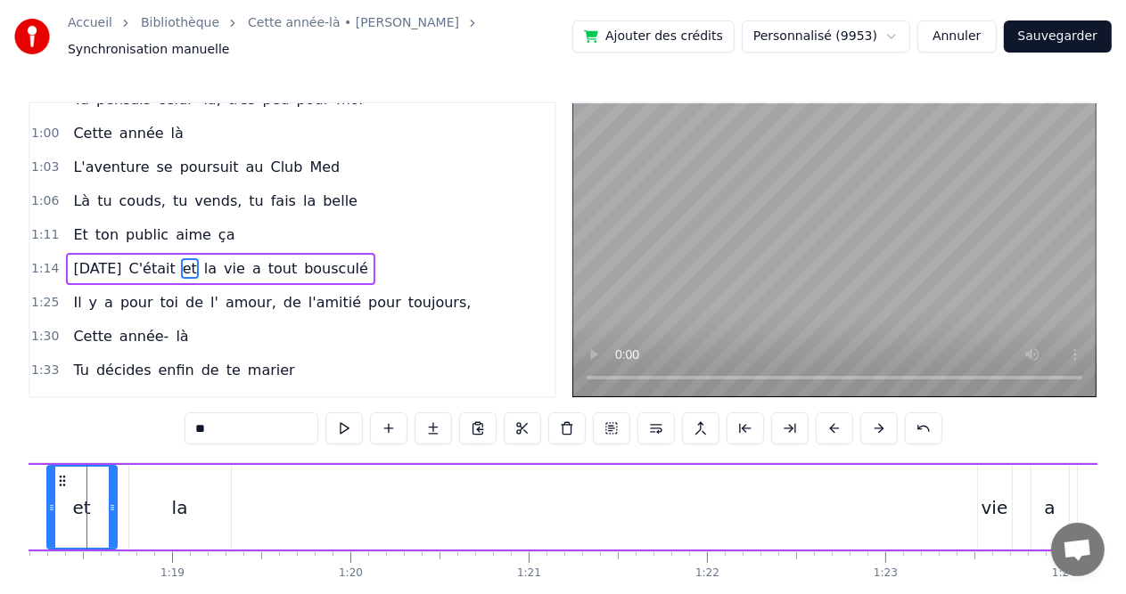
scroll to position [0, 13904]
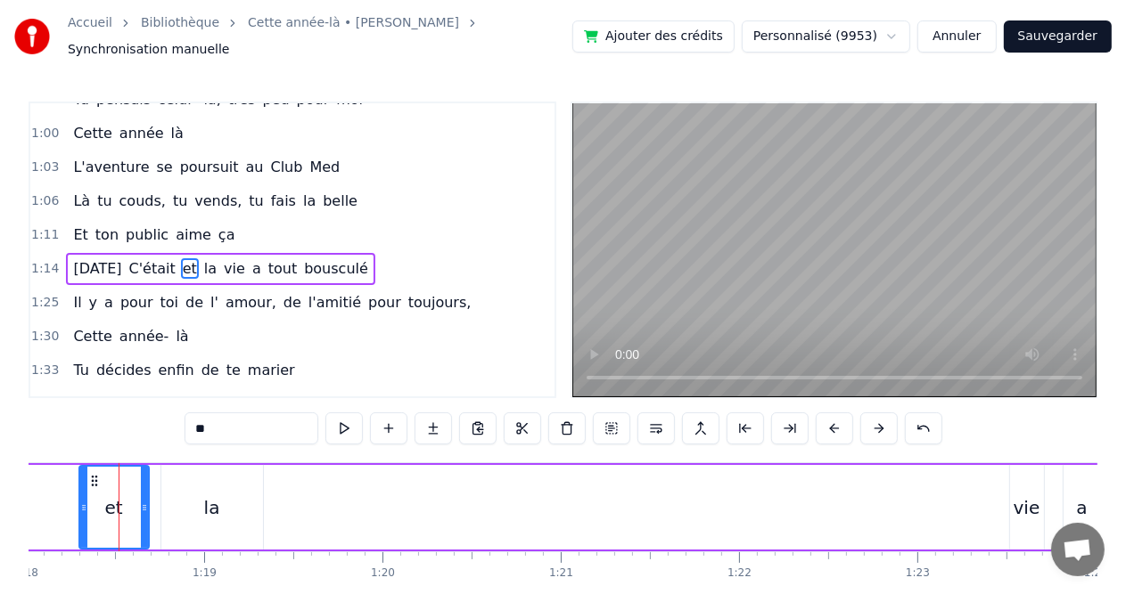
click at [37, 477] on div "[DATE] C'était et la vie a tout bousculé" at bounding box center [454, 507] width 1934 height 88
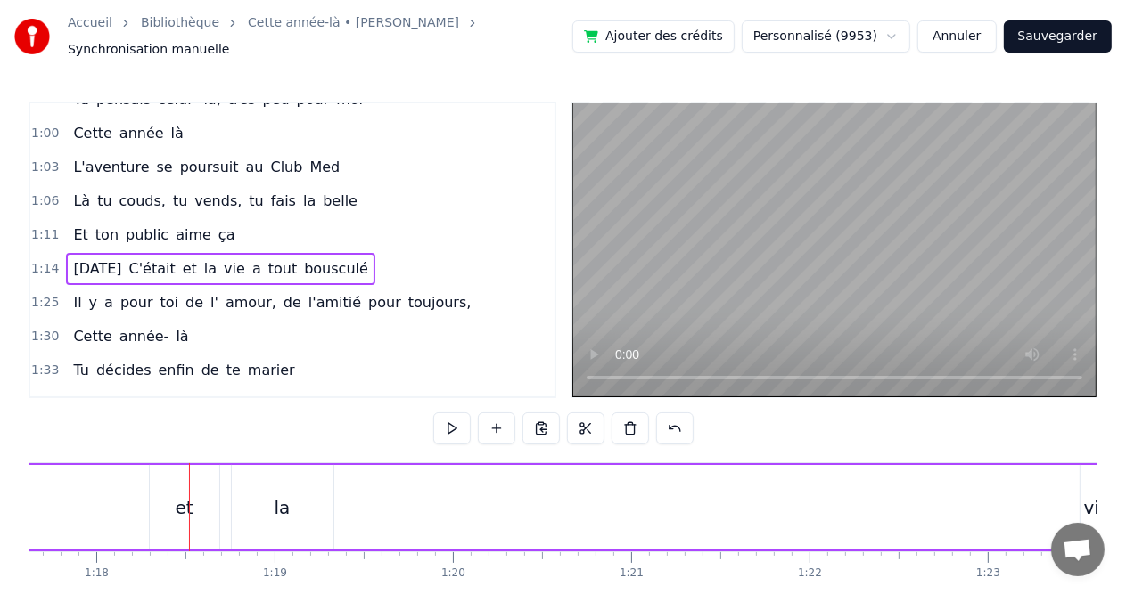
scroll to position [0, 13823]
click at [37, 477] on div "[DATE] C'était et la vie a tout bousculé" at bounding box center [535, 507] width 1934 height 88
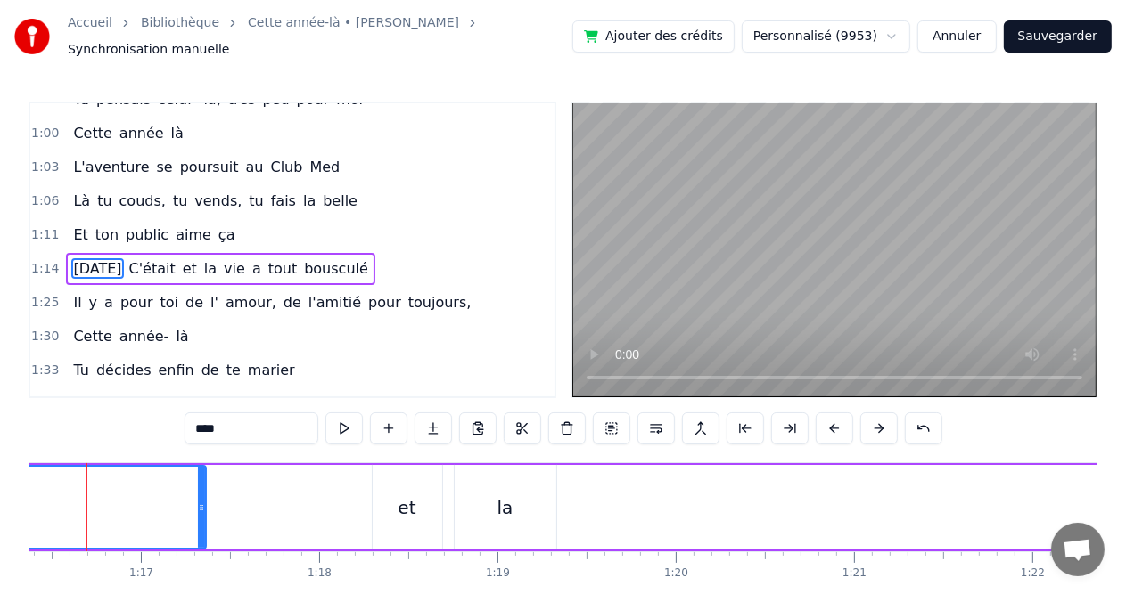
scroll to position [0, 13579]
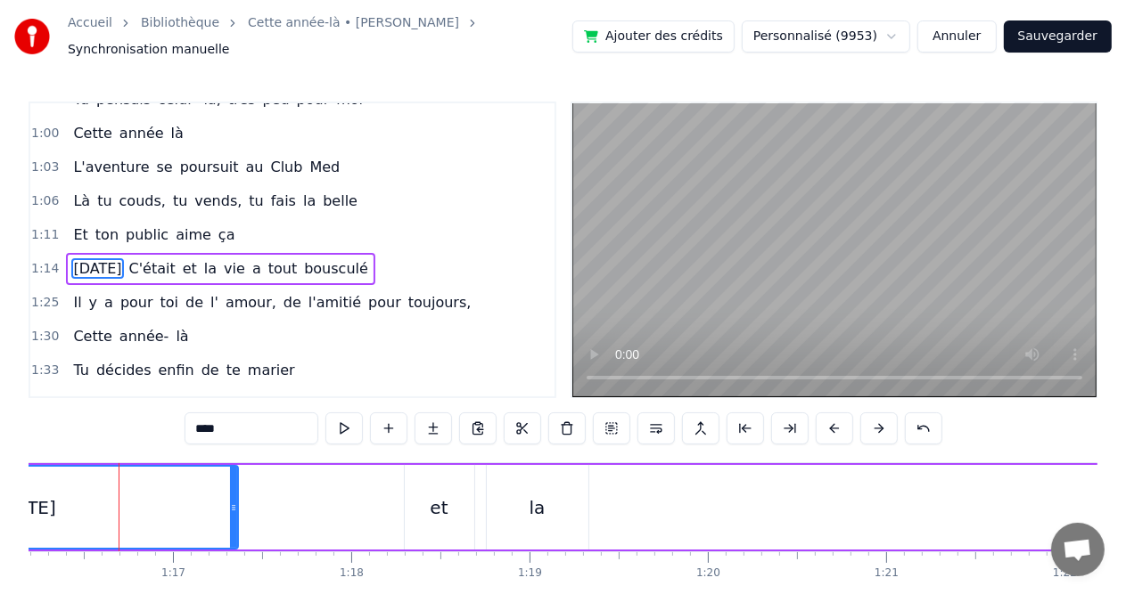
click at [37, 477] on div "[DATE]" at bounding box center [27, 507] width 422 height 81
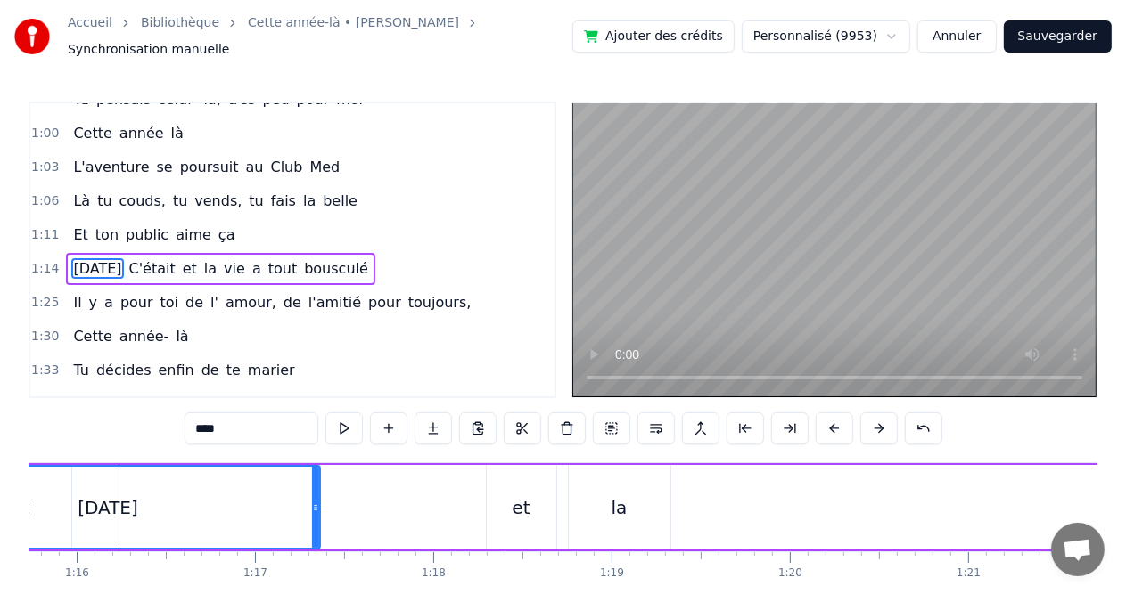
drag, startPoint x: 180, startPoint y: 487, endPoint x: 381, endPoint y: 508, distance: 202.5
click at [381, 508] on div "[DATE] C'était et la vie a tout bousculé" at bounding box center [861, 507] width 1934 height 88
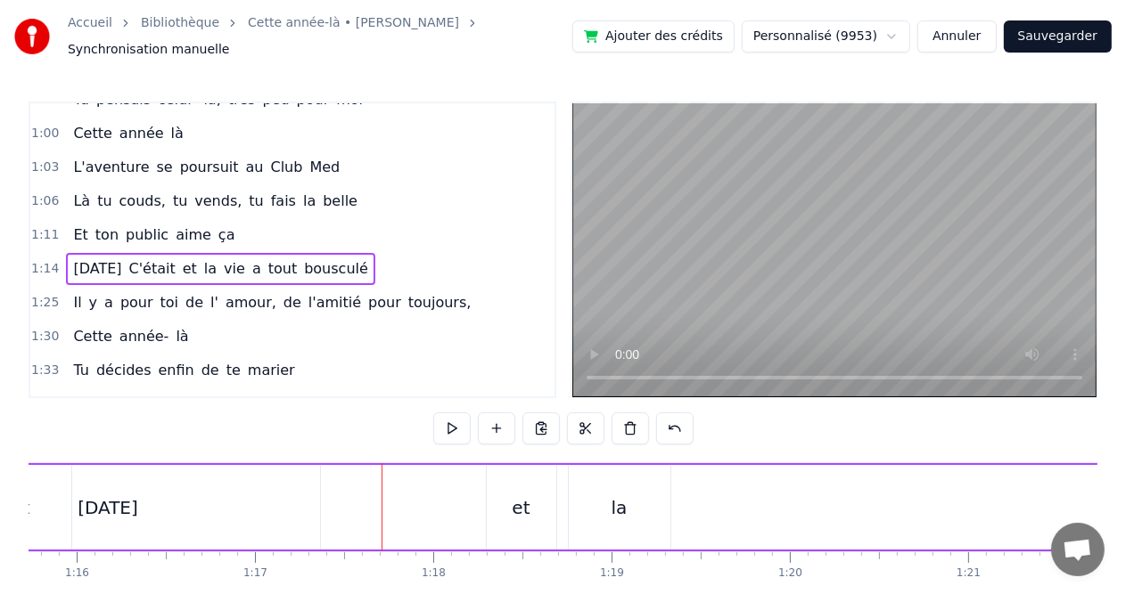
click at [311, 494] on div "[DATE]" at bounding box center [108, 507] width 423 height 85
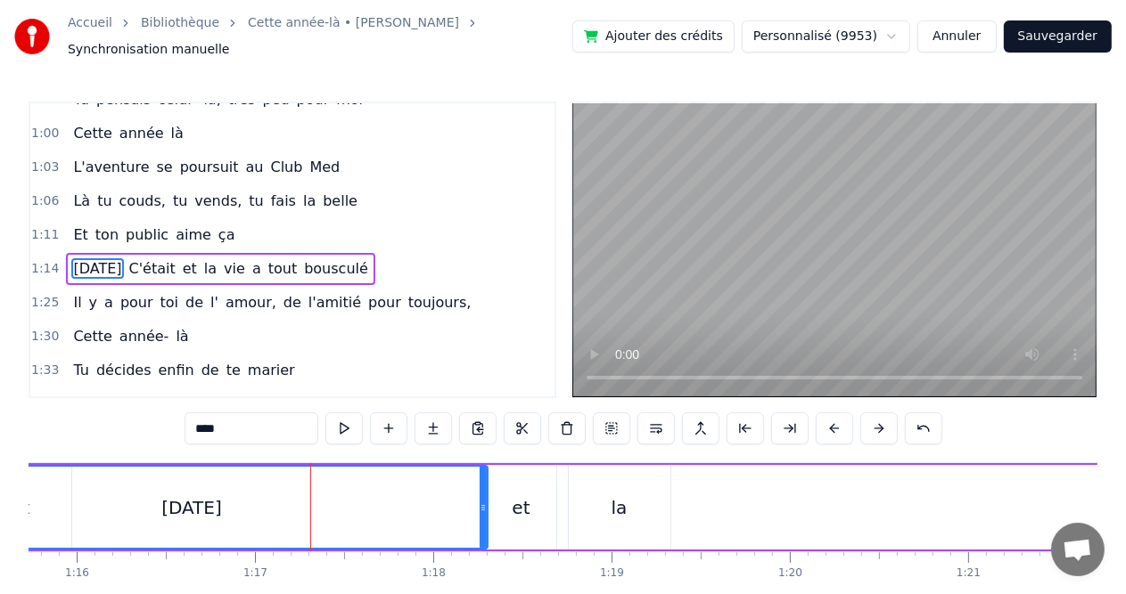
drag, startPoint x: 314, startPoint y: 499, endPoint x: 481, endPoint y: 520, distance: 168.8
click at [481, 520] on div at bounding box center [482, 507] width 7 height 81
click at [1069, 39] on button "Sauvegarder" at bounding box center [1057, 36] width 108 height 32
